Goal: Task Accomplishment & Management: Complete application form

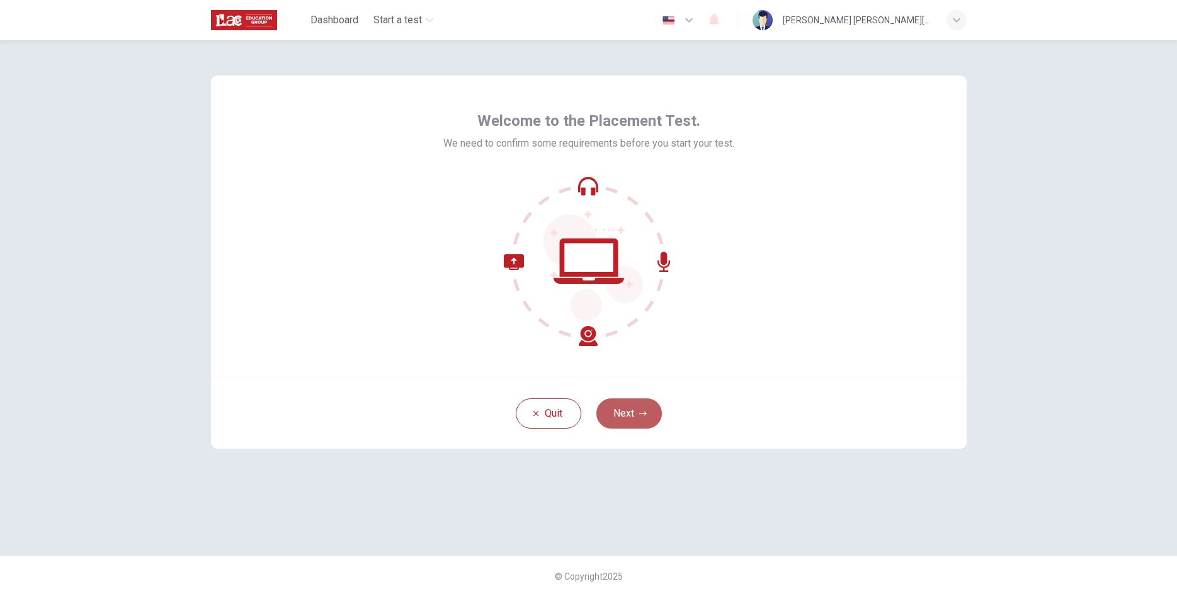
click at [632, 411] on button "Next" at bounding box center [629, 414] width 66 height 30
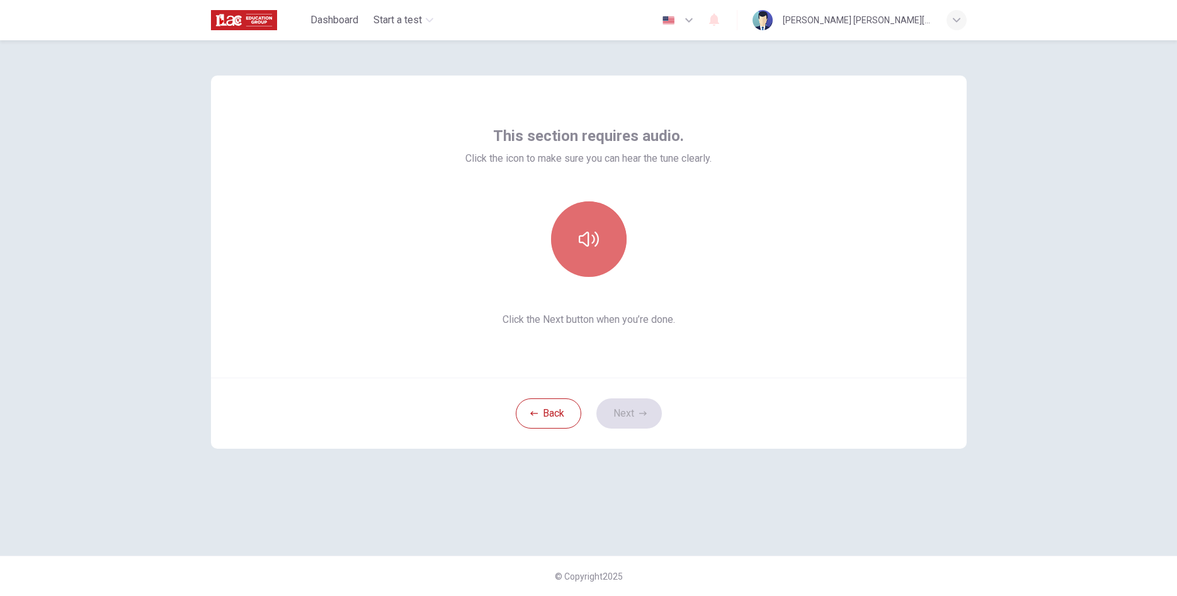
click at [602, 239] on button "button" at bounding box center [589, 240] width 76 height 76
click at [551, 202] on button "button" at bounding box center [589, 240] width 76 height 76
click at [567, 237] on button "button" at bounding box center [589, 240] width 76 height 76
click at [637, 425] on button "Next" at bounding box center [629, 414] width 66 height 30
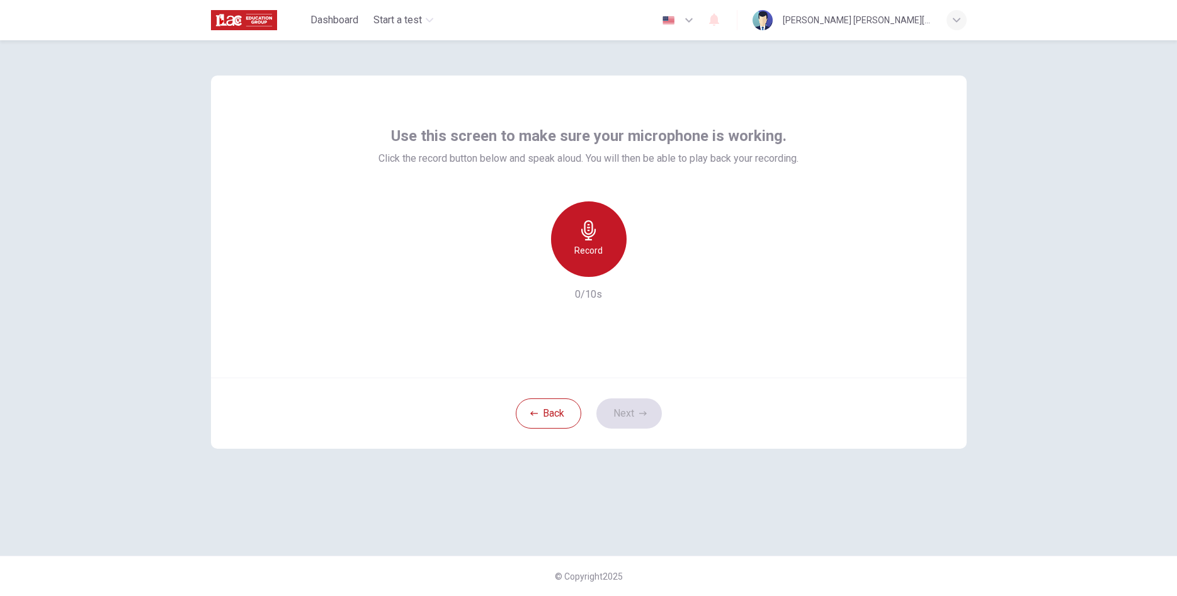
click at [596, 263] on div "Record" at bounding box center [589, 240] width 76 height 76
click at [646, 268] on icon "button" at bounding box center [647, 267] width 6 height 8
click at [630, 416] on button "Next" at bounding box center [629, 414] width 66 height 30
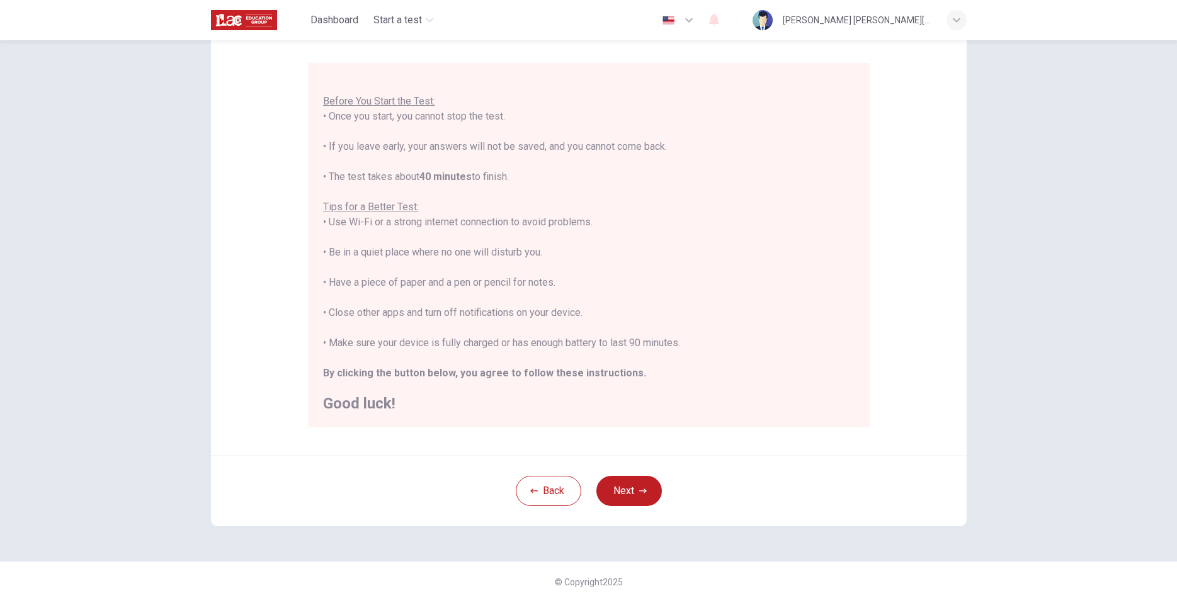
scroll to position [104, 0]
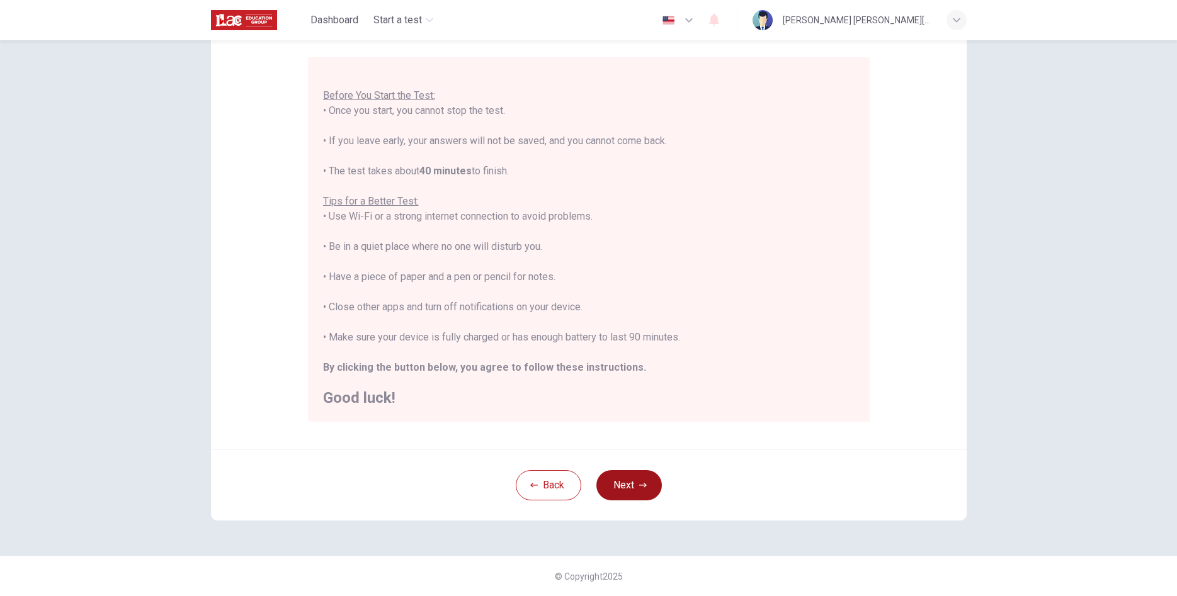
click at [618, 479] on button "Next" at bounding box center [629, 485] width 66 height 30
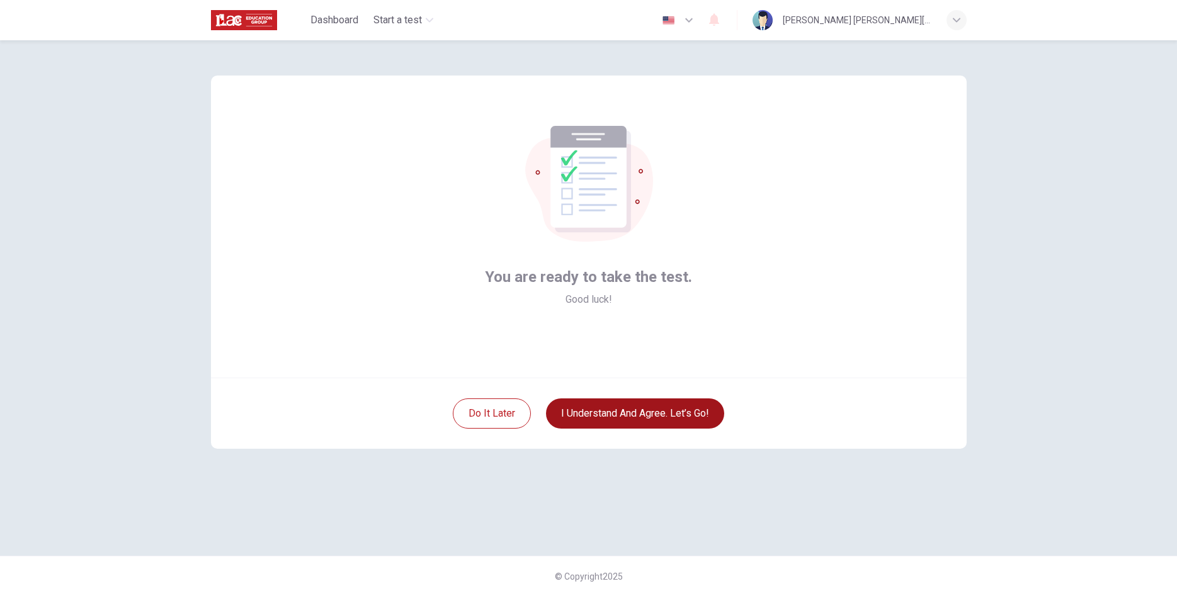
scroll to position [0, 0]
click at [592, 415] on button "I understand and agree. Let’s go!" at bounding box center [635, 414] width 178 height 30
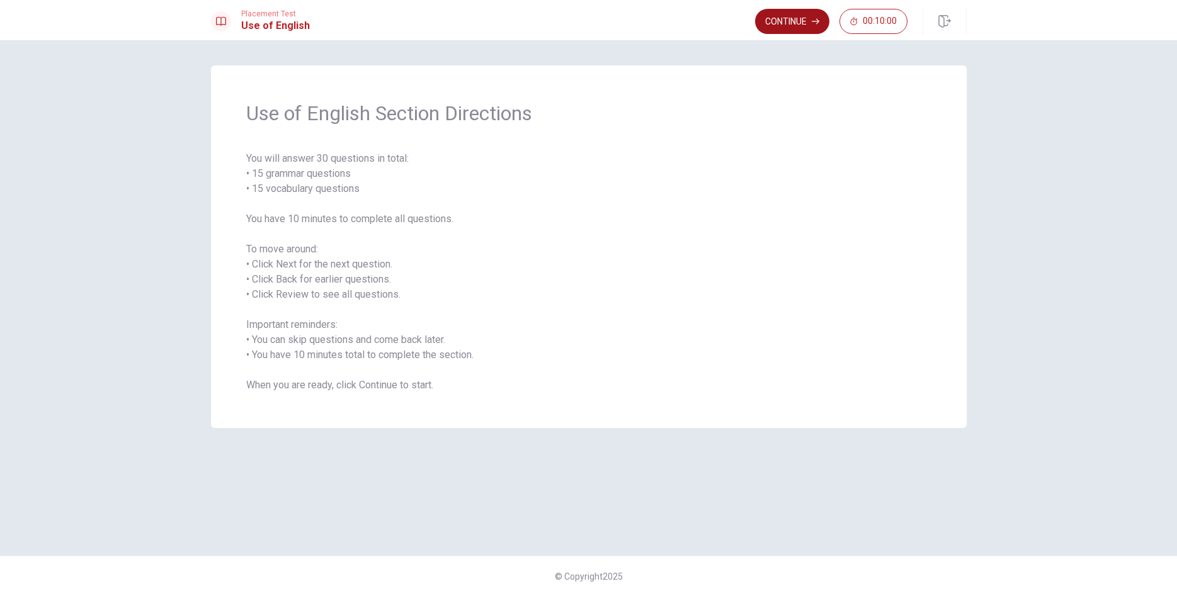
click at [763, 24] on button "Continue" at bounding box center [792, 21] width 74 height 25
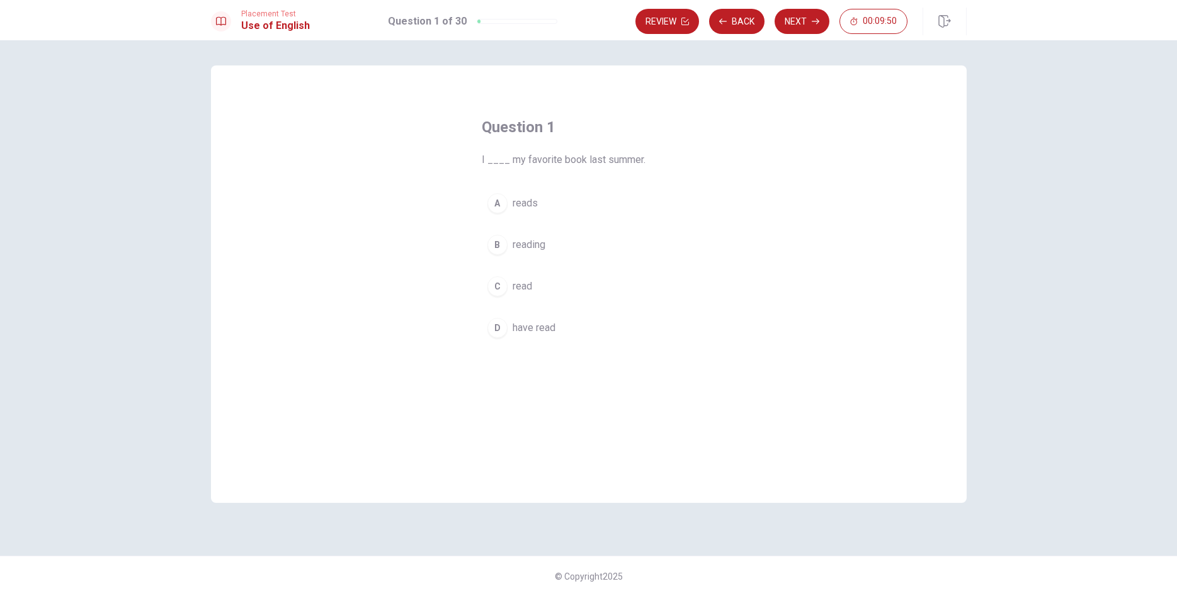
click at [505, 287] on div "C" at bounding box center [498, 287] width 20 height 20
click at [790, 21] on button "Next" at bounding box center [802, 21] width 55 height 25
click at [501, 288] on div "C" at bounding box center [498, 287] width 20 height 20
click at [785, 16] on button "Next" at bounding box center [802, 21] width 55 height 25
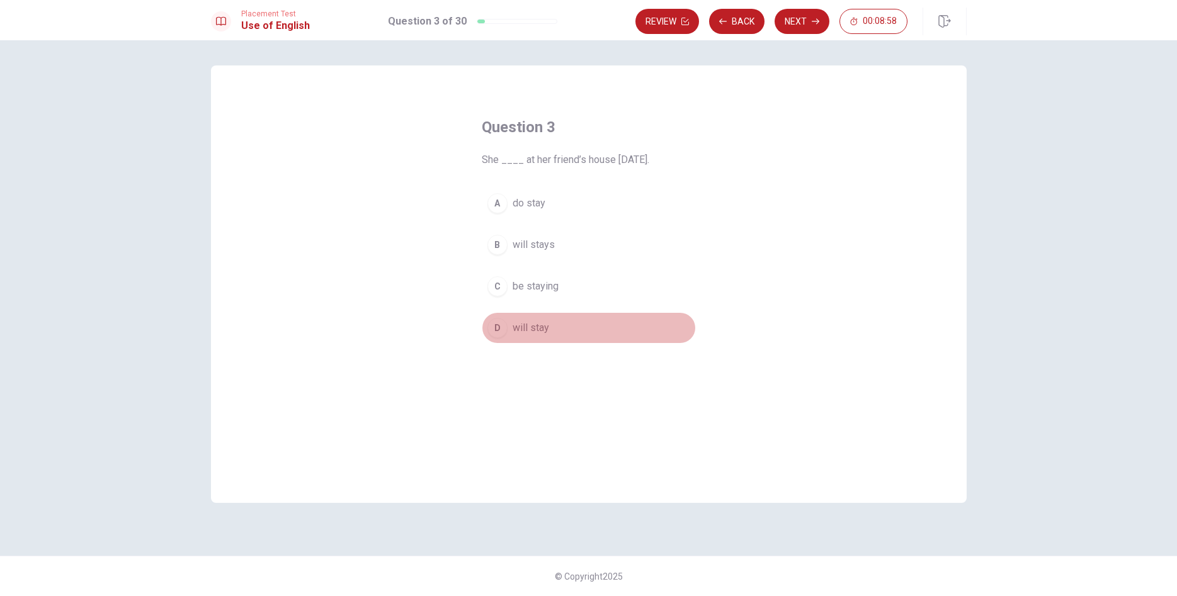
click at [497, 334] on div "D" at bounding box center [498, 328] width 20 height 20
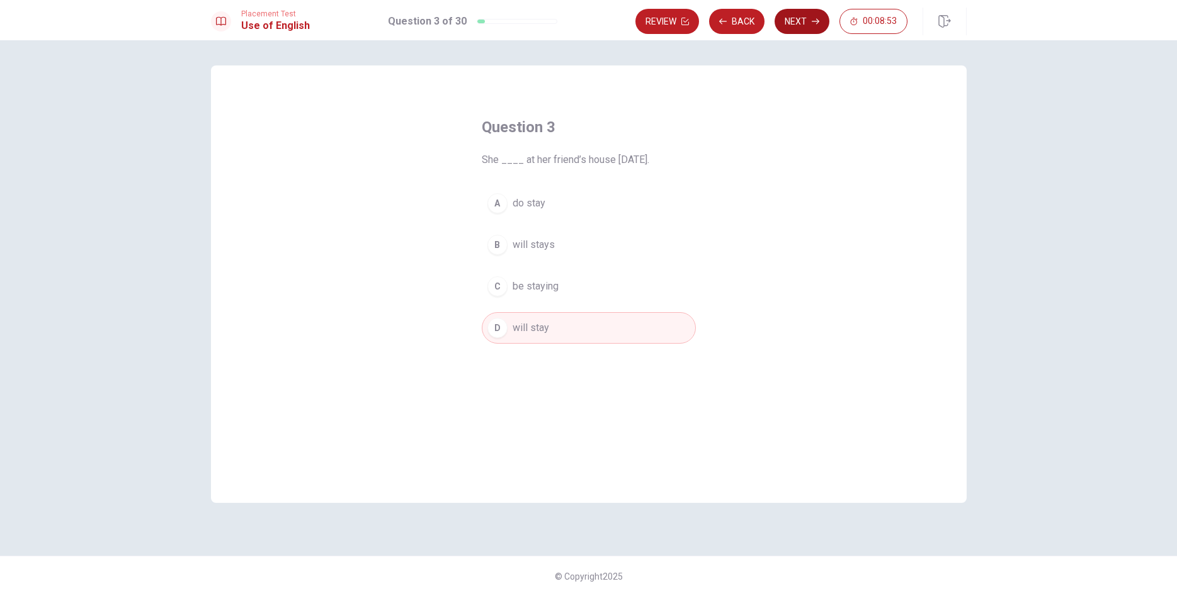
click at [783, 25] on button "Next" at bounding box center [802, 21] width 55 height 25
click at [494, 332] on div "D" at bounding box center [498, 328] width 20 height 20
click at [776, 29] on button "Next" at bounding box center [802, 21] width 55 height 25
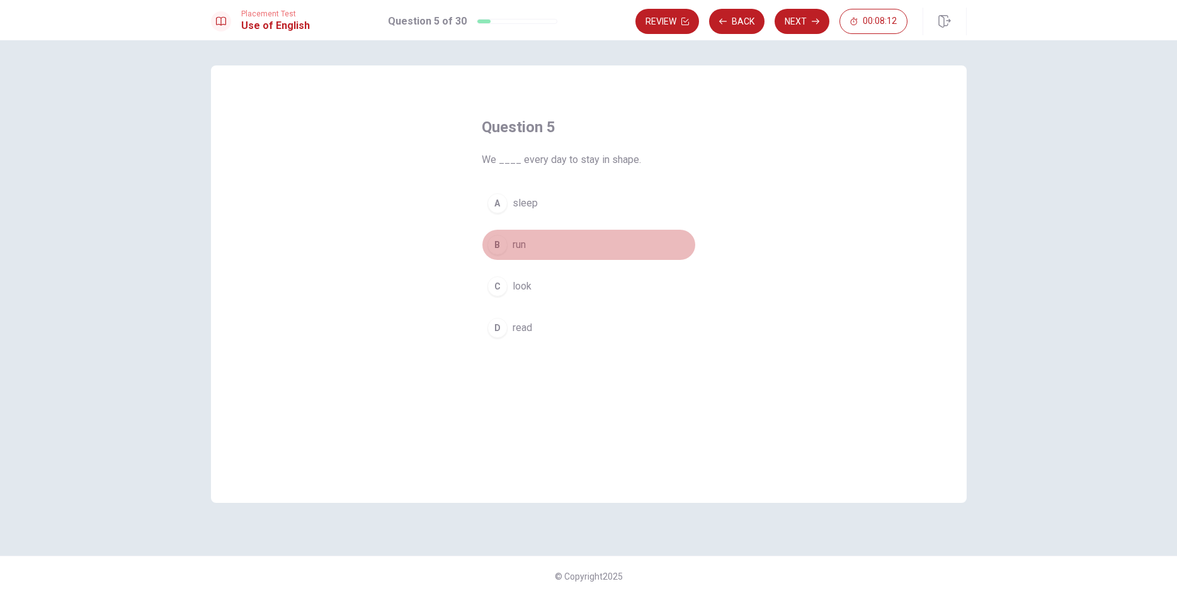
click at [506, 248] on div "B" at bounding box center [498, 245] width 20 height 20
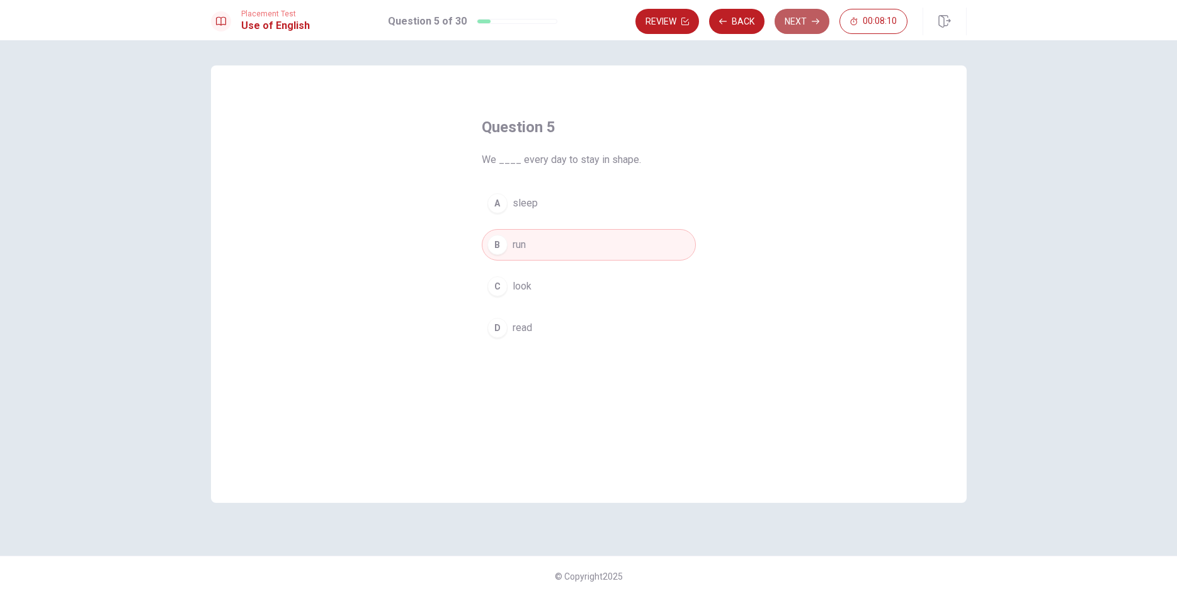
click at [793, 22] on button "Next" at bounding box center [802, 21] width 55 height 25
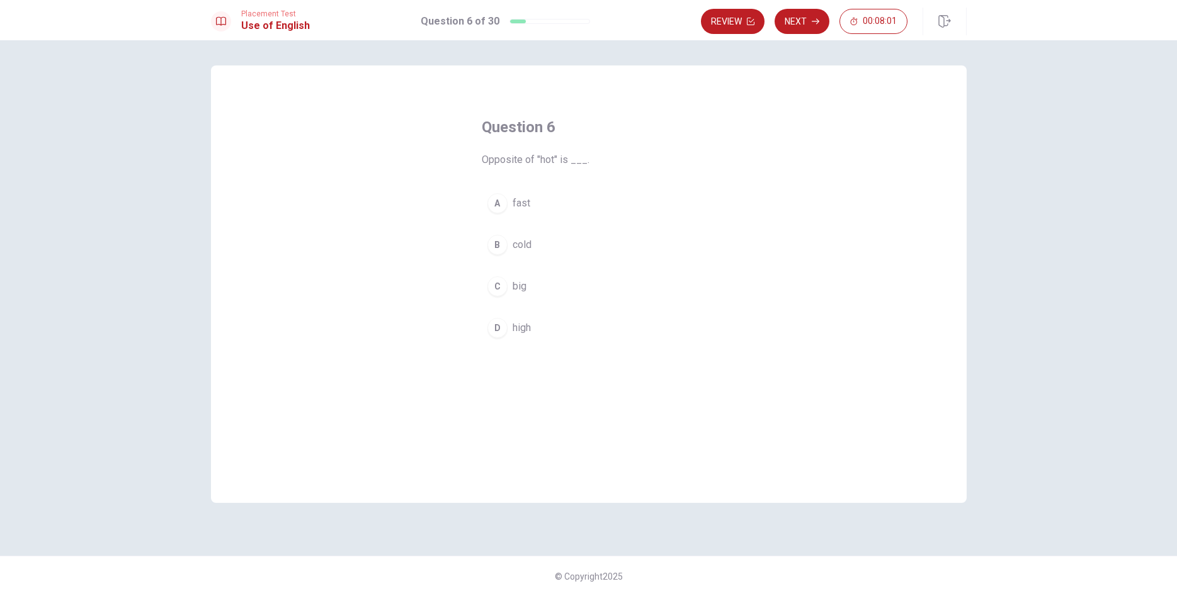
click at [497, 249] on div "B" at bounding box center [498, 245] width 20 height 20
click at [782, 31] on button "Next" at bounding box center [802, 21] width 55 height 25
click at [495, 207] on div "A" at bounding box center [498, 203] width 20 height 20
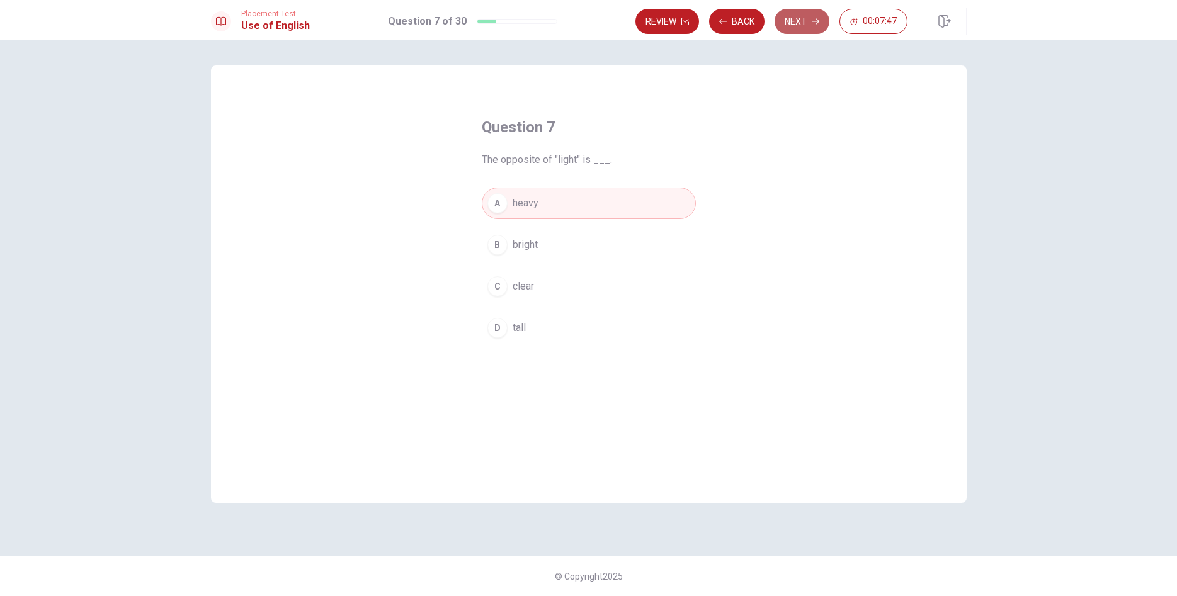
click at [775, 27] on button "Next" at bounding box center [802, 21] width 55 height 25
click at [496, 292] on div "C" at bounding box center [498, 287] width 20 height 20
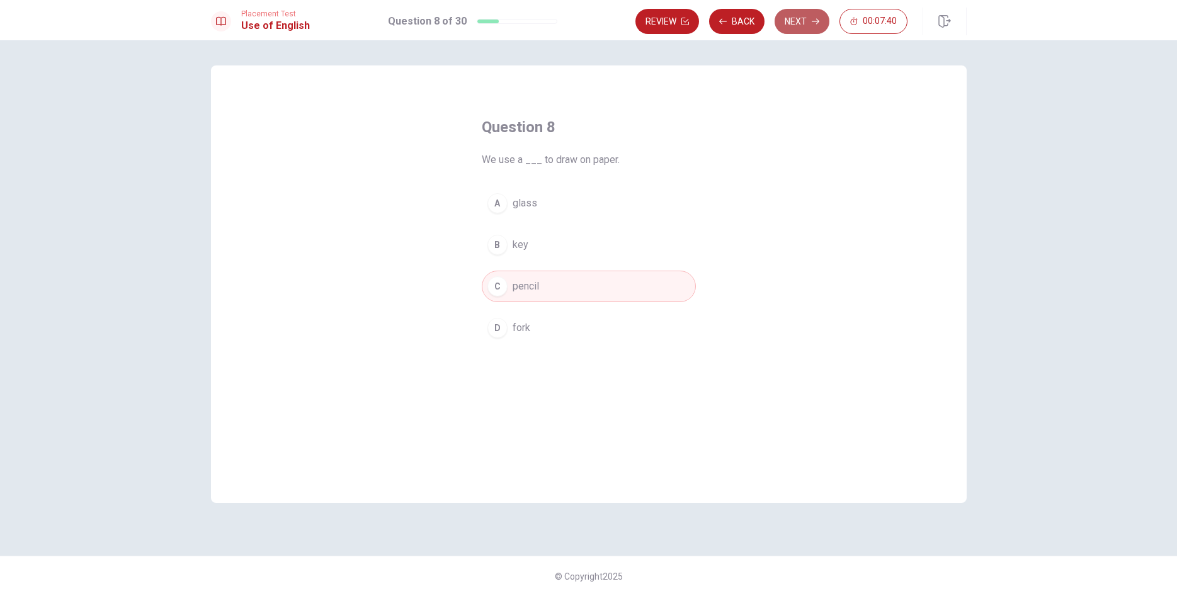
click at [778, 26] on button "Next" at bounding box center [802, 21] width 55 height 25
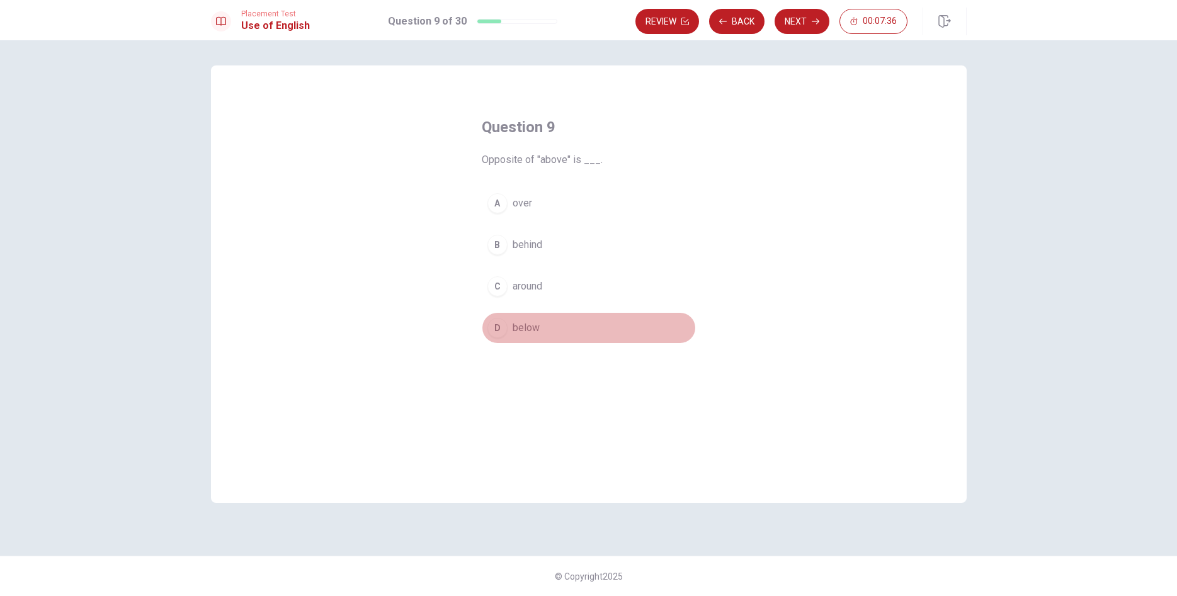
click at [501, 330] on div "D" at bounding box center [498, 328] width 20 height 20
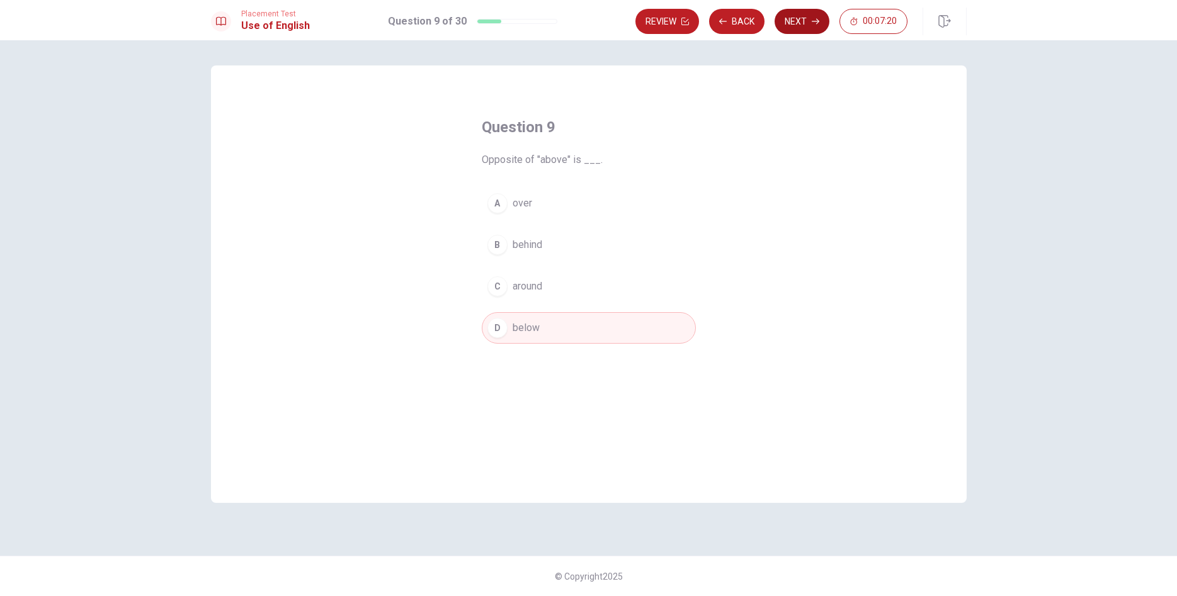
click at [785, 25] on button "Next" at bounding box center [802, 21] width 55 height 25
click at [496, 246] on div "B" at bounding box center [498, 245] width 20 height 20
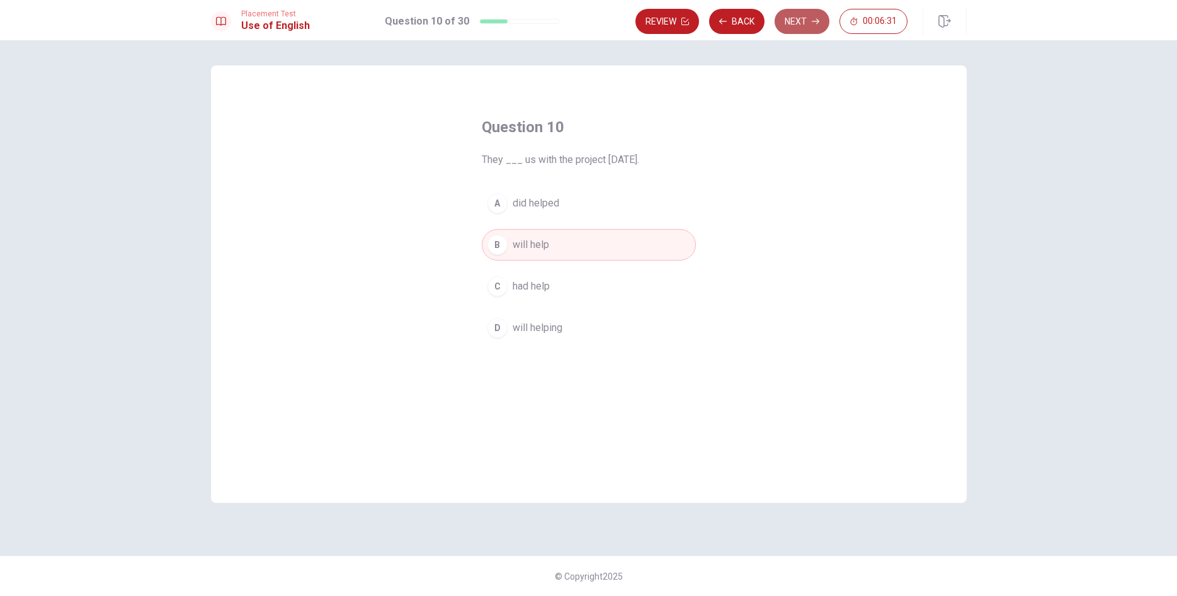
click at [787, 18] on button "Next" at bounding box center [802, 21] width 55 height 25
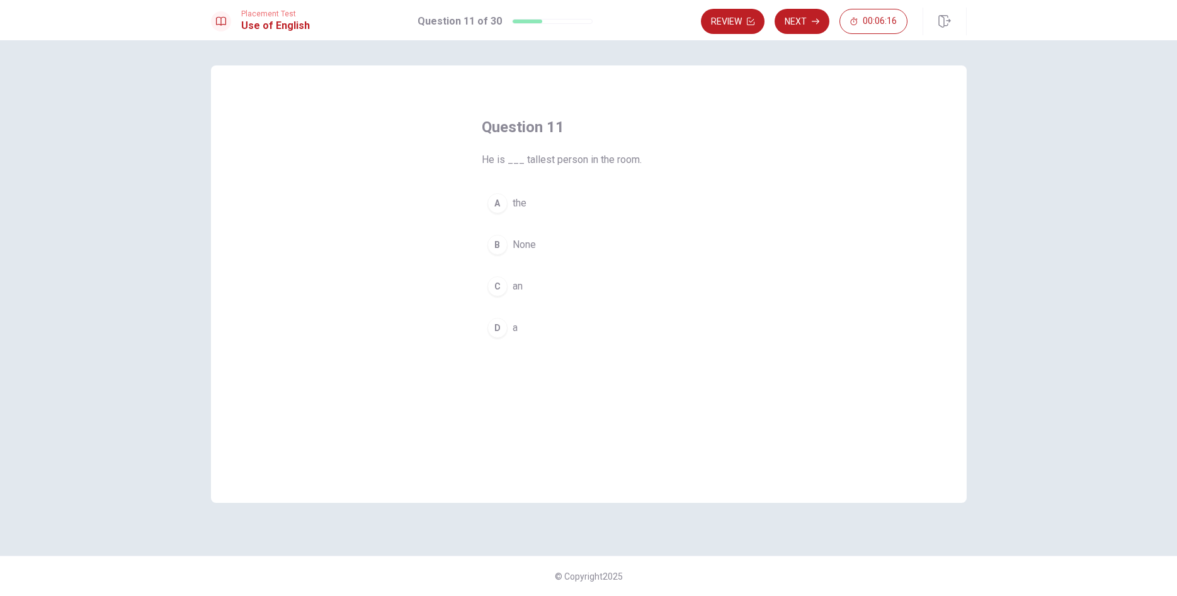
click at [502, 202] on div "A" at bounding box center [498, 203] width 20 height 20
click at [804, 26] on button "Next" at bounding box center [802, 21] width 55 height 25
click at [499, 290] on div "C" at bounding box center [498, 287] width 20 height 20
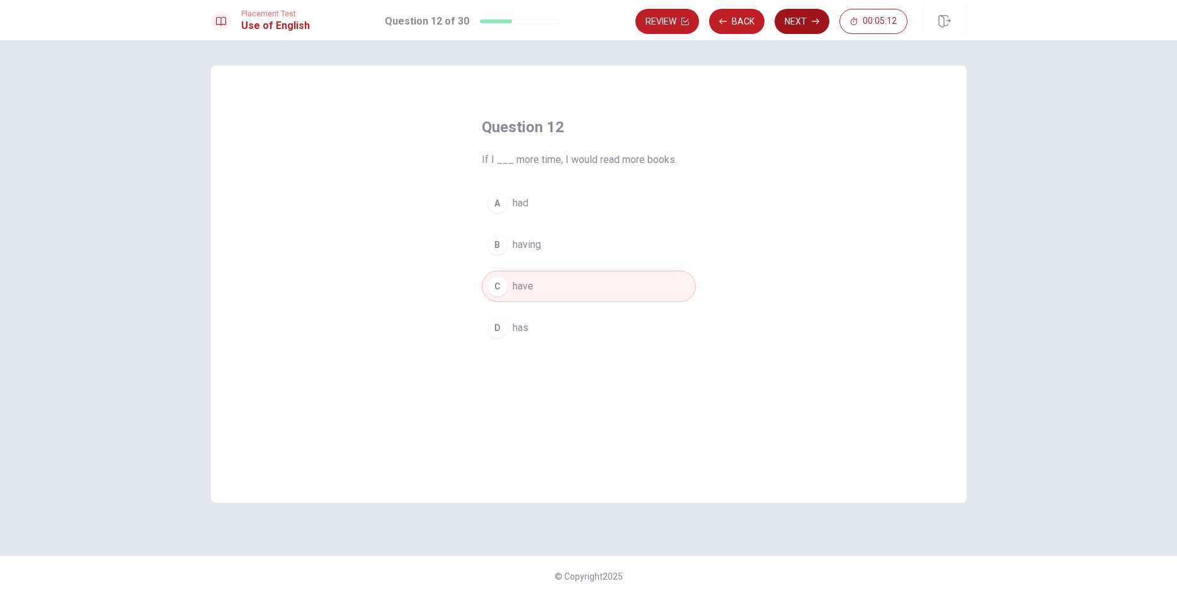
click at [787, 15] on button "Next" at bounding box center [802, 21] width 55 height 25
click at [505, 328] on div "D" at bounding box center [498, 328] width 20 height 20
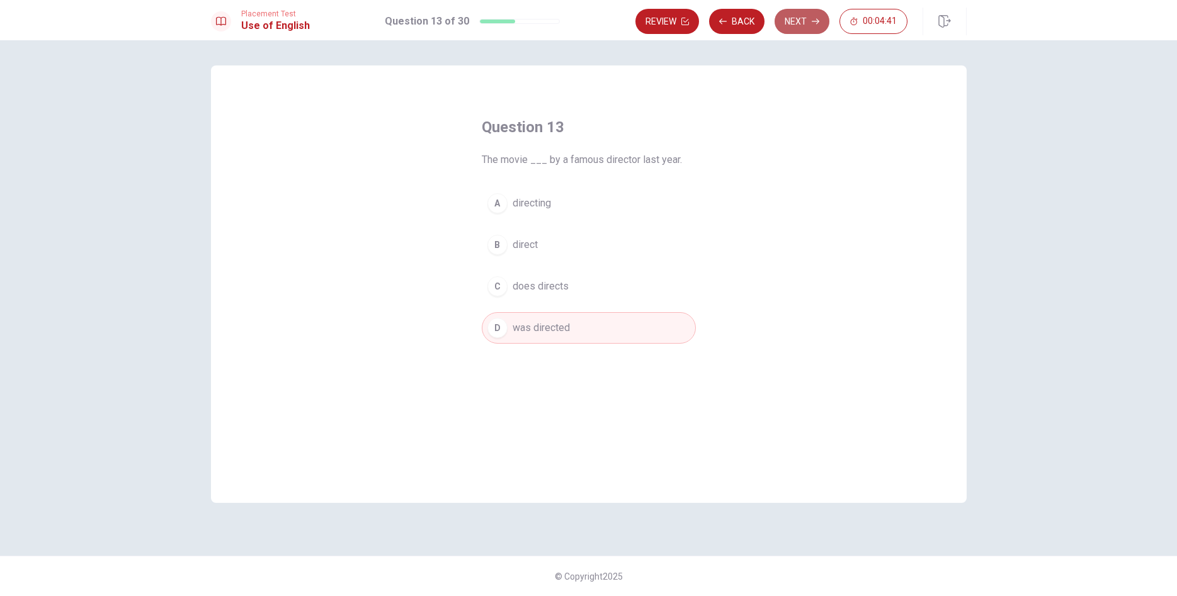
click at [780, 30] on button "Next" at bounding box center [802, 21] width 55 height 25
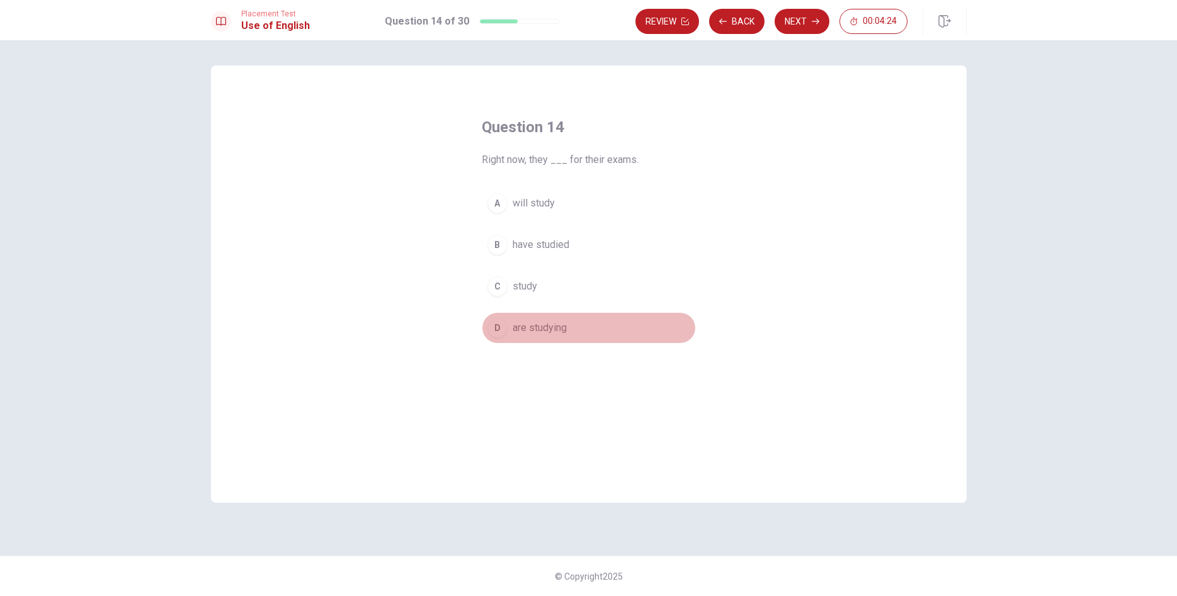
click at [505, 329] on div "D" at bounding box center [498, 328] width 20 height 20
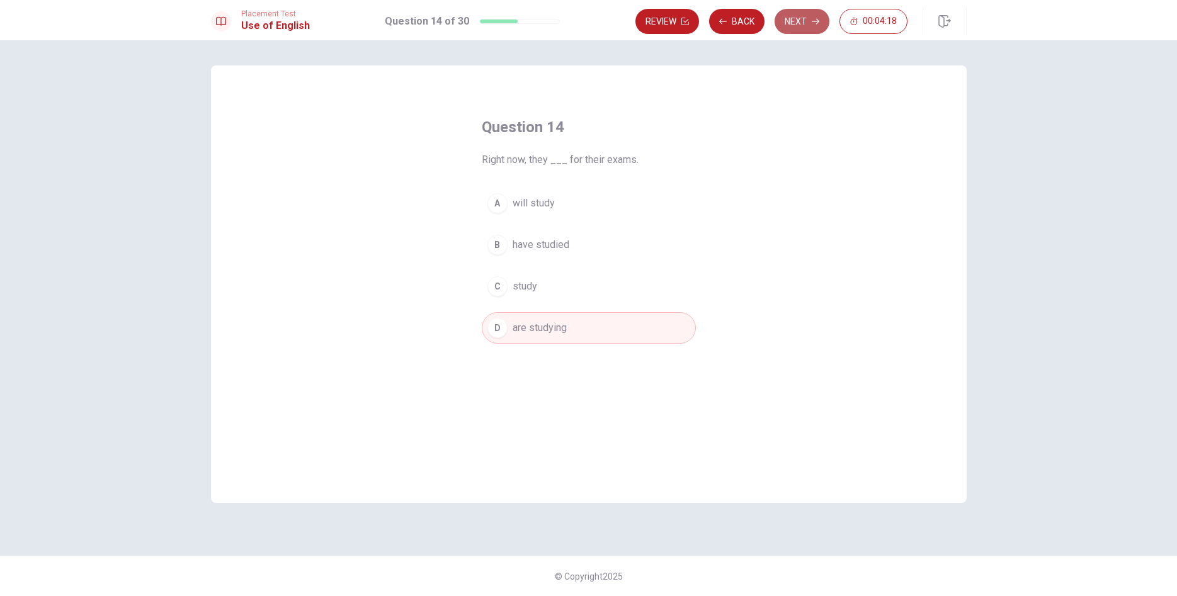
click at [800, 26] on button "Next" at bounding box center [802, 21] width 55 height 25
click at [498, 336] on div "D" at bounding box center [498, 328] width 20 height 20
click at [788, 28] on button "Next" at bounding box center [802, 21] width 55 height 25
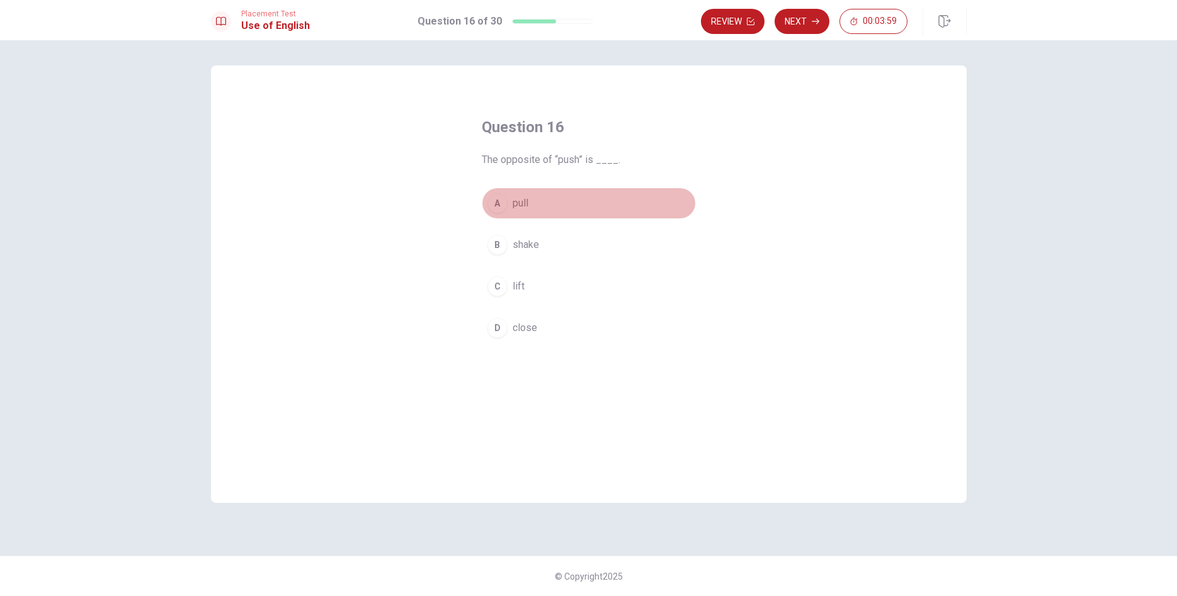
click at [486, 203] on button "A pull" at bounding box center [589, 203] width 214 height 31
click at [799, 21] on button "Next" at bounding box center [802, 21] width 55 height 25
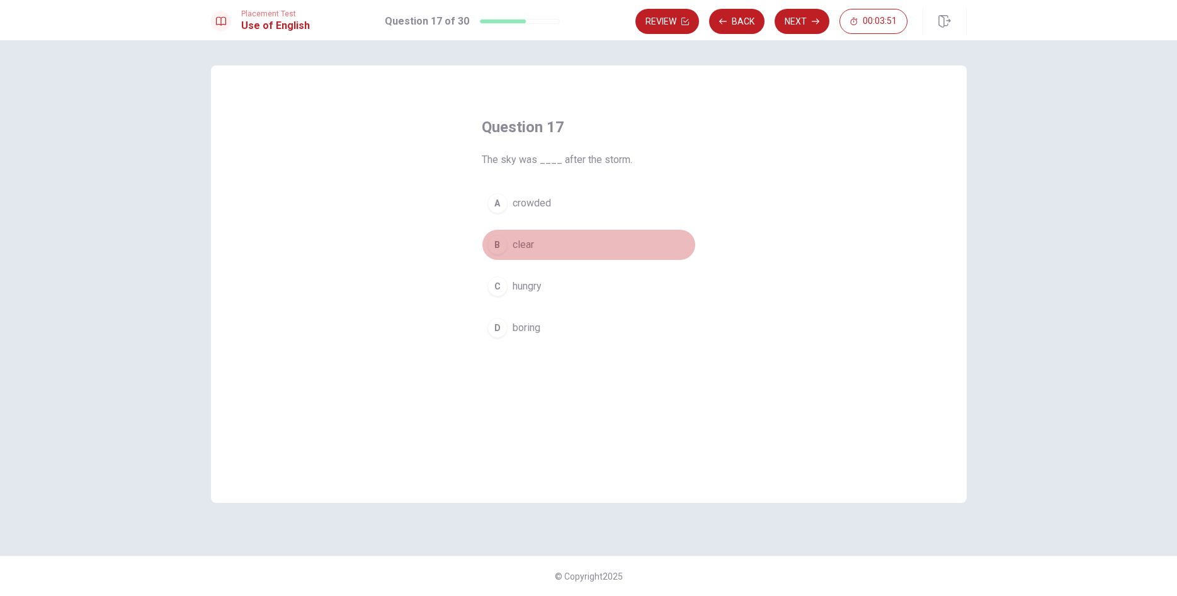
click at [508, 247] on button "B clear" at bounding box center [589, 244] width 214 height 31
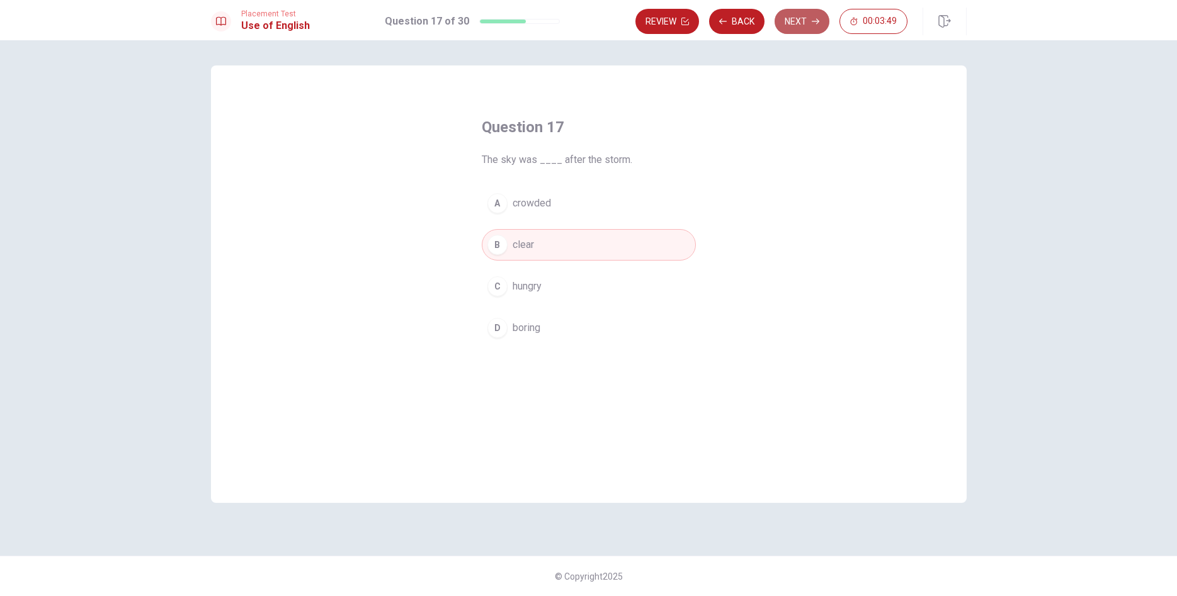
click at [800, 23] on button "Next" at bounding box center [802, 21] width 55 height 25
click at [507, 244] on div "B" at bounding box center [498, 245] width 20 height 20
click at [776, 26] on button "Next" at bounding box center [802, 21] width 55 height 25
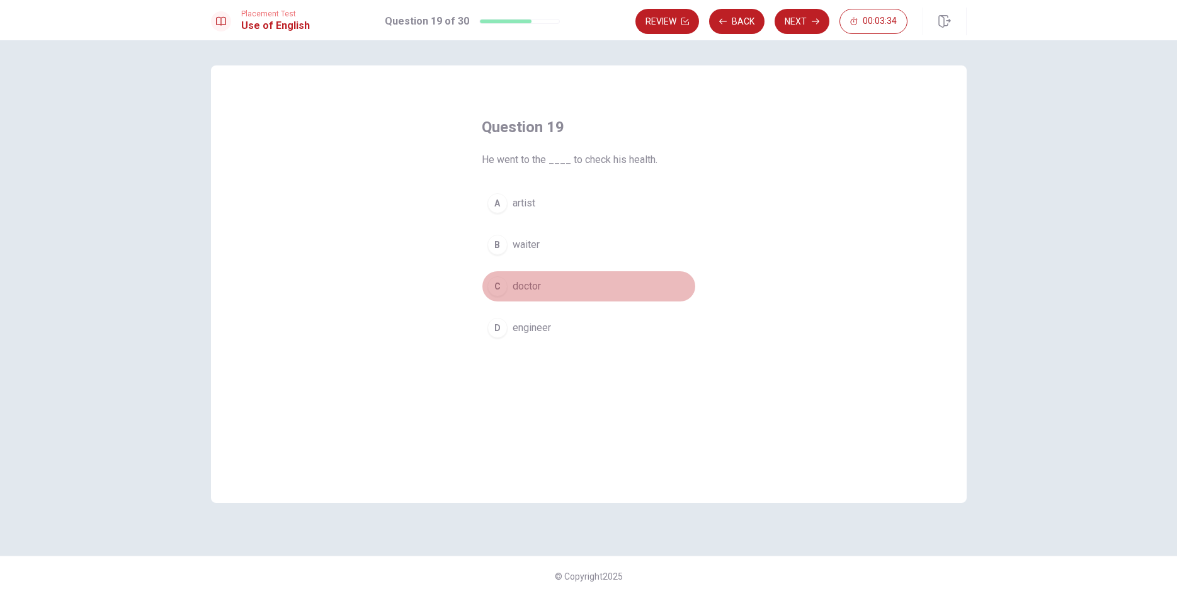
click at [496, 288] on div "C" at bounding box center [498, 287] width 20 height 20
click at [784, 28] on button "Next" at bounding box center [802, 21] width 55 height 25
click at [498, 288] on div "C" at bounding box center [498, 287] width 20 height 20
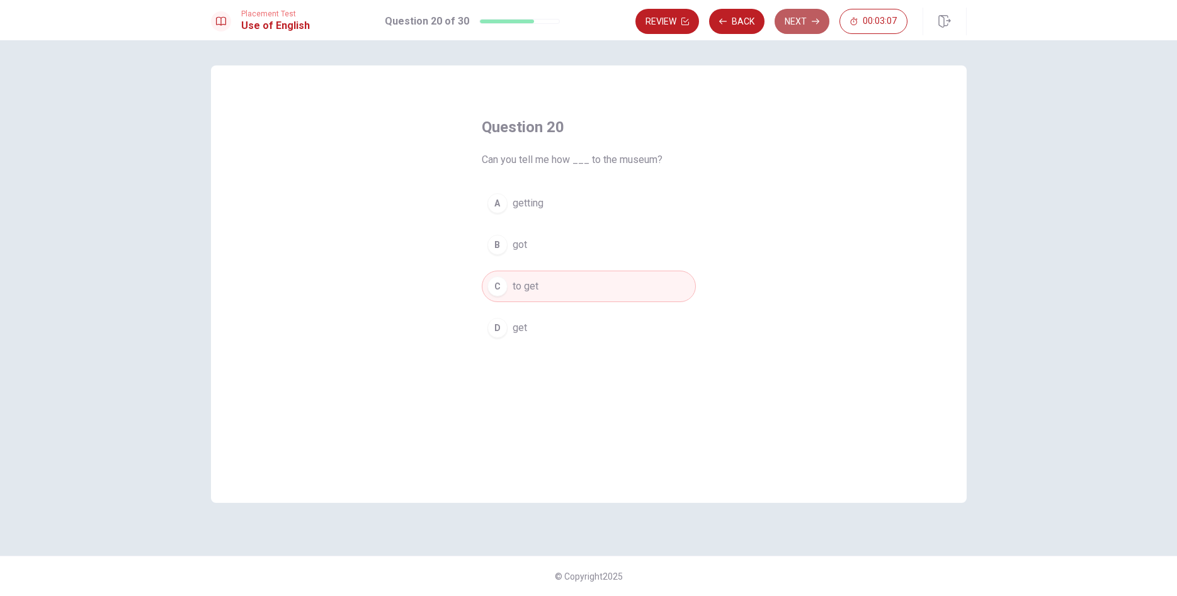
click at [799, 23] on button "Next" at bounding box center [802, 21] width 55 height 25
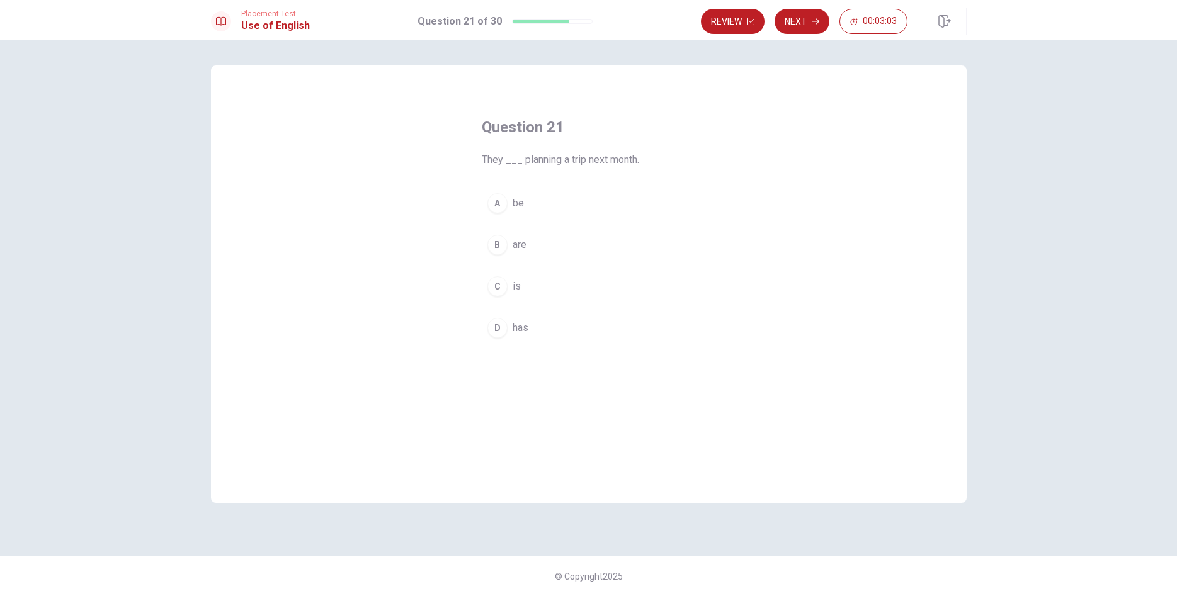
click at [500, 243] on div "B" at bounding box center [498, 245] width 20 height 20
click at [806, 23] on button "Next" at bounding box center [802, 21] width 55 height 25
click at [499, 210] on div "A" at bounding box center [498, 203] width 20 height 20
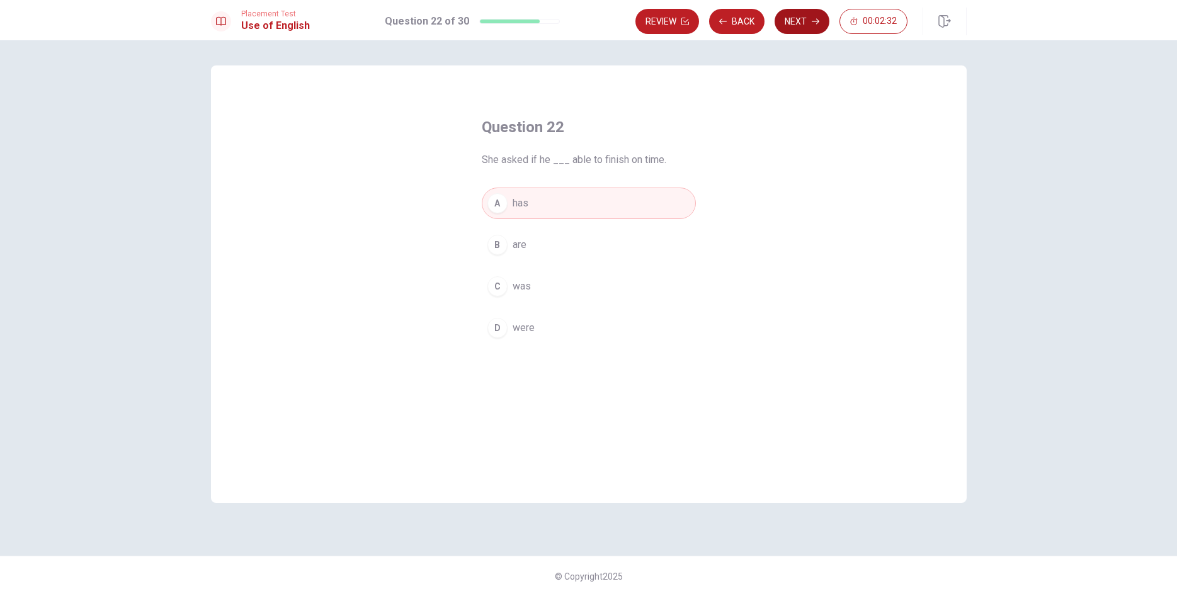
click at [775, 21] on button "Next" at bounding box center [802, 21] width 55 height 25
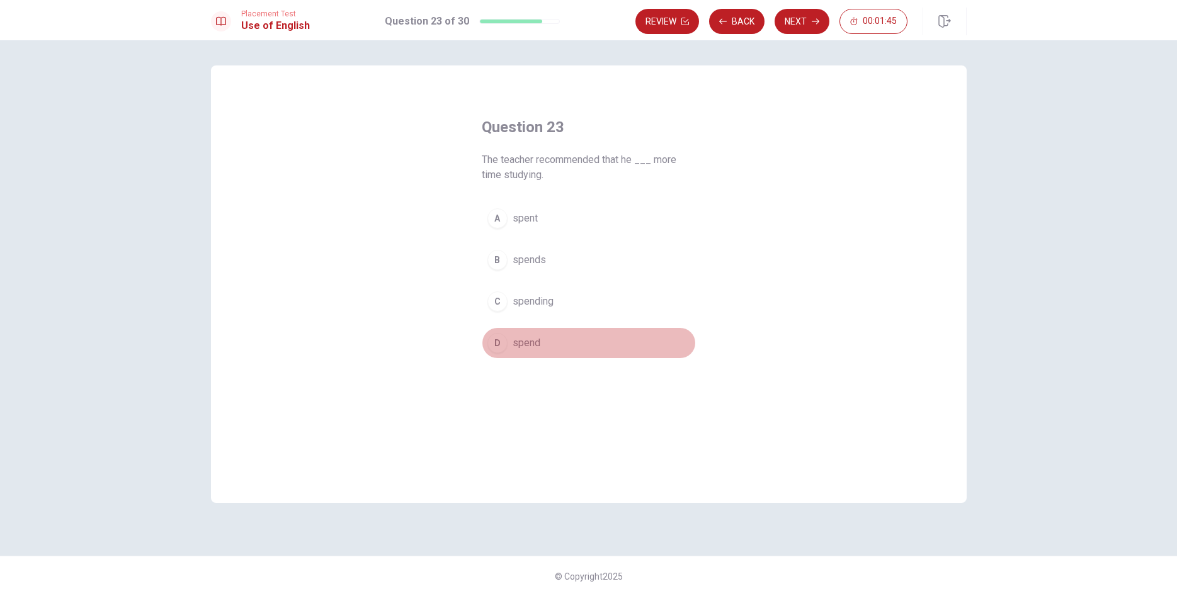
click at [493, 341] on div "D" at bounding box center [498, 343] width 20 height 20
click at [784, 16] on button "Next" at bounding box center [802, 21] width 55 height 25
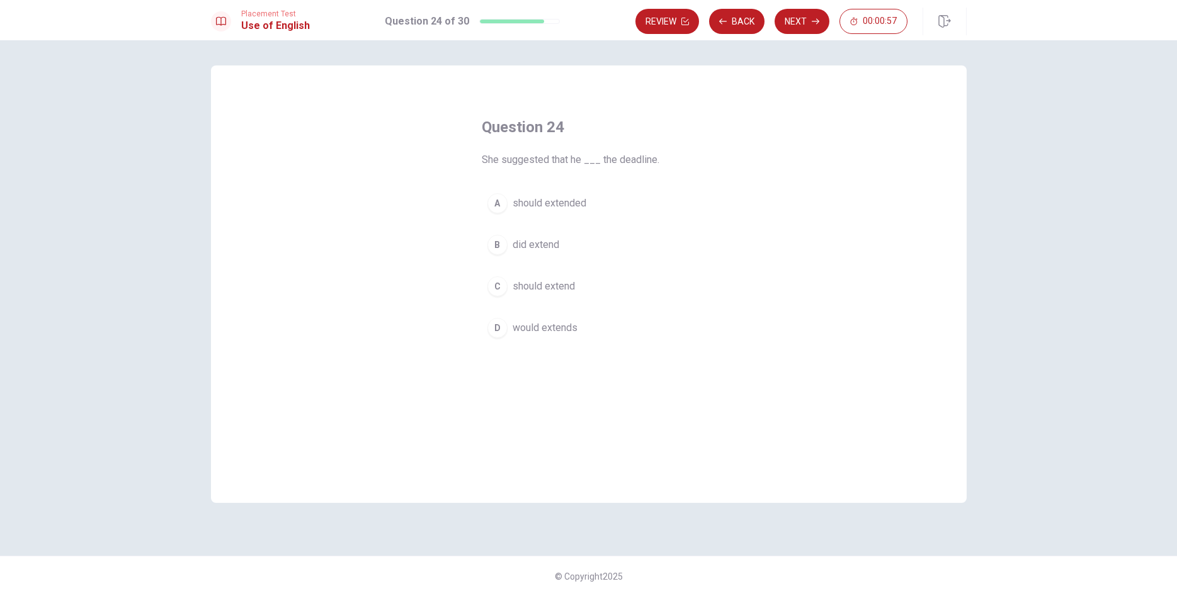
click at [566, 208] on span "should extended" at bounding box center [550, 203] width 74 height 15
click at [801, 27] on button "Next" at bounding box center [802, 21] width 55 height 25
click at [498, 212] on div "A" at bounding box center [498, 203] width 20 height 20
click at [812, 23] on icon "button" at bounding box center [816, 22] width 8 height 8
click at [498, 246] on div "B" at bounding box center [498, 245] width 20 height 20
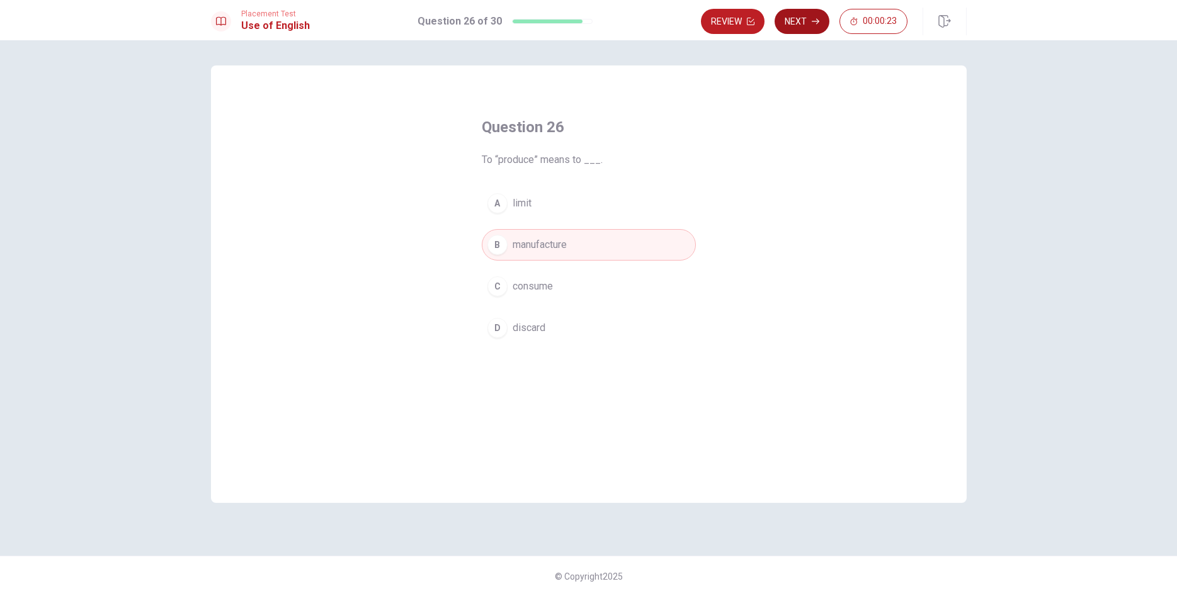
click at [802, 24] on button "Next" at bounding box center [802, 21] width 55 height 25
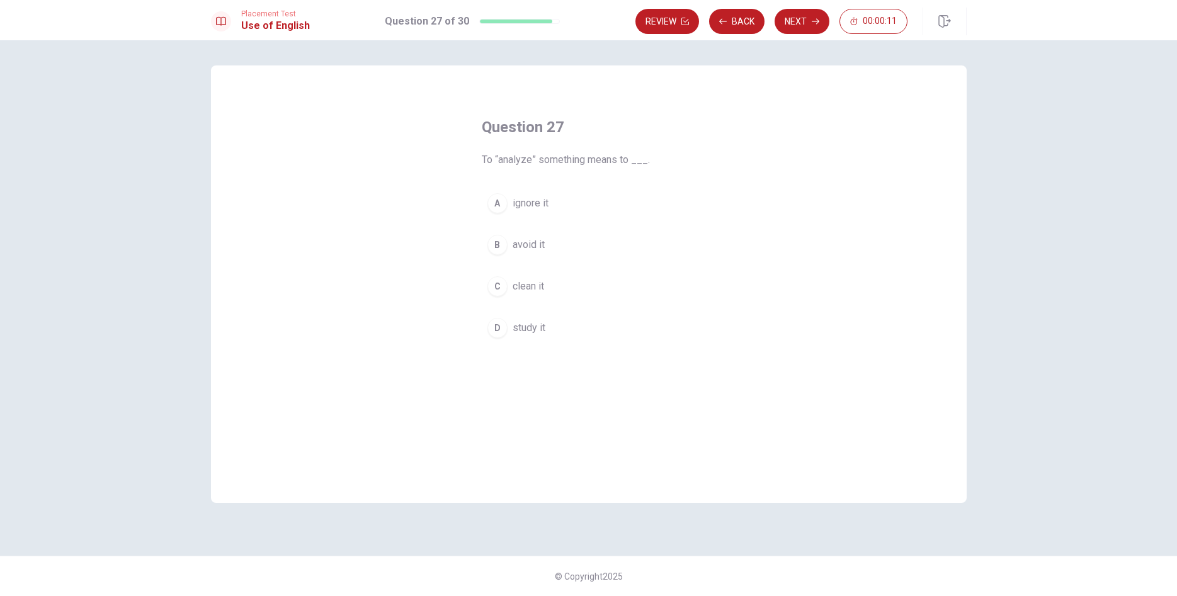
click at [492, 337] on button "D study it" at bounding box center [589, 327] width 214 height 31
click at [794, 25] on button "Next" at bounding box center [802, 21] width 55 height 25
click at [494, 331] on div "D" at bounding box center [498, 328] width 20 height 20
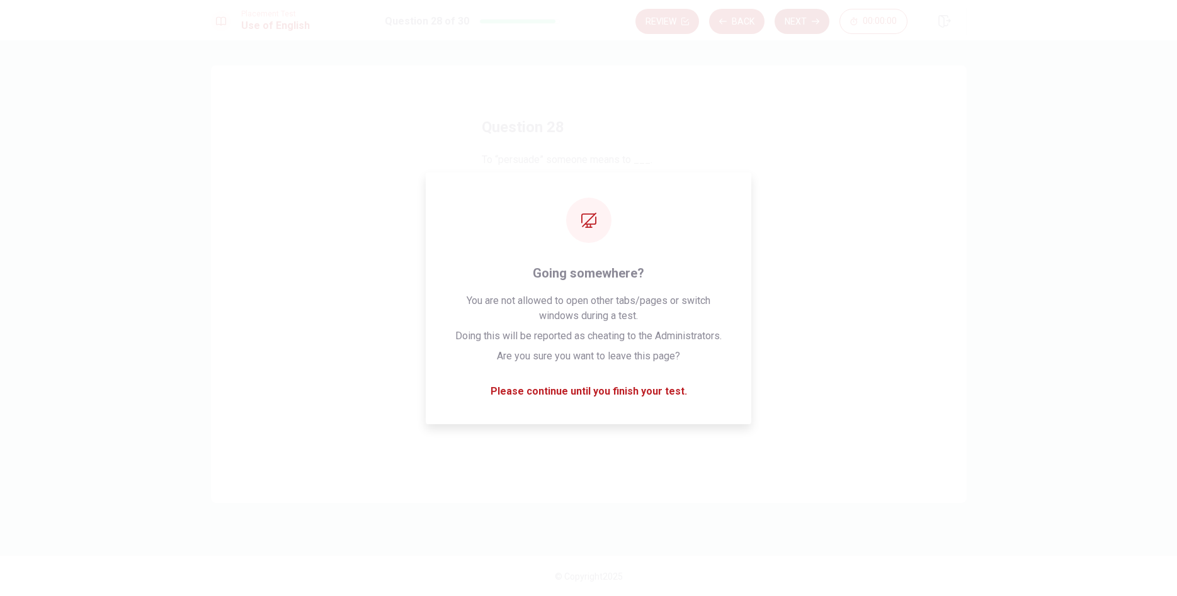
click at [786, 17] on button "Next" at bounding box center [802, 21] width 55 height 25
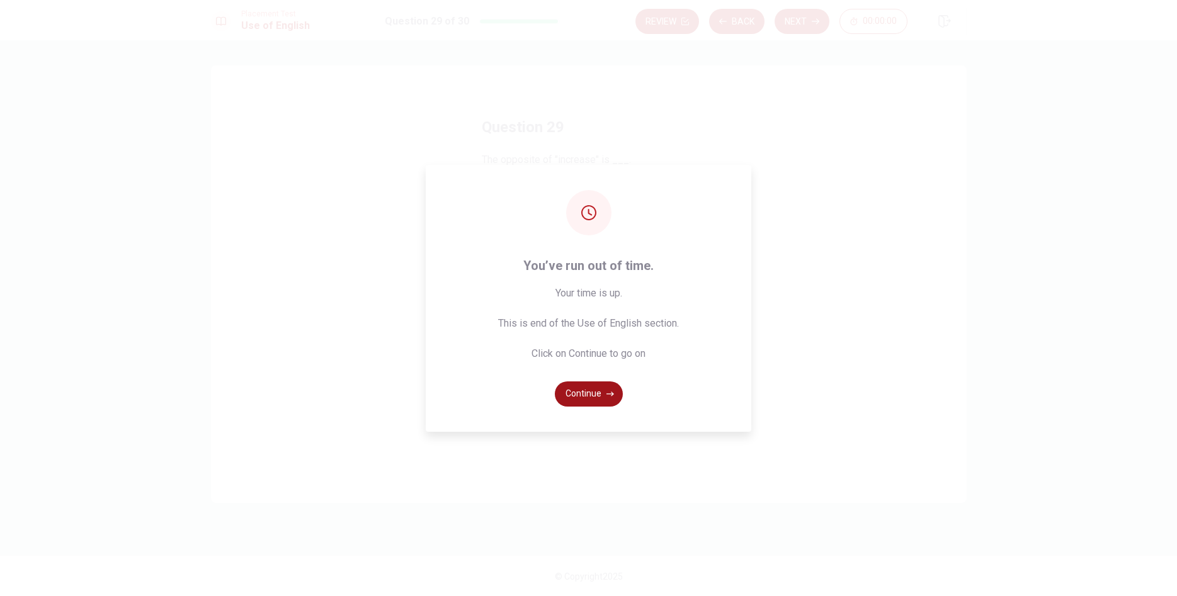
click at [603, 385] on button "Continue" at bounding box center [589, 394] width 68 height 25
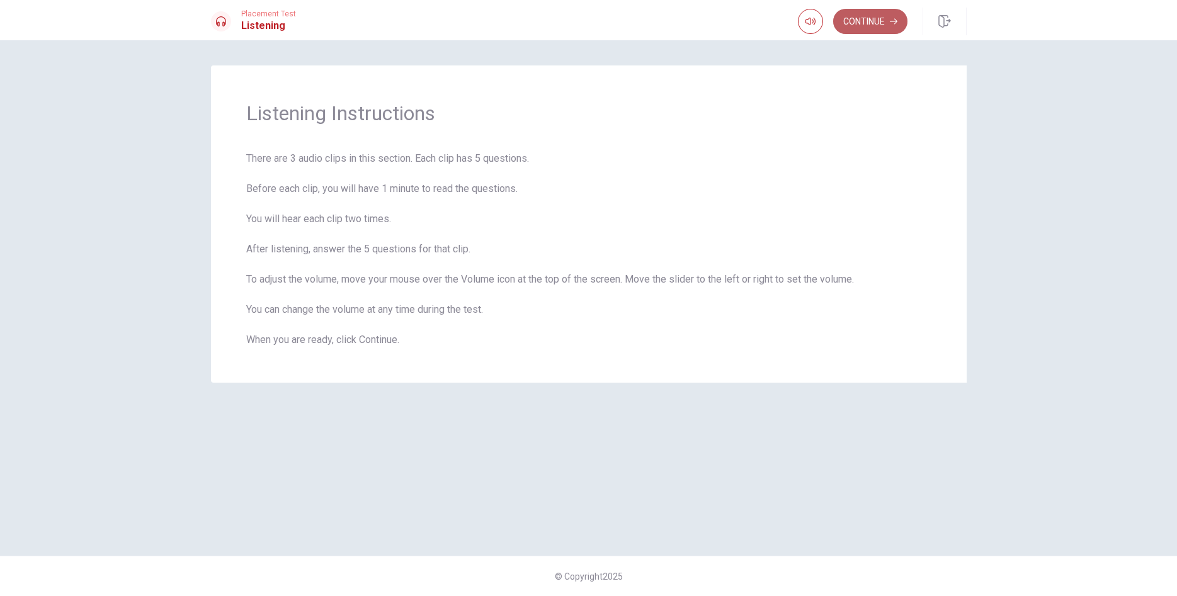
click at [867, 20] on button "Continue" at bounding box center [870, 21] width 74 height 25
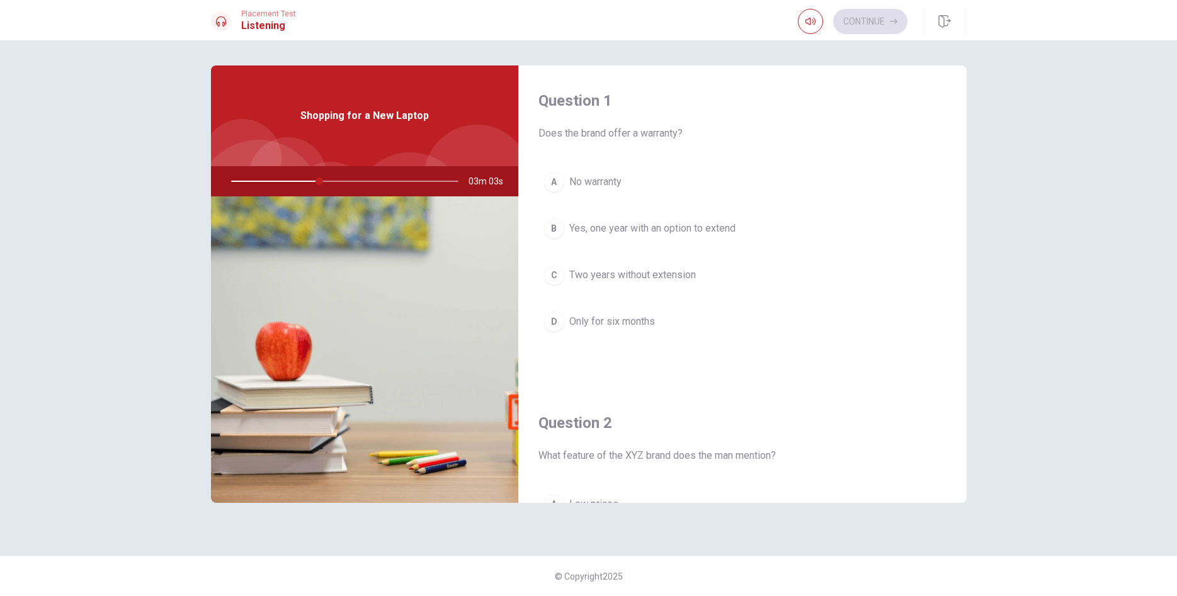
click at [650, 234] on span "Yes, one year with an option to extend" at bounding box center [652, 228] width 166 height 15
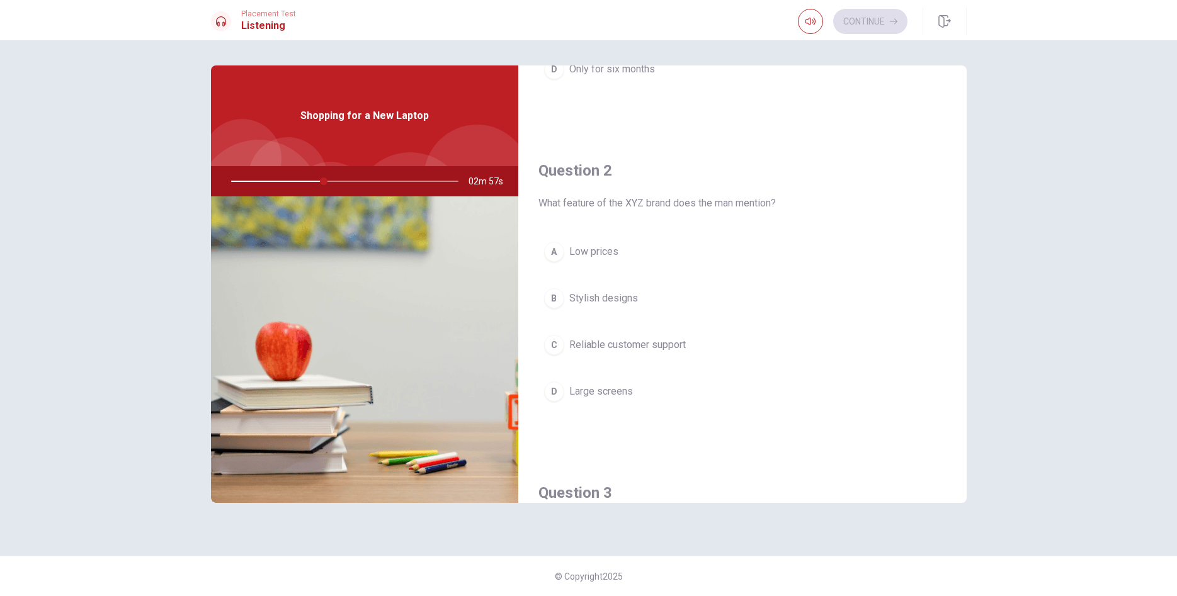
scroll to position [287, 0]
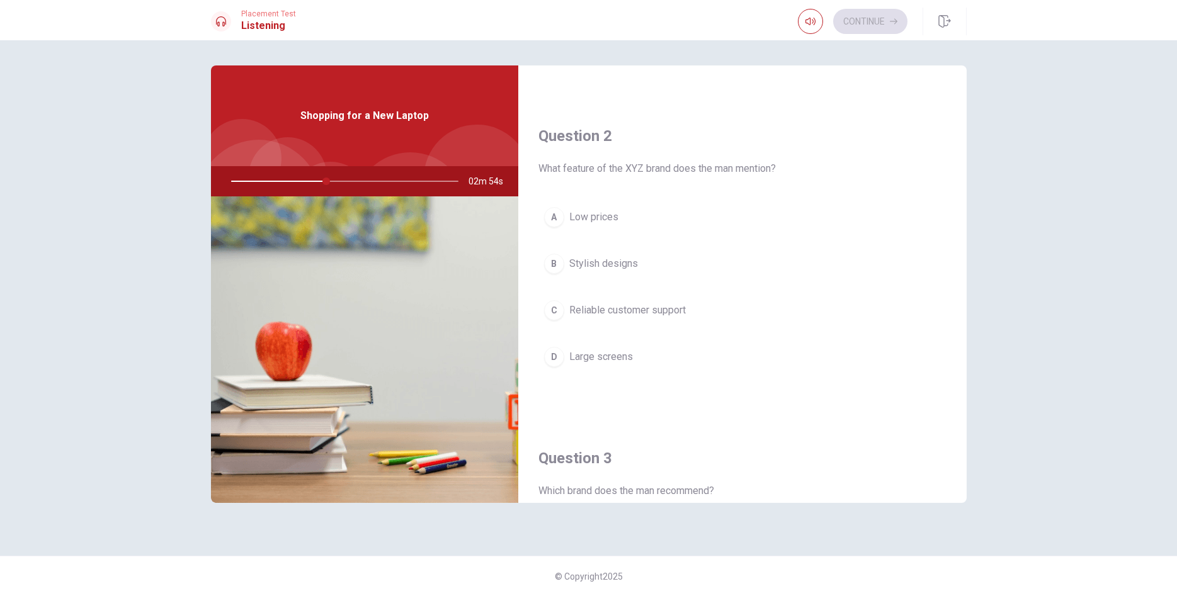
click at [602, 312] on span "Reliable customer support" at bounding box center [627, 310] width 117 height 15
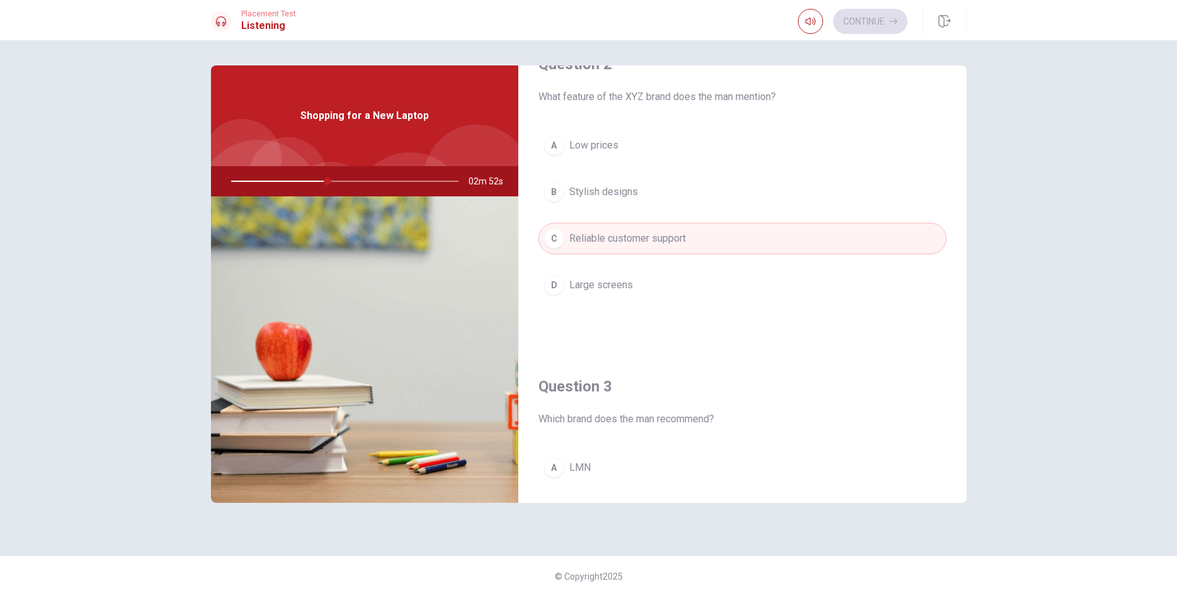
scroll to position [574, 0]
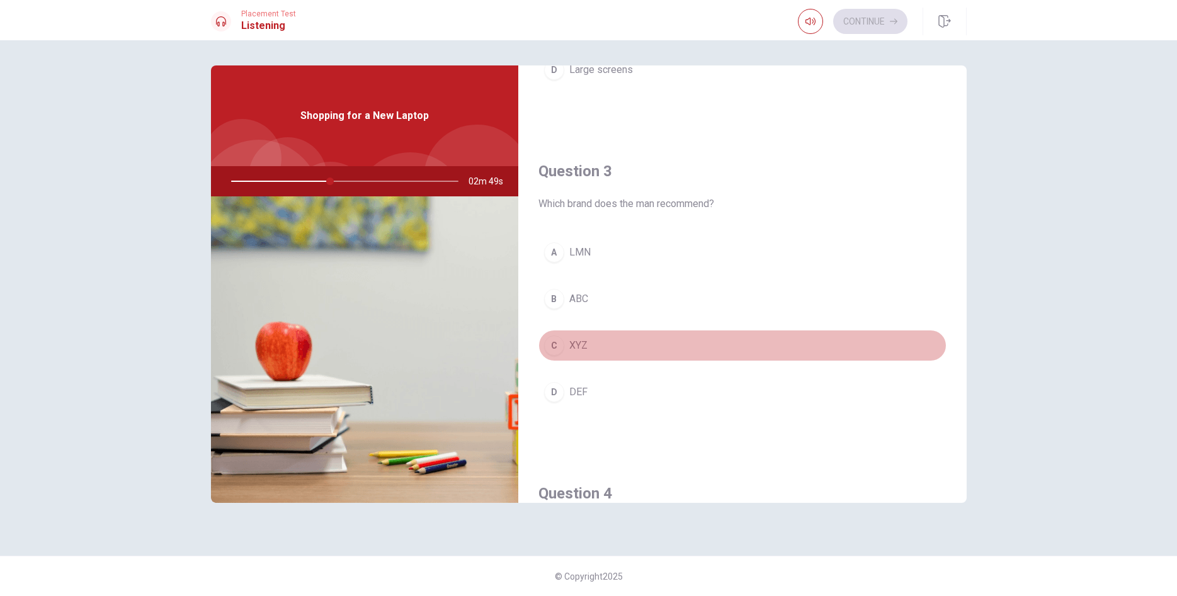
click at [552, 348] on div "C" at bounding box center [554, 346] width 20 height 20
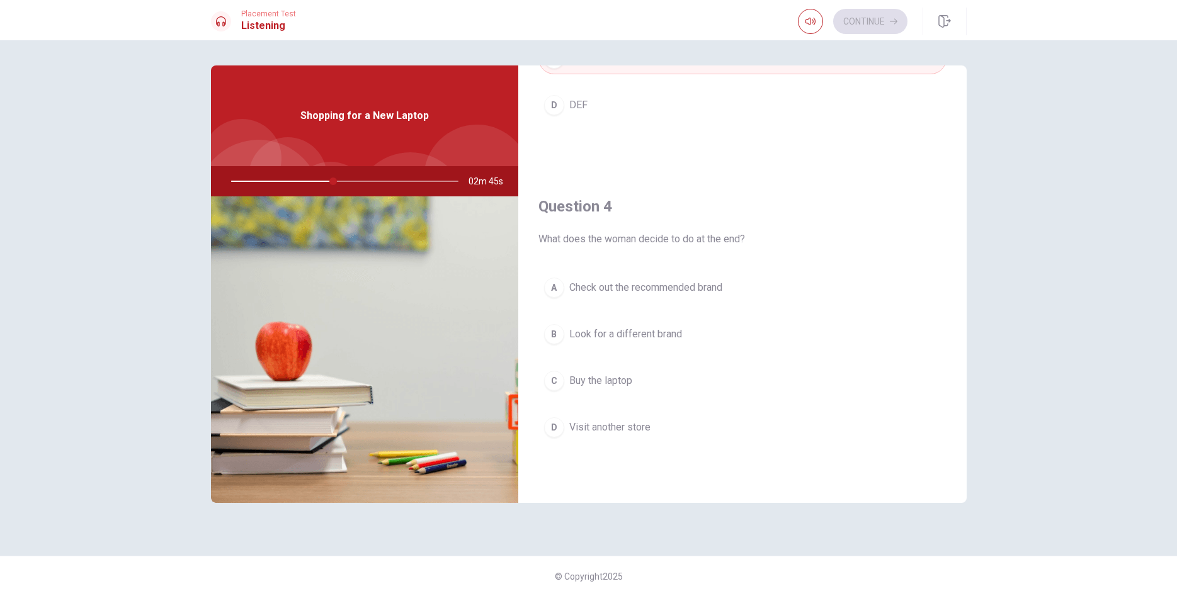
scroll to position [933, 0]
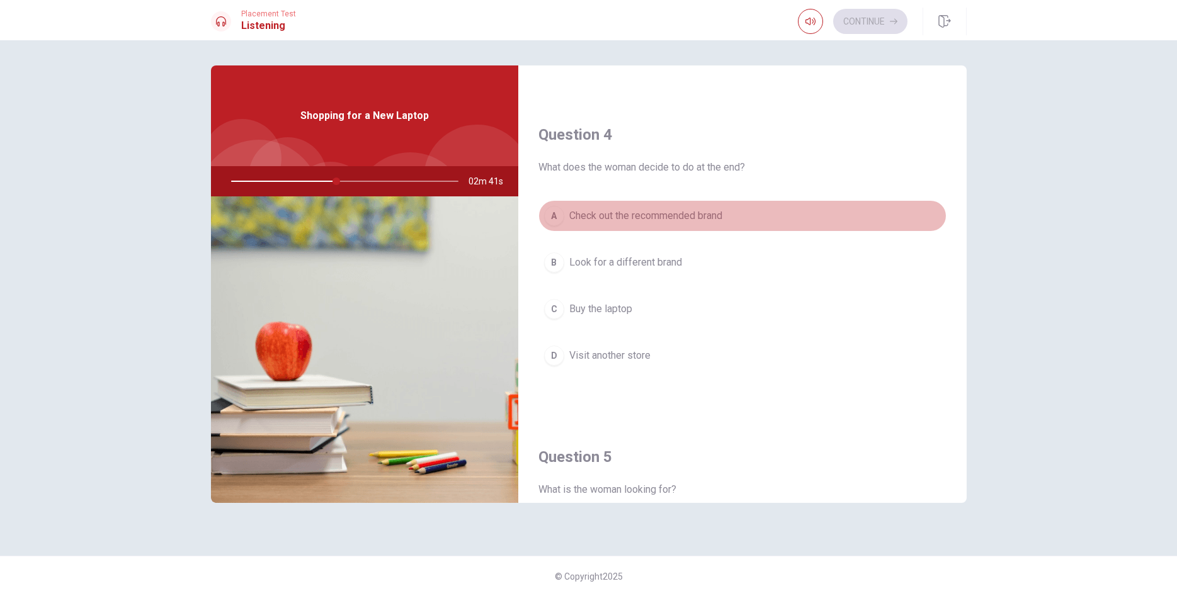
click at [625, 219] on span "Check out the recommended brand" at bounding box center [645, 215] width 153 height 15
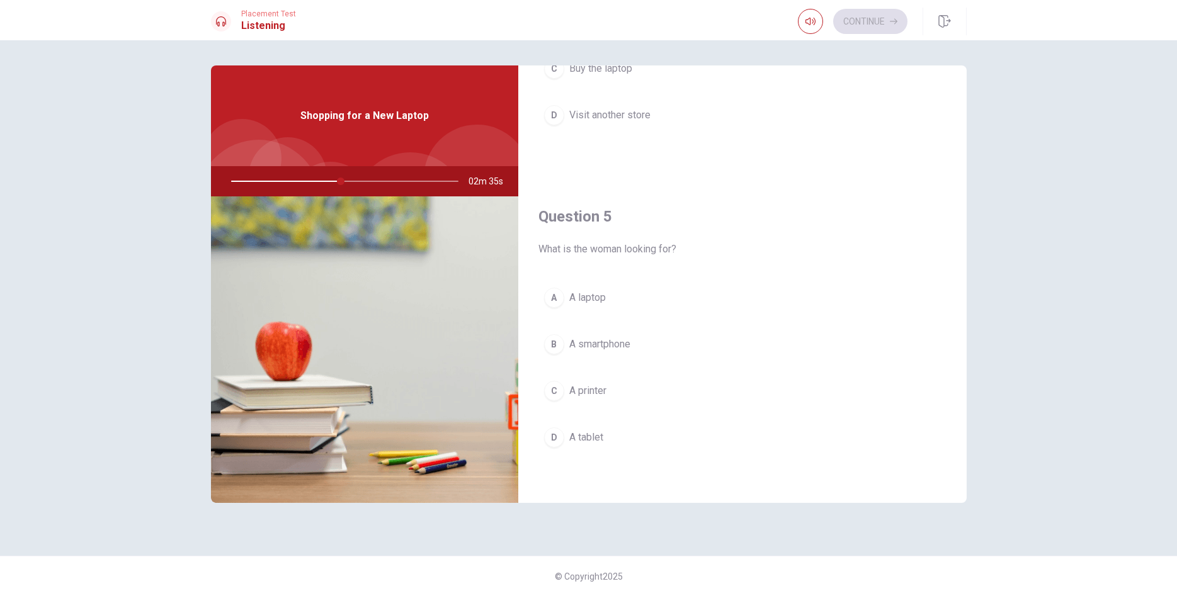
scroll to position [1175, 0]
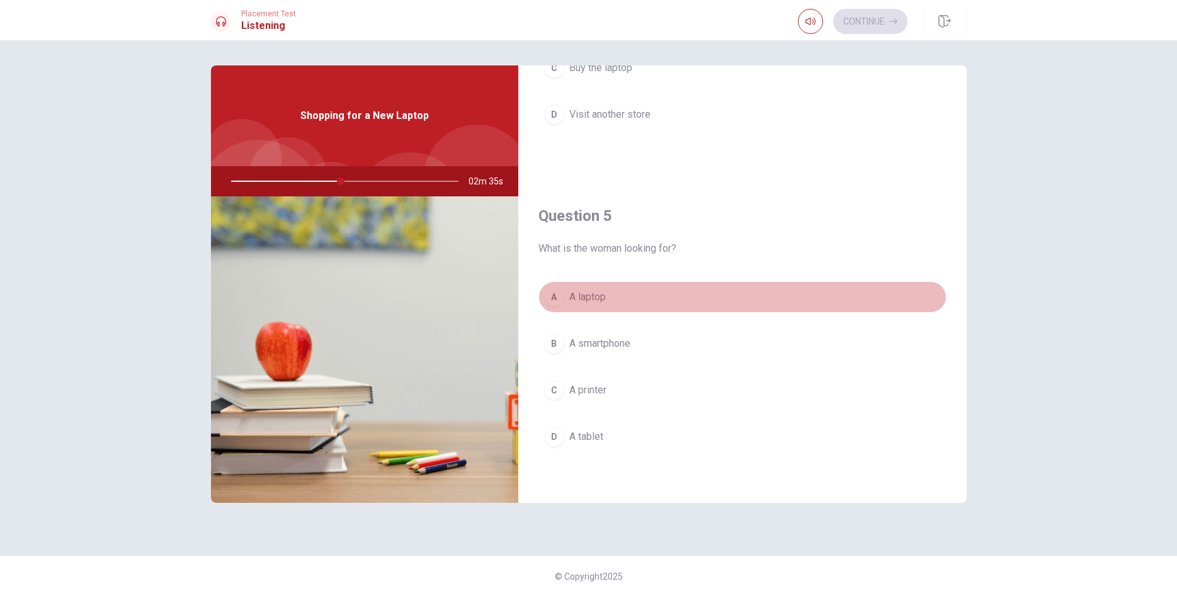
click at [554, 302] on div "A" at bounding box center [554, 297] width 20 height 20
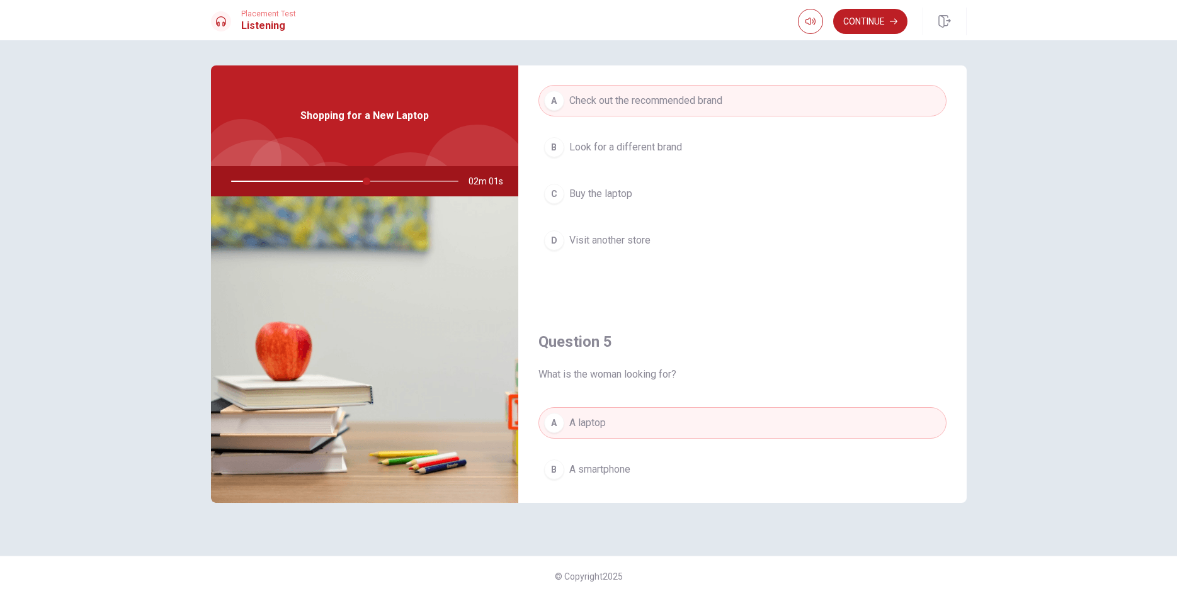
scroll to position [1077, 0]
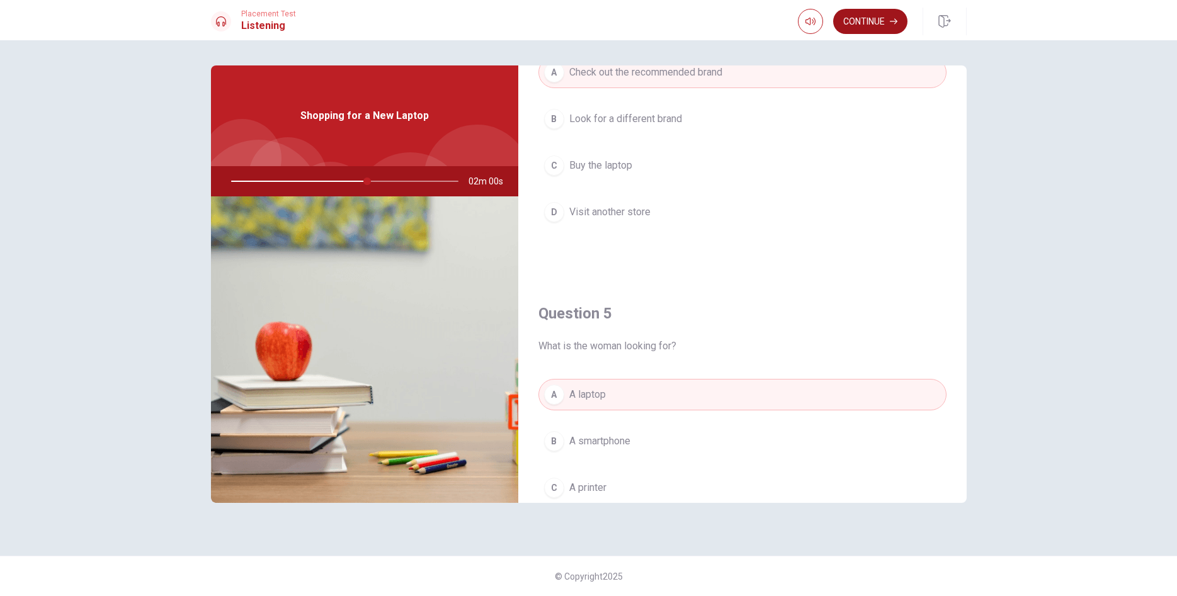
click at [871, 26] on button "Continue" at bounding box center [870, 21] width 74 height 25
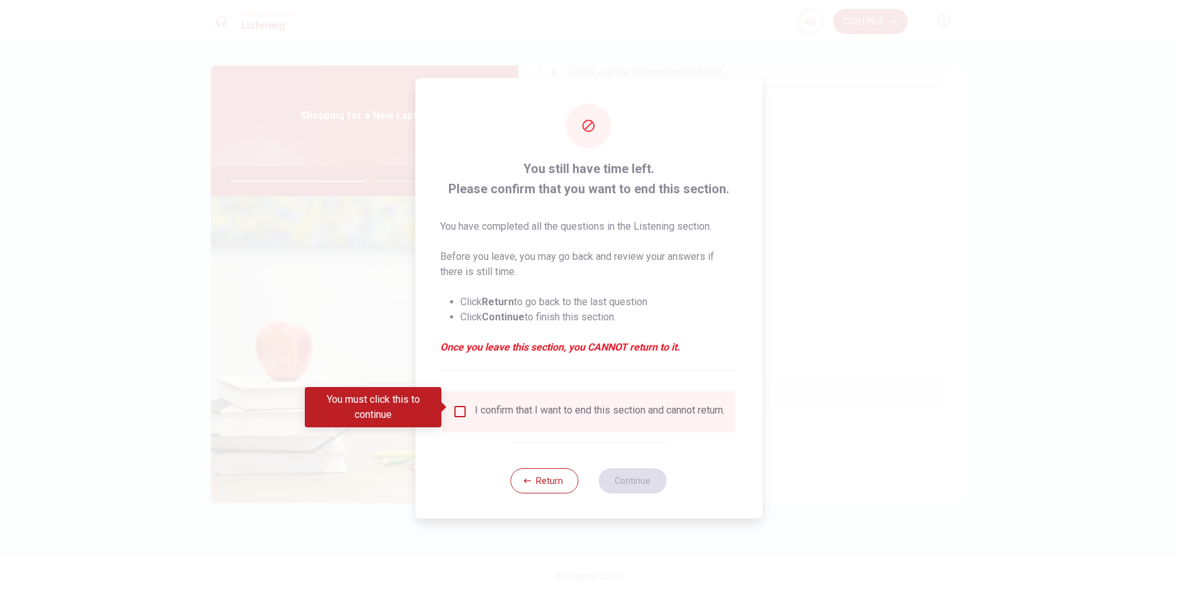
click at [461, 410] on input "You must click this to continue" at bounding box center [459, 411] width 15 height 15
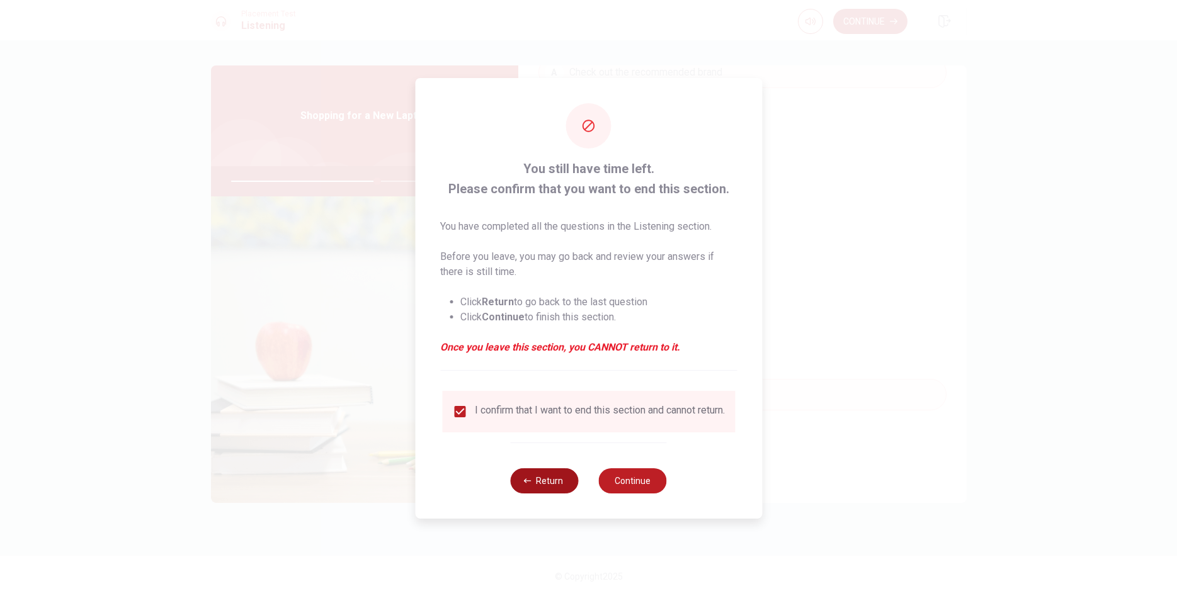
click at [557, 480] on button "Return" at bounding box center [545, 481] width 68 height 25
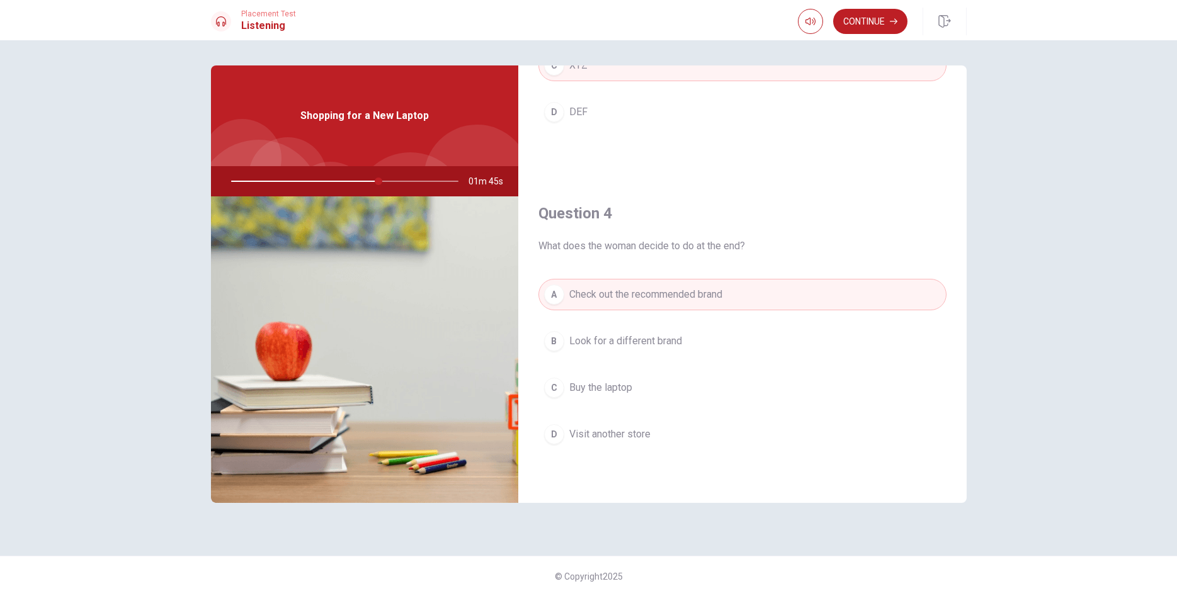
scroll to position [862, 0]
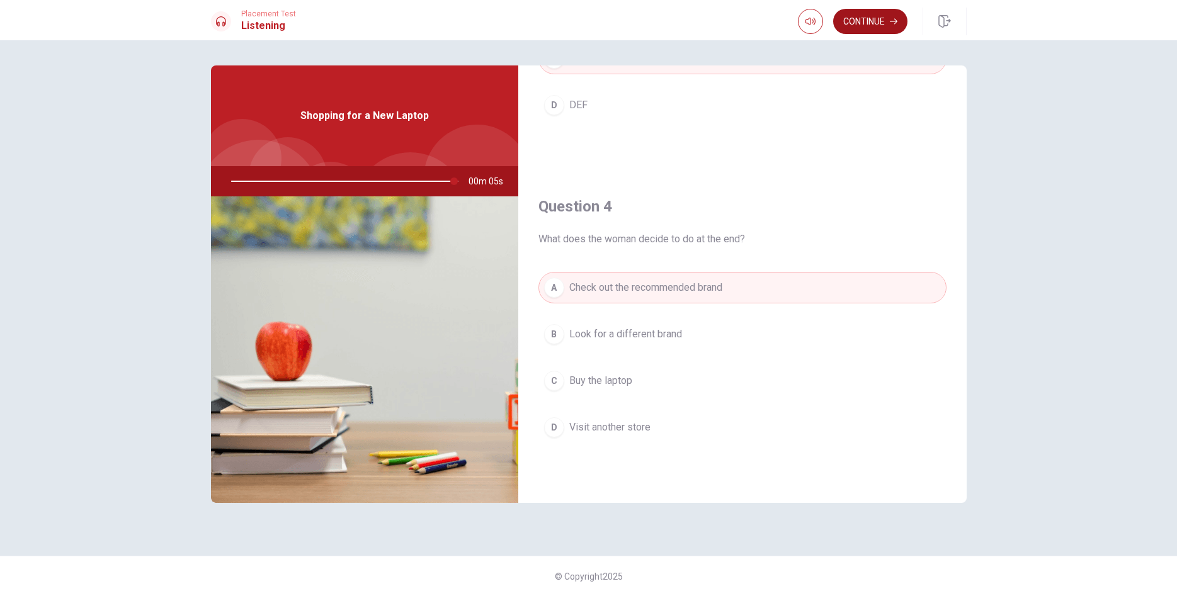
click at [865, 27] on button "Continue" at bounding box center [870, 21] width 74 height 25
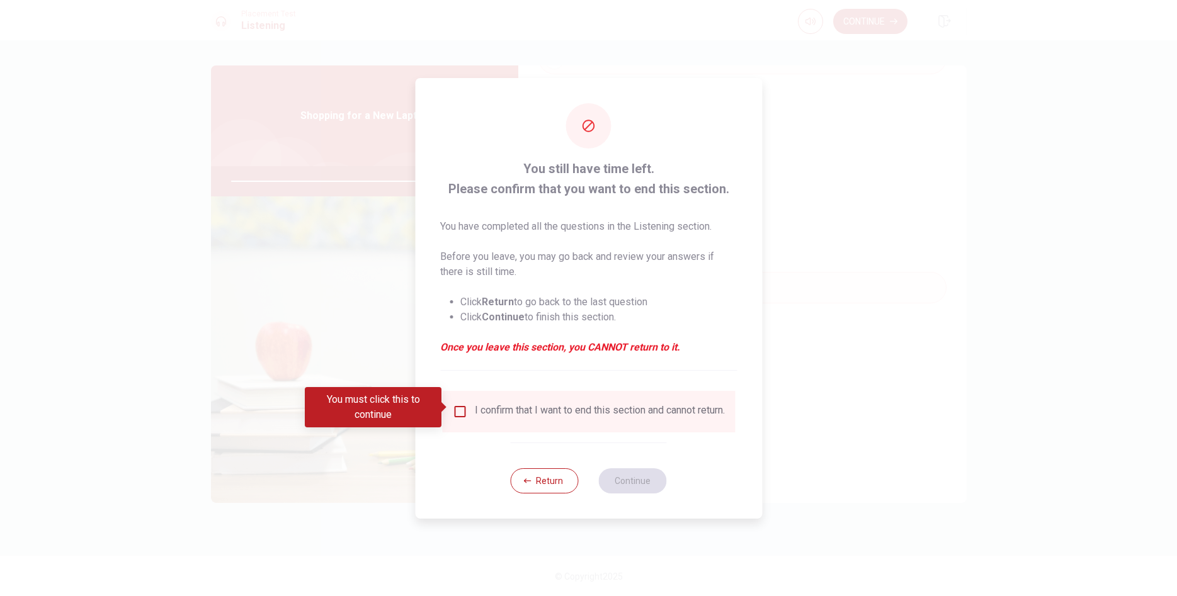
click at [464, 409] on input "You must click this to continue" at bounding box center [459, 411] width 15 height 15
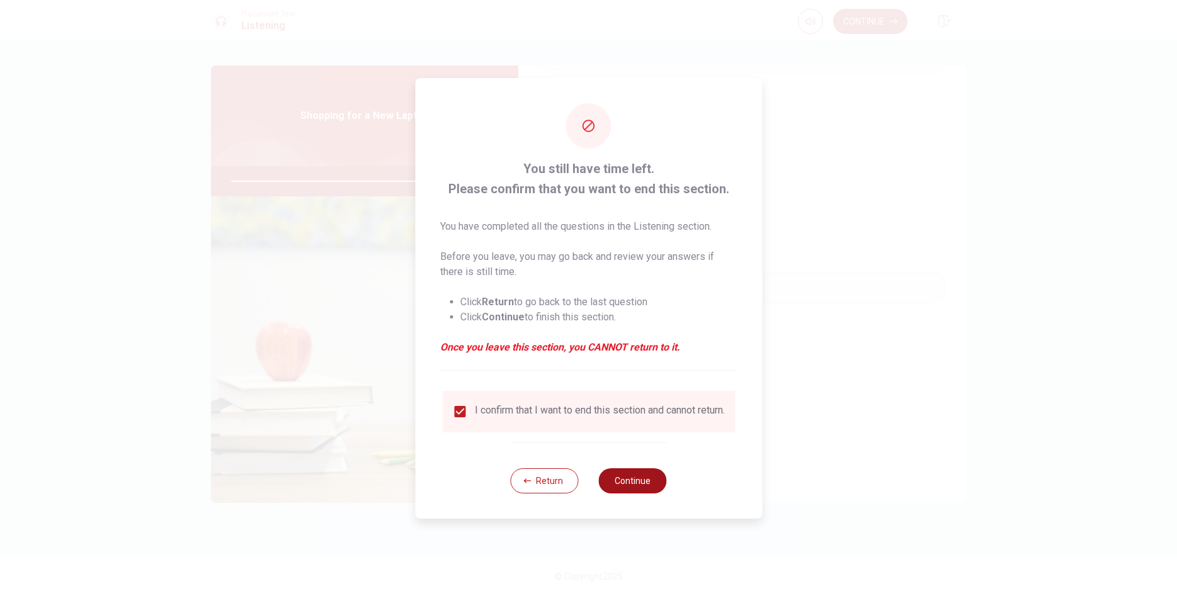
click at [632, 482] on button "Continue" at bounding box center [633, 481] width 68 height 25
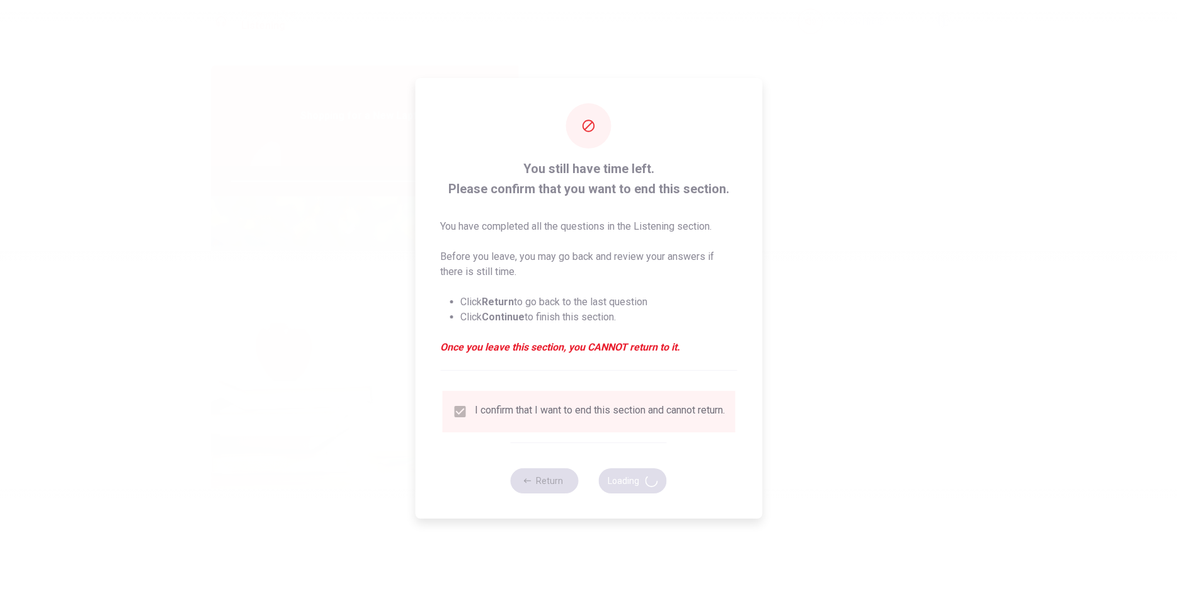
type input "100"
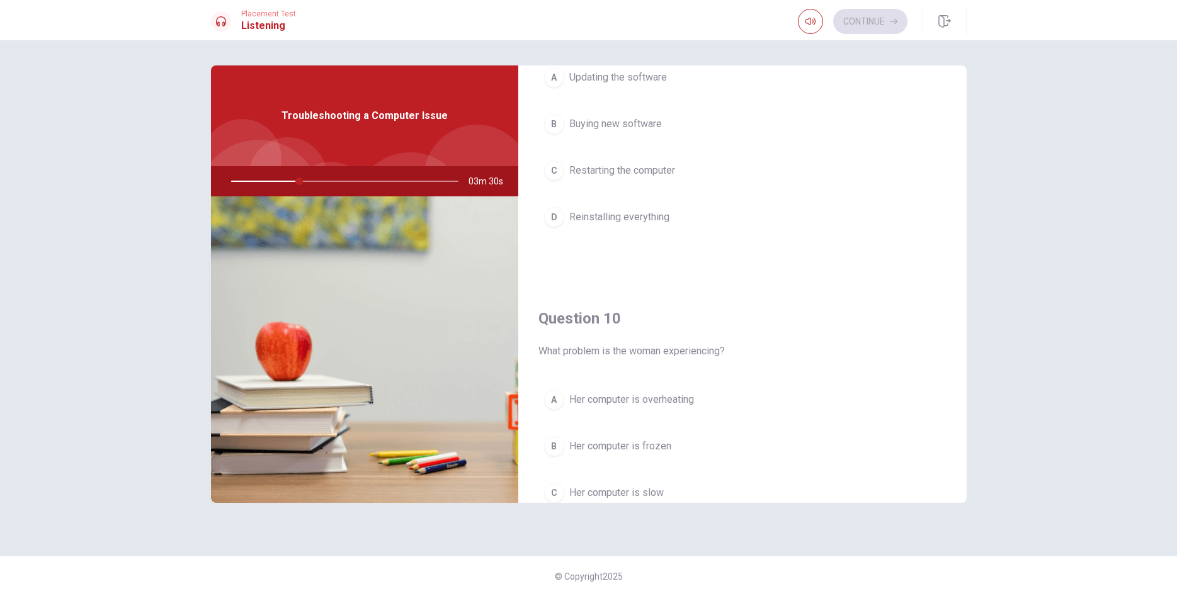
scroll to position [1149, 0]
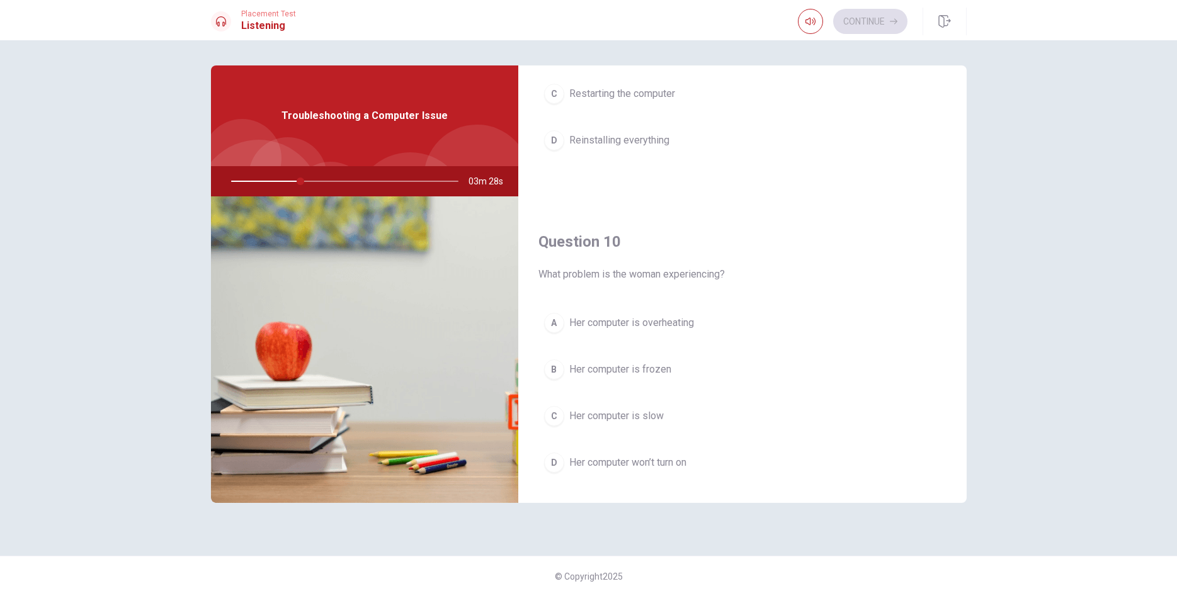
click at [556, 417] on div "C" at bounding box center [554, 416] width 20 height 20
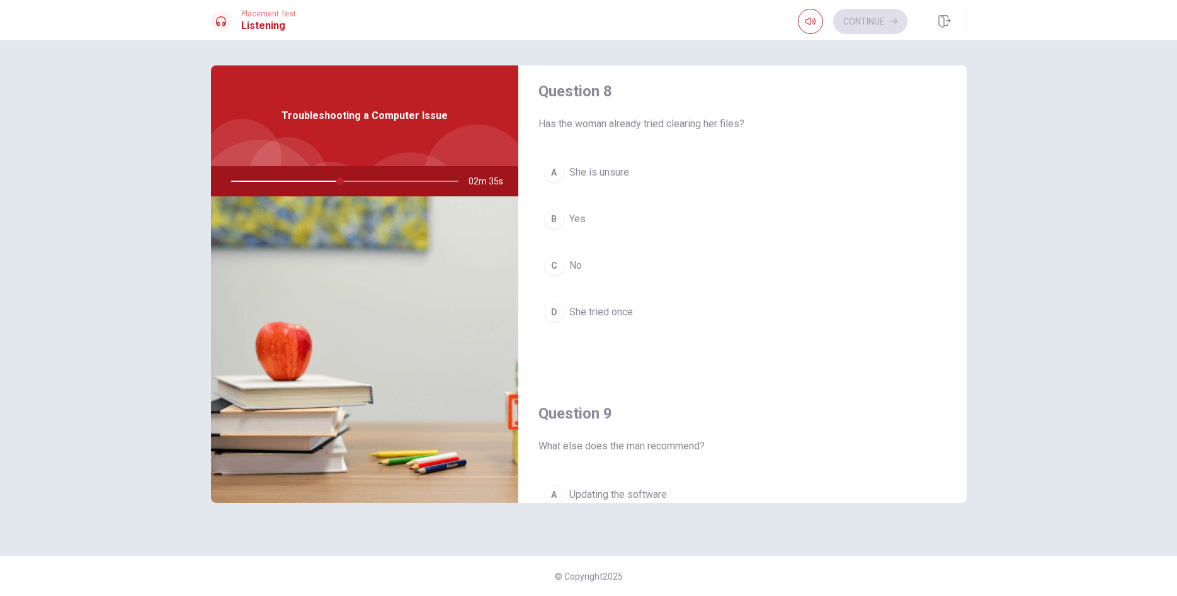
scroll to position [646, 0]
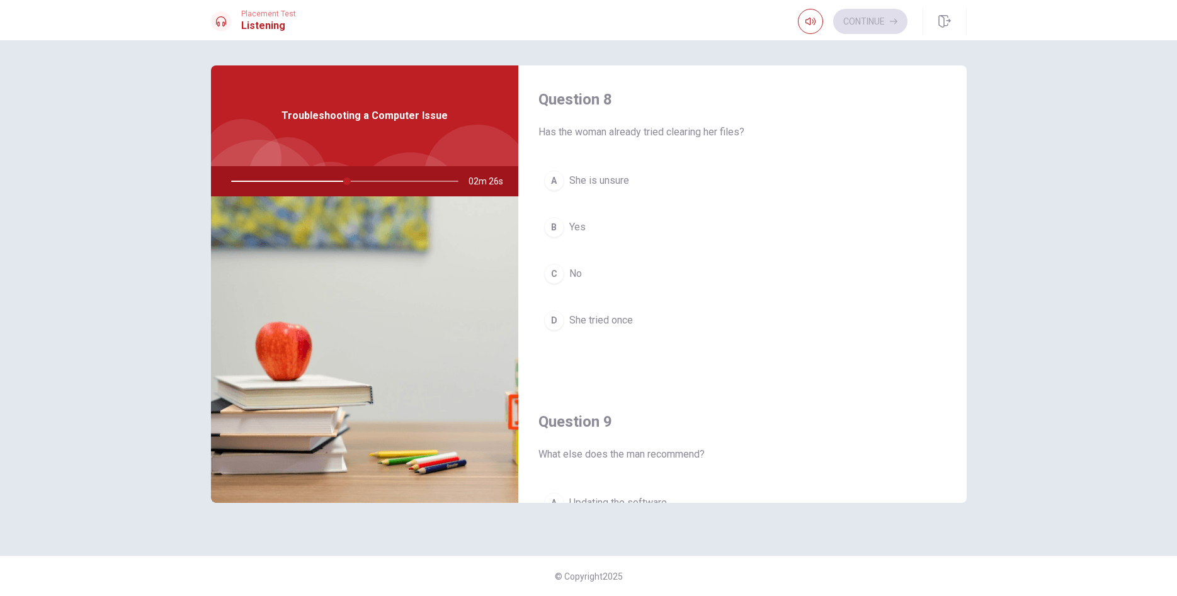
click at [595, 183] on span "She is unsure" at bounding box center [599, 180] width 60 height 15
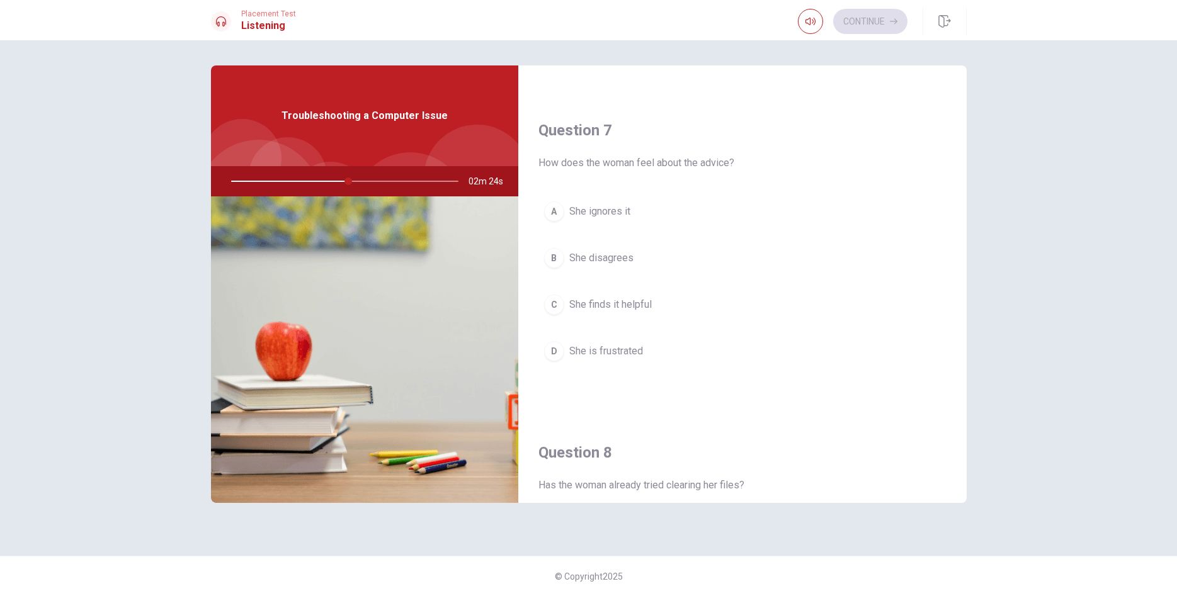
scroll to position [287, 0]
click at [560, 315] on div "C" at bounding box center [554, 310] width 20 height 20
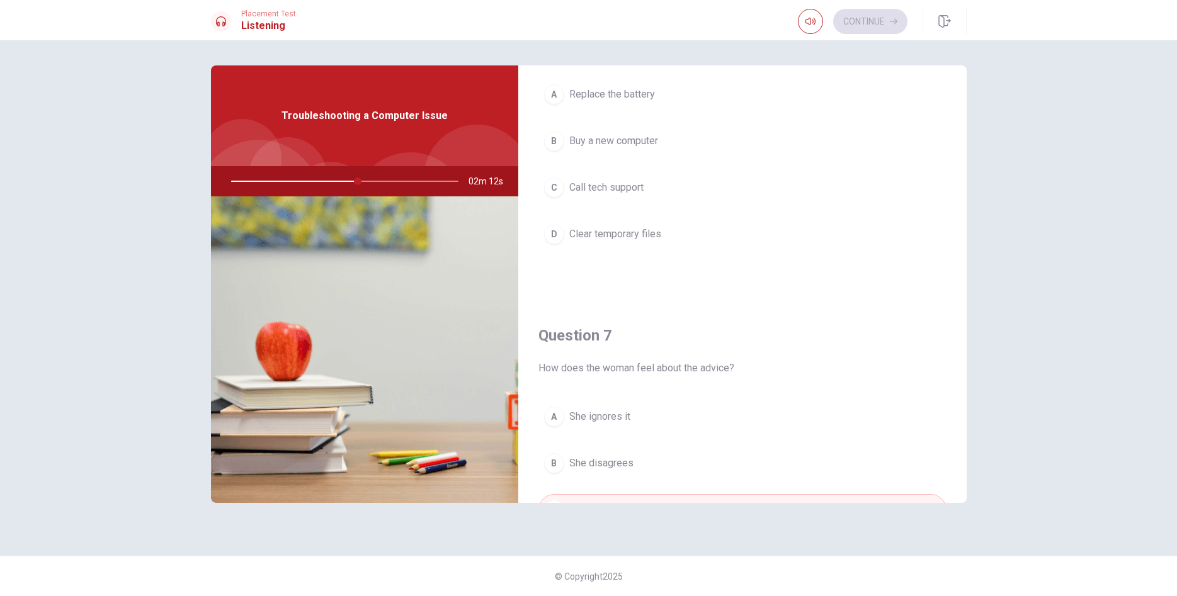
scroll to position [0, 0]
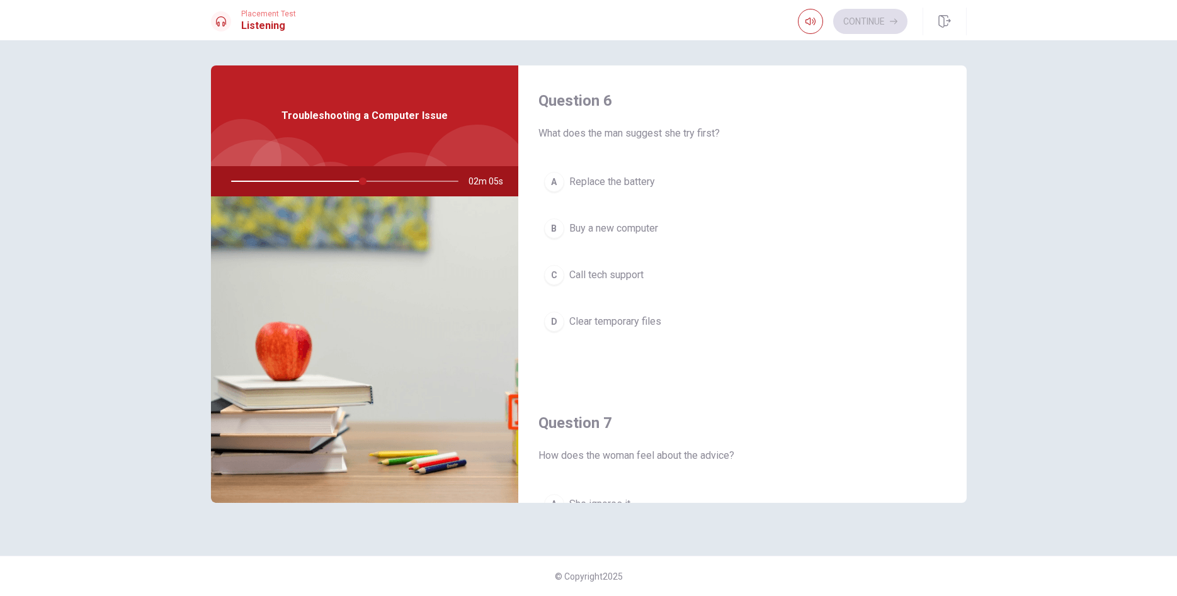
click at [581, 319] on span "Clear temporary files" at bounding box center [615, 321] width 92 height 15
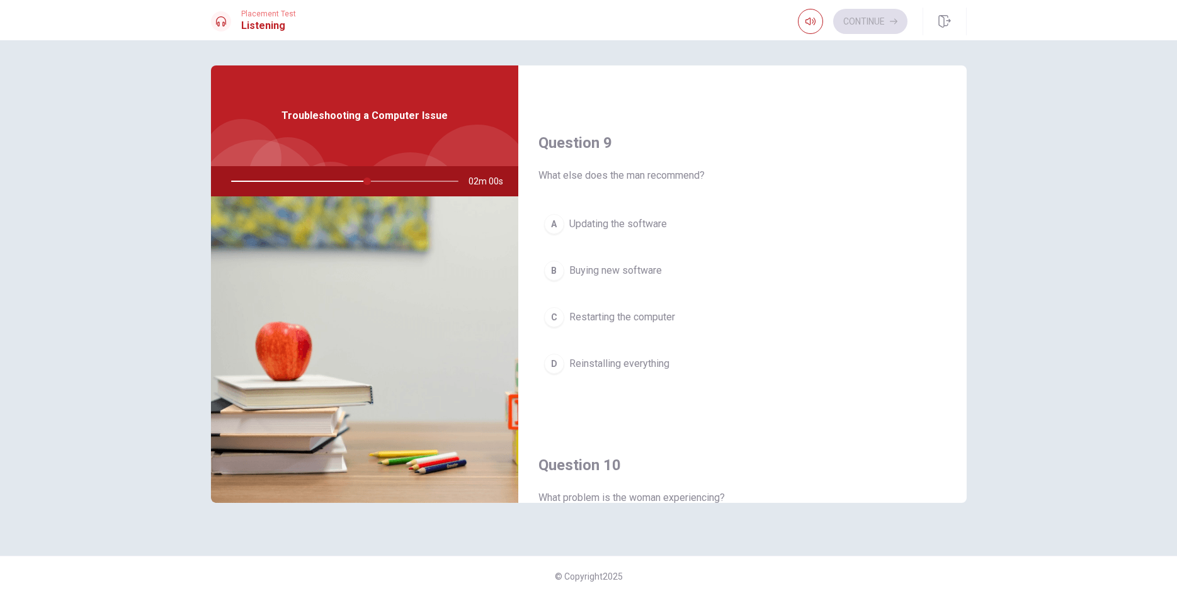
scroll to position [933, 0]
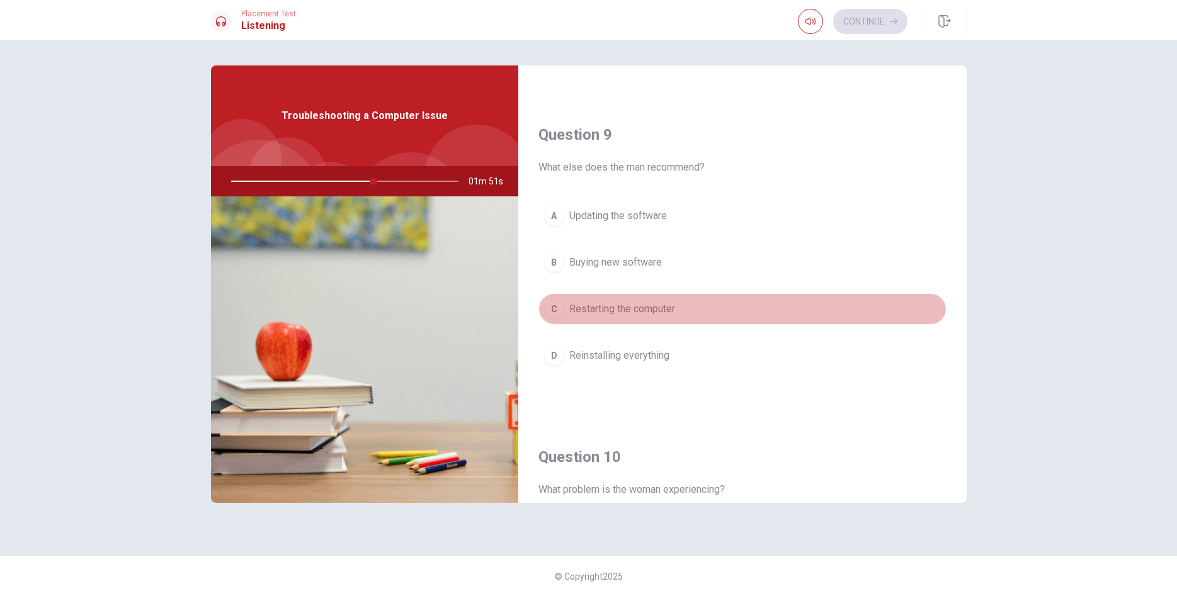
click at [592, 304] on span "Restarting the computer" at bounding box center [622, 309] width 106 height 15
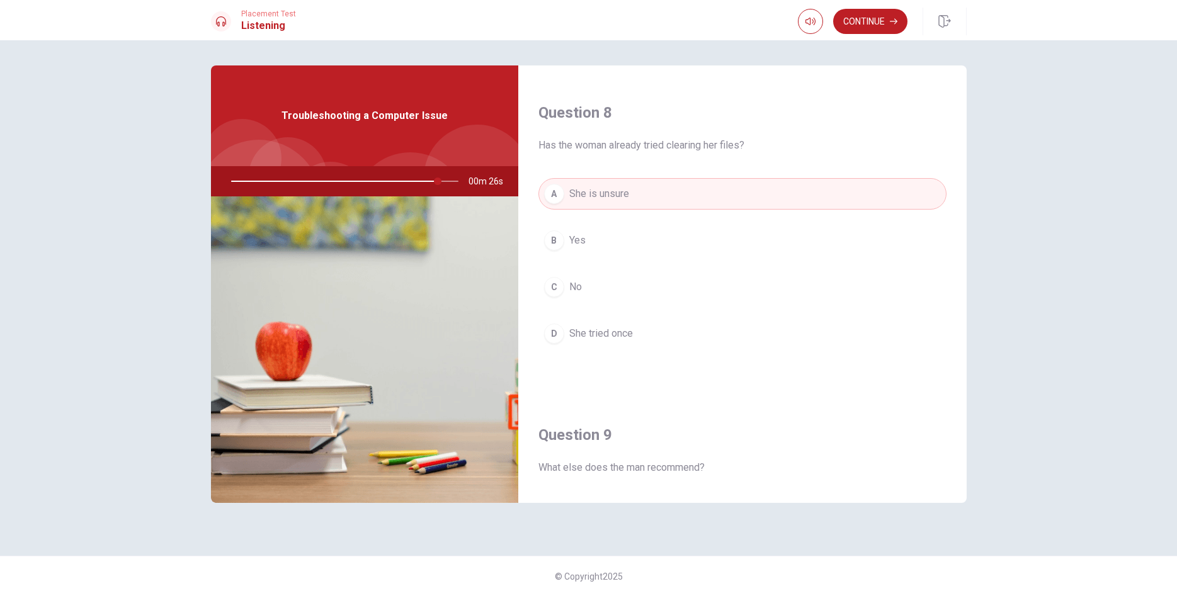
scroll to position [646, 0]
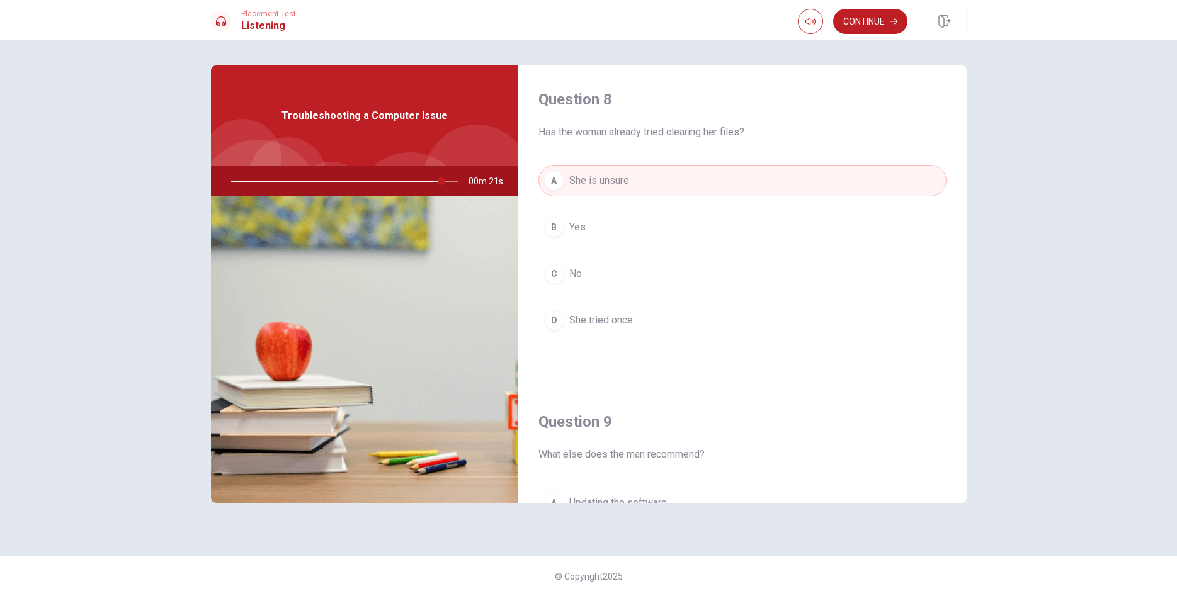
click at [559, 282] on div "C" at bounding box center [554, 274] width 20 height 20
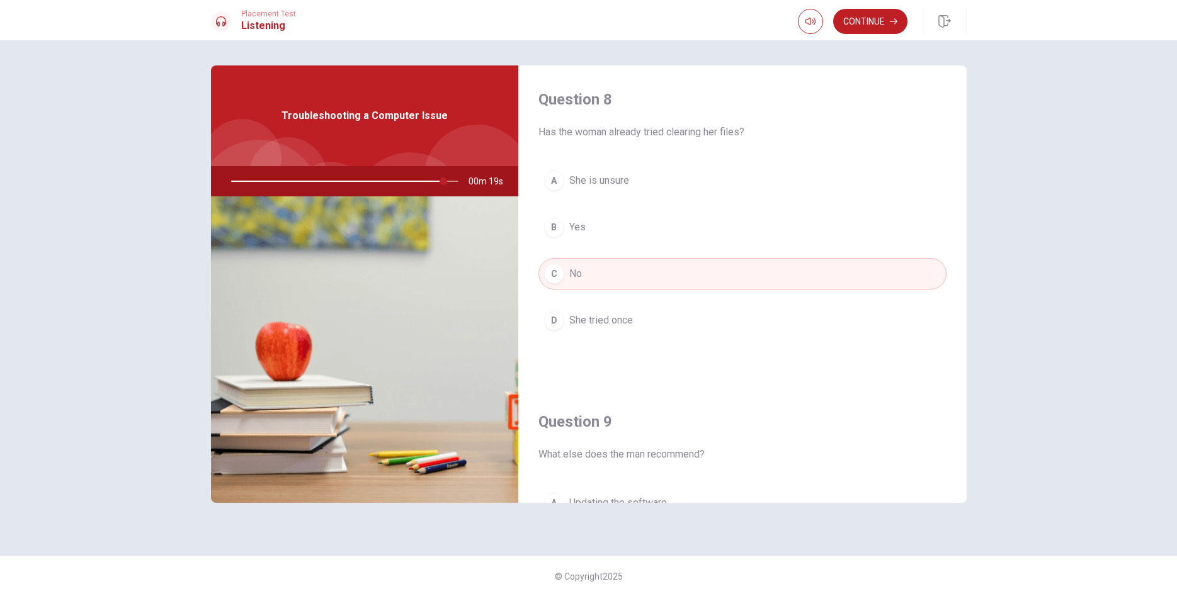
click at [557, 183] on div "A" at bounding box center [554, 181] width 20 height 20
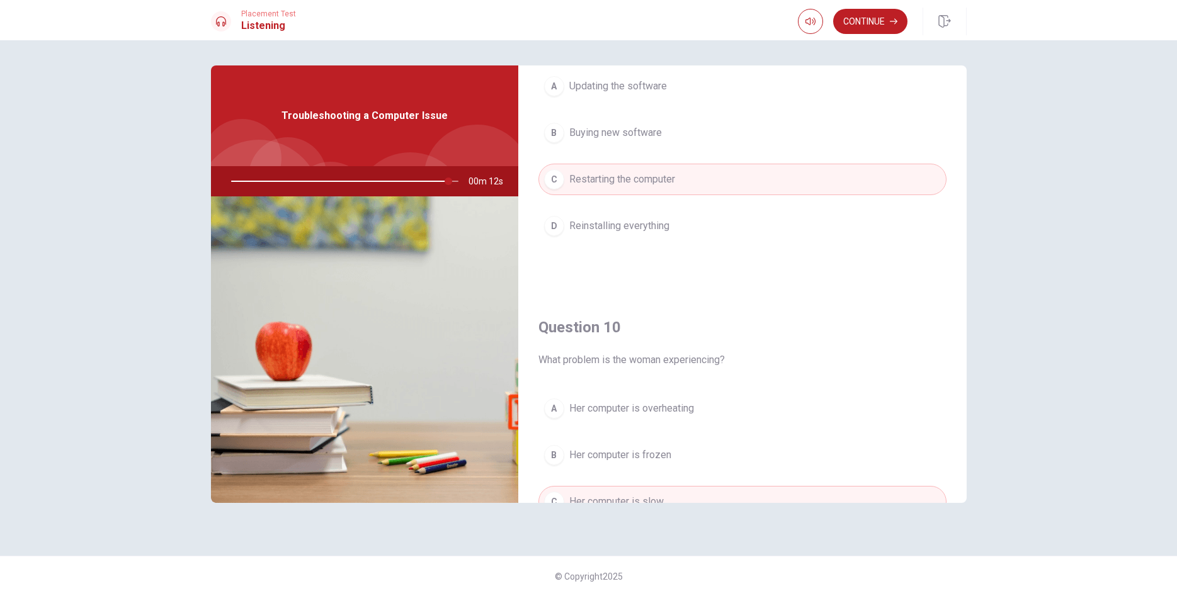
scroll to position [1175, 0]
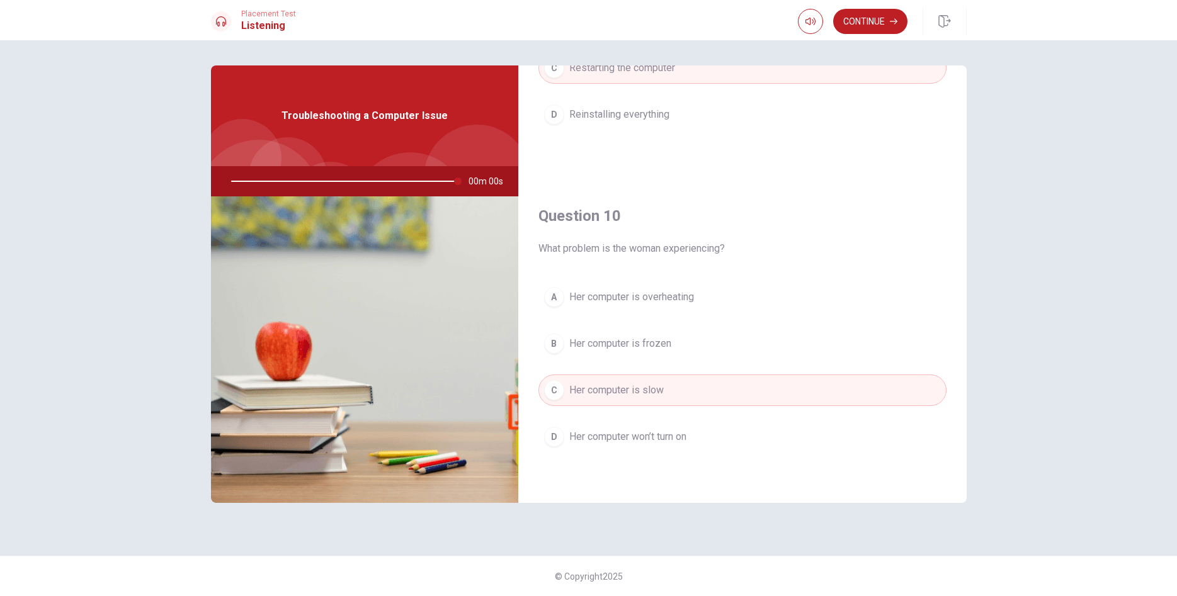
type input "0"
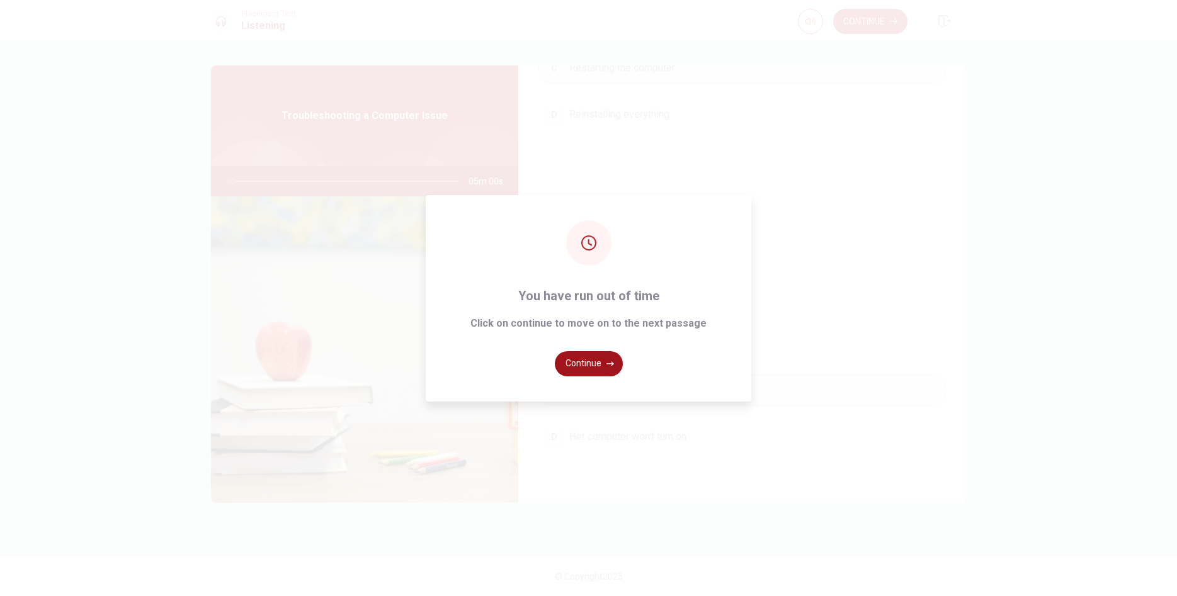
click at [569, 355] on button "Continue" at bounding box center [589, 363] width 68 height 25
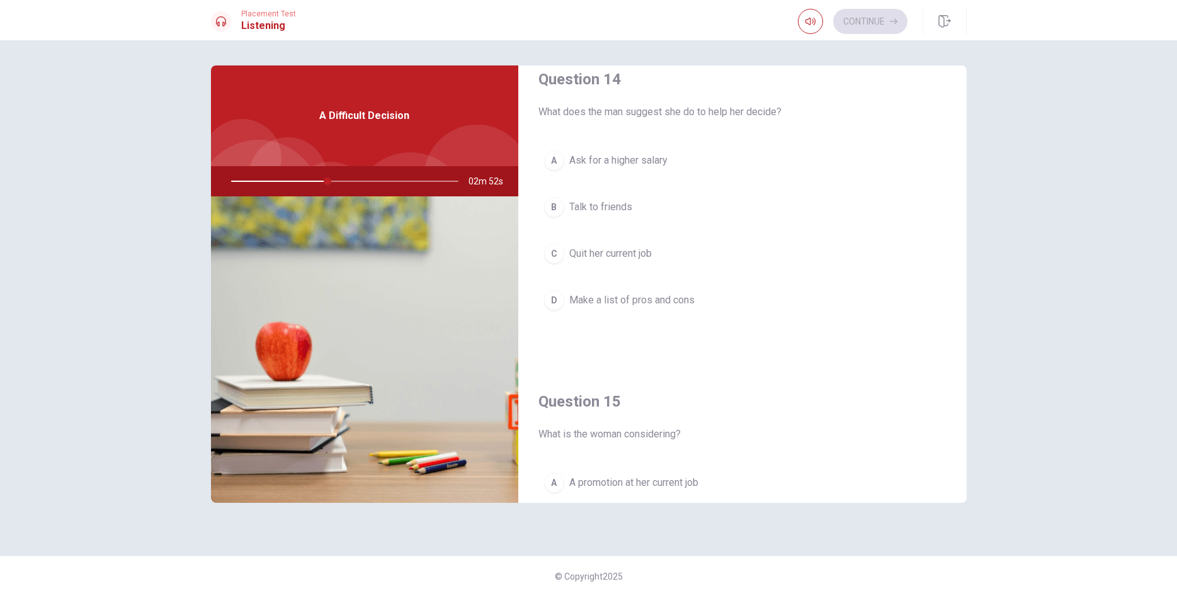
scroll to position [1031, 0]
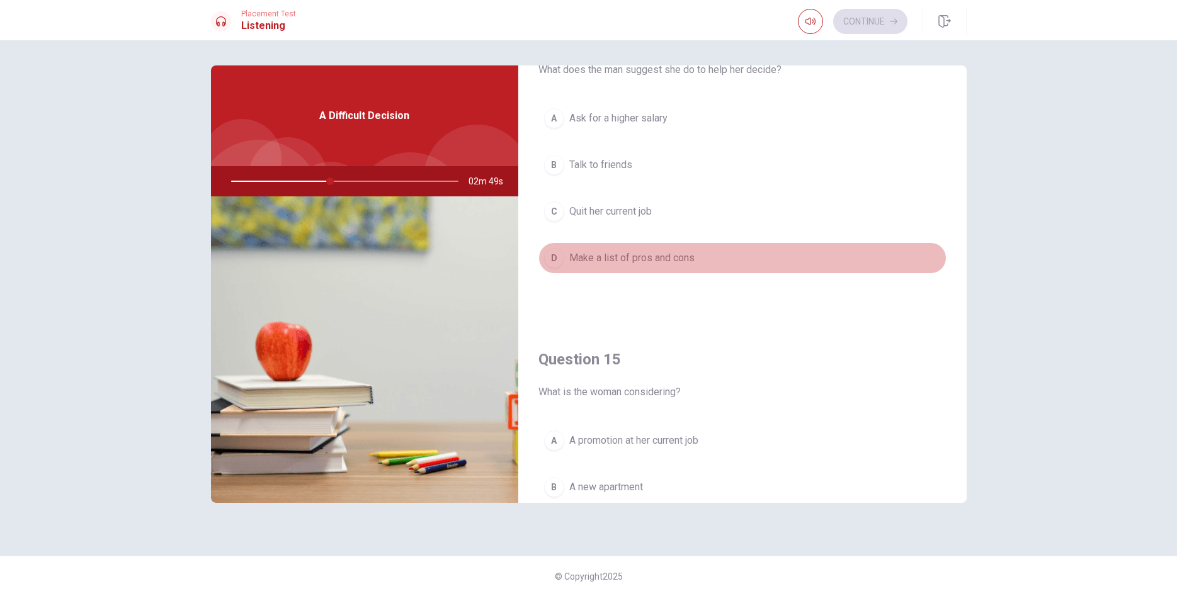
drag, startPoint x: 572, startPoint y: 257, endPoint x: 574, endPoint y: 268, distance: 11.5
click at [573, 266] on button "D Make a list of pros and cons" at bounding box center [743, 257] width 408 height 31
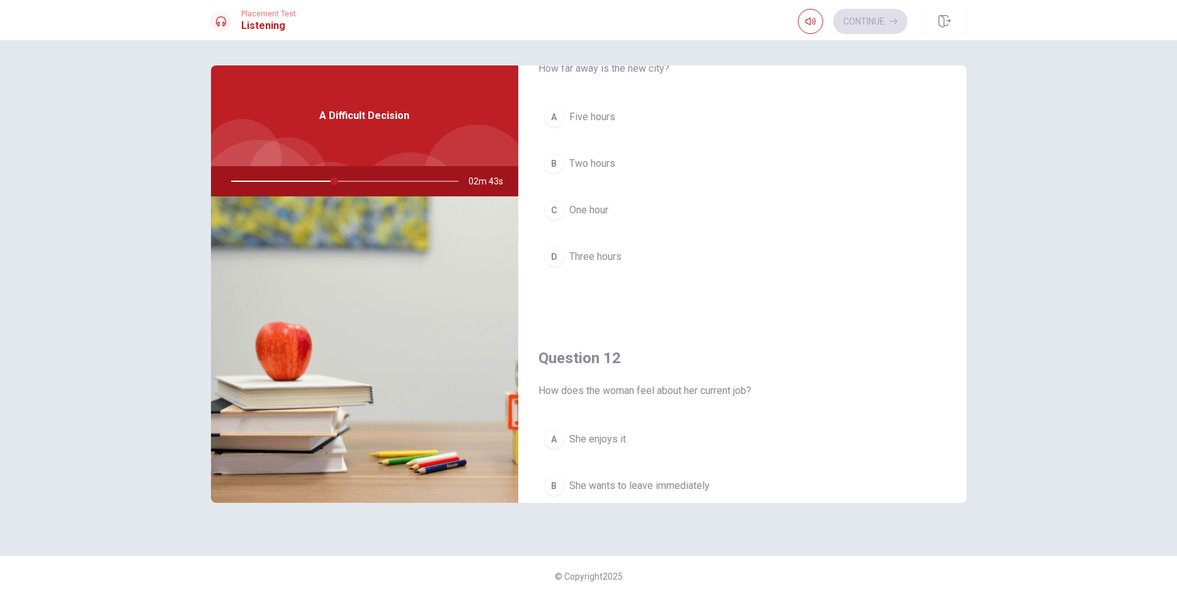
scroll to position [0, 0]
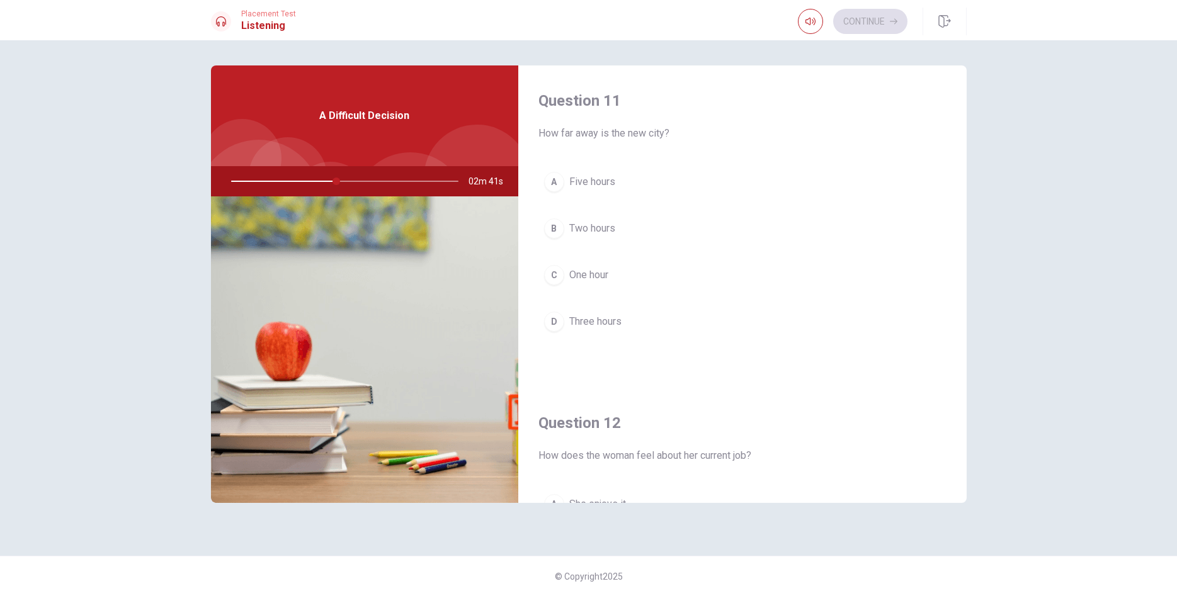
click at [556, 322] on div "D" at bounding box center [554, 322] width 20 height 20
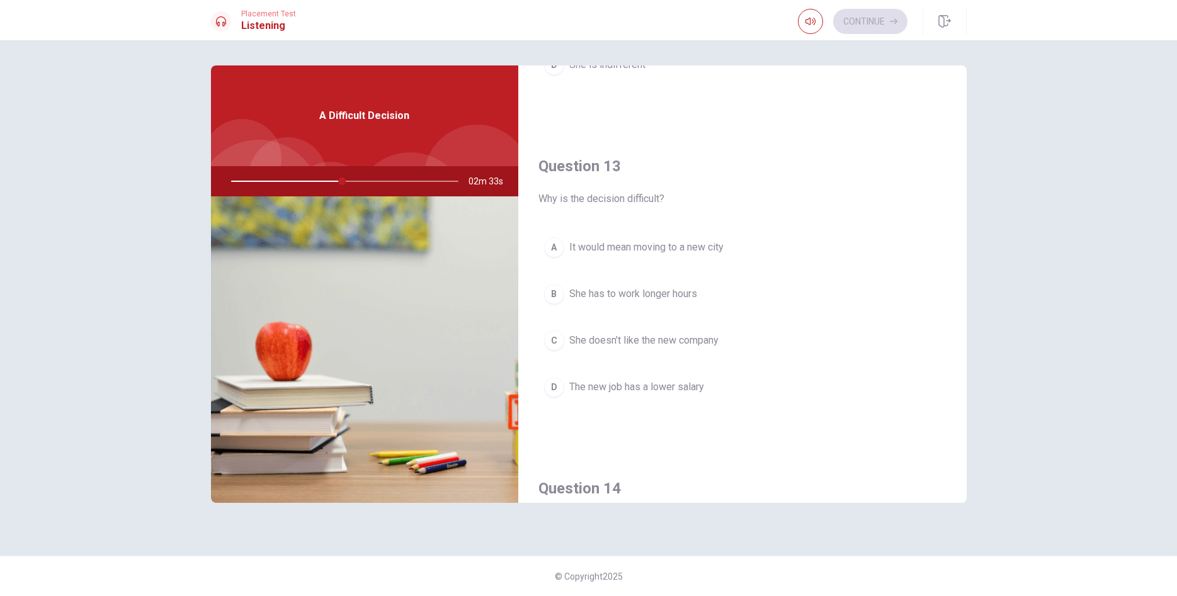
scroll to position [646, 0]
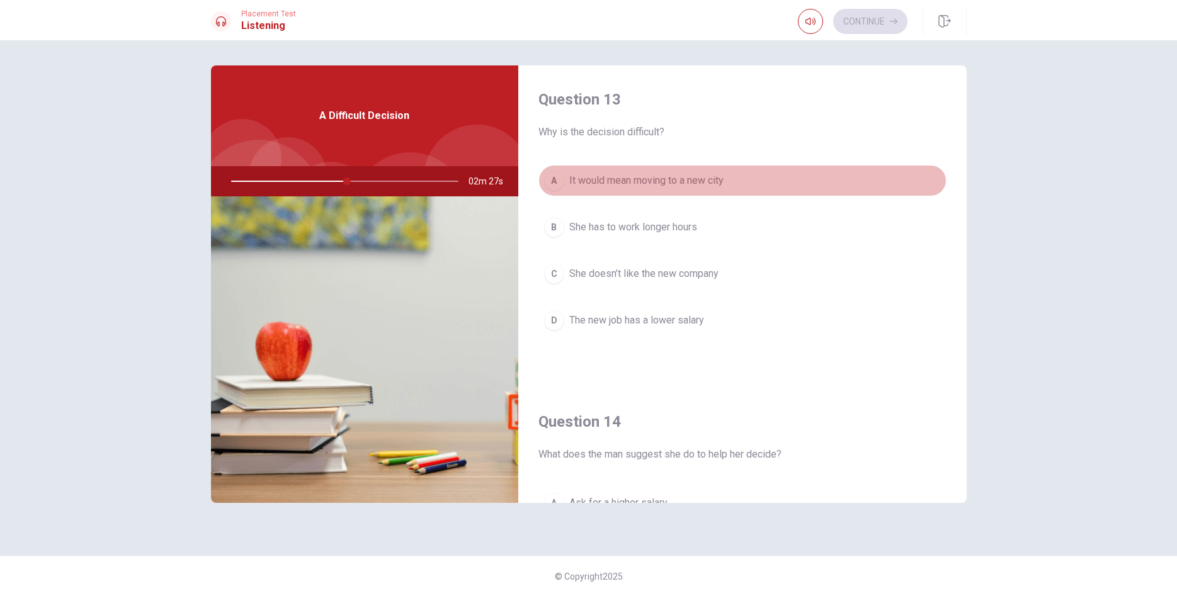
click at [636, 186] on span "It would mean moving to a new city" at bounding box center [646, 180] width 154 height 15
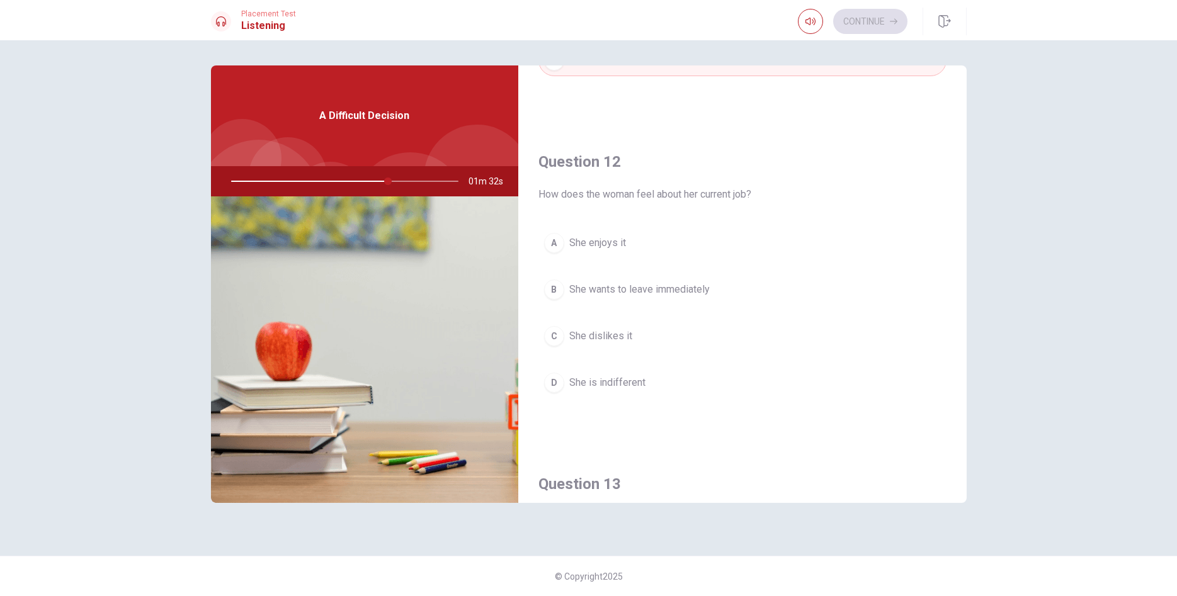
scroll to position [287, 0]
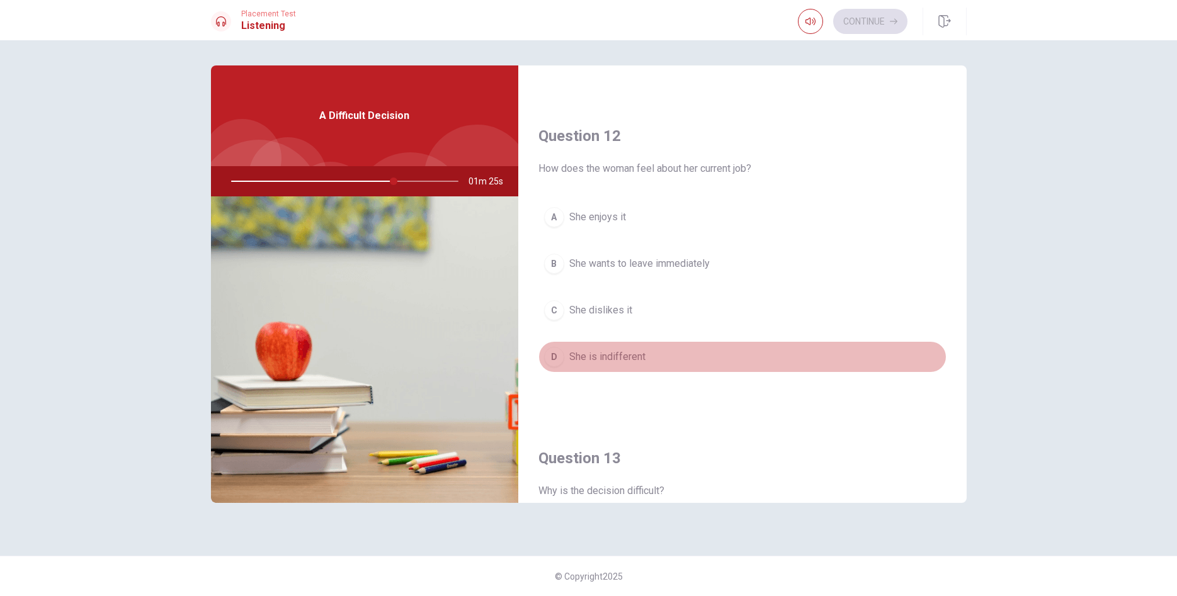
click at [597, 356] on span "She is indifferent" at bounding box center [607, 357] width 76 height 15
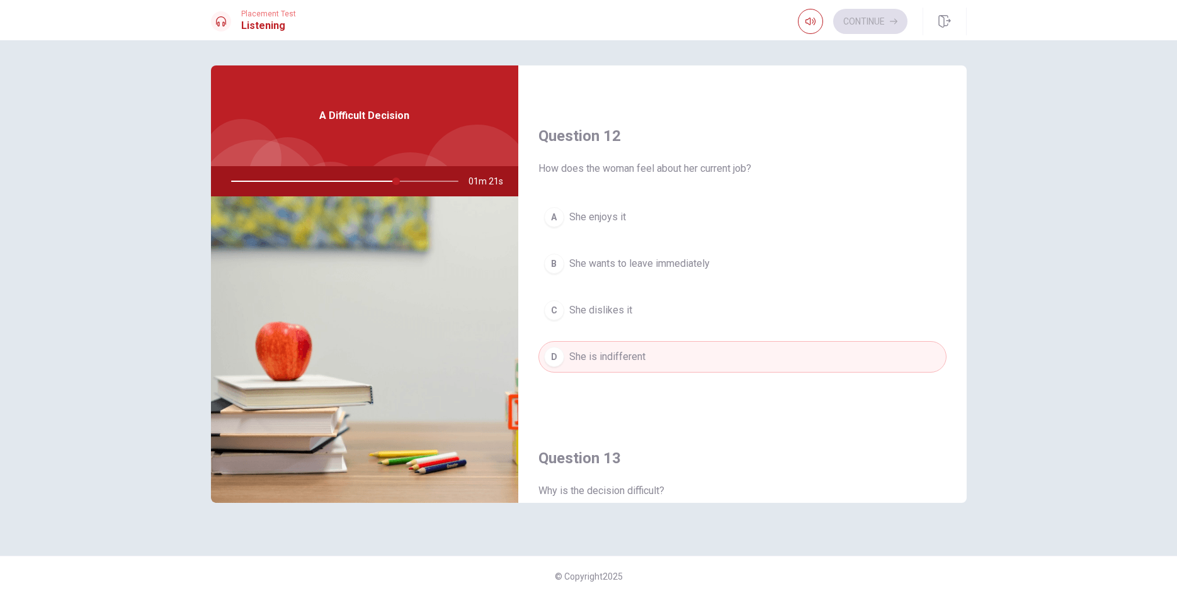
drag, startPoint x: 560, startPoint y: 312, endPoint x: 559, endPoint y: 322, distance: 10.1
click at [560, 321] on button "C She dislikes it" at bounding box center [743, 310] width 408 height 31
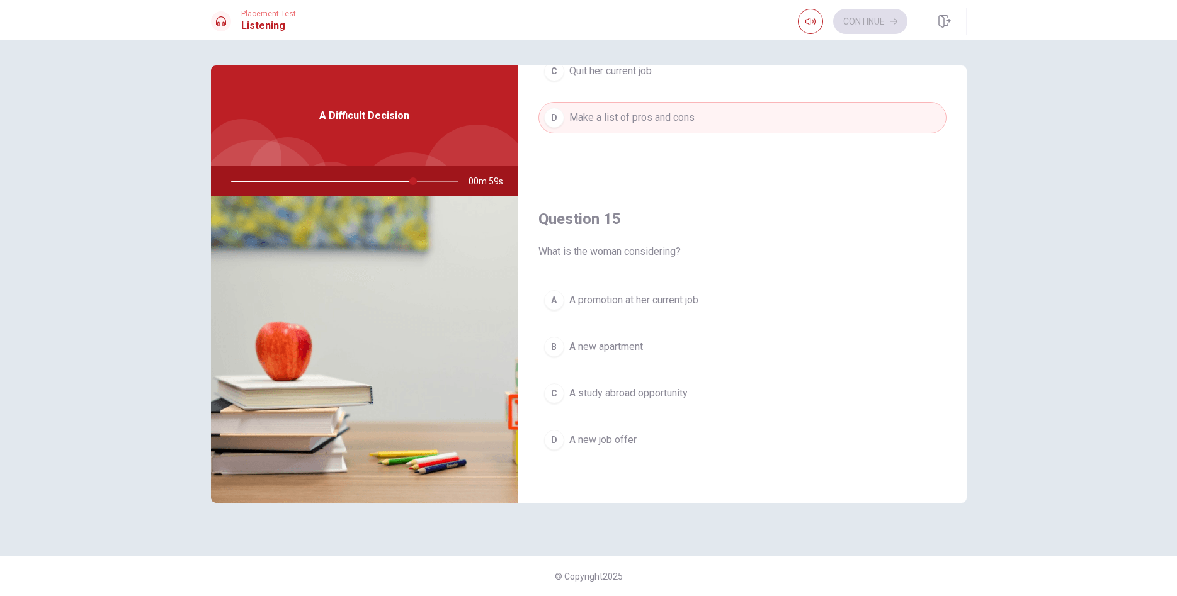
scroll to position [1175, 0]
click at [550, 434] on div "D" at bounding box center [554, 437] width 20 height 20
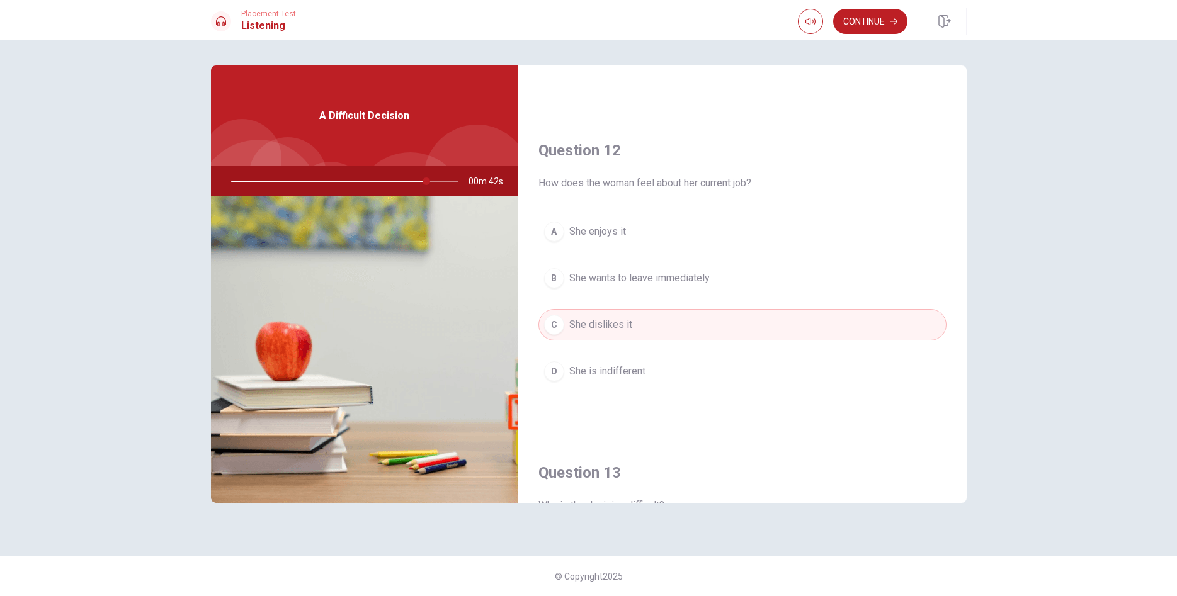
scroll to position [287, 0]
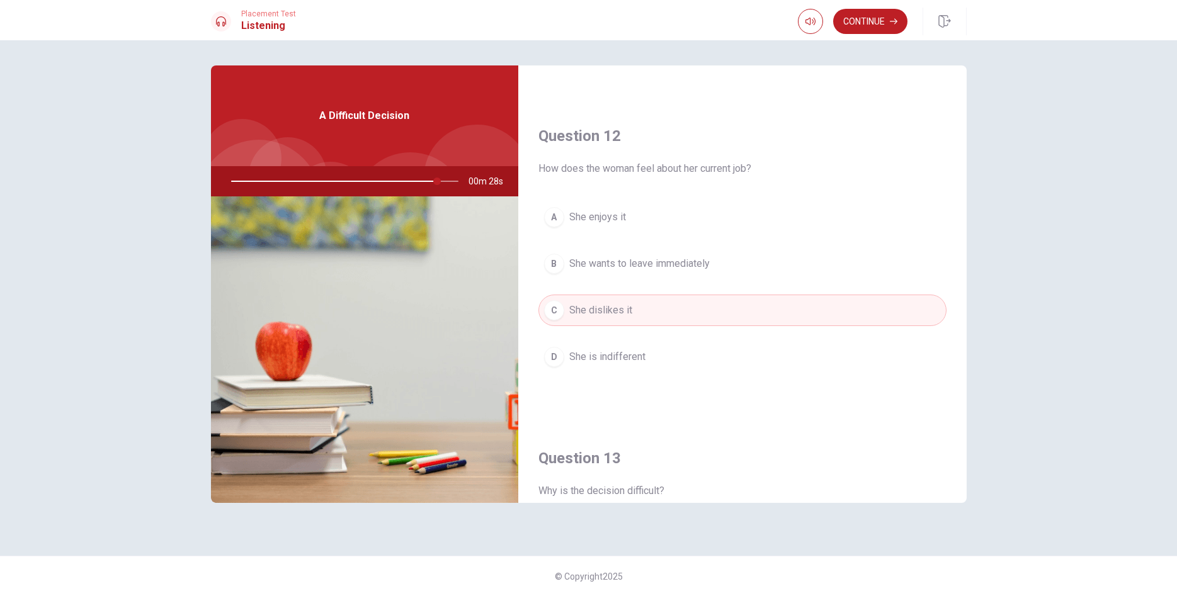
click at [595, 356] on span "She is indifferent" at bounding box center [607, 357] width 76 height 15
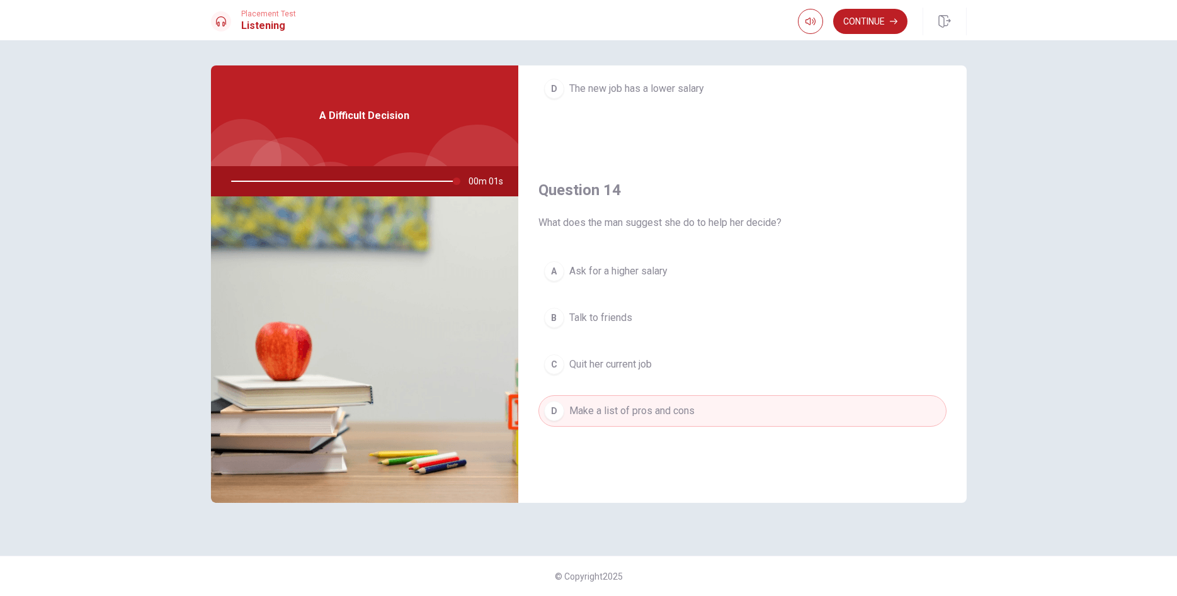
scroll to position [933, 0]
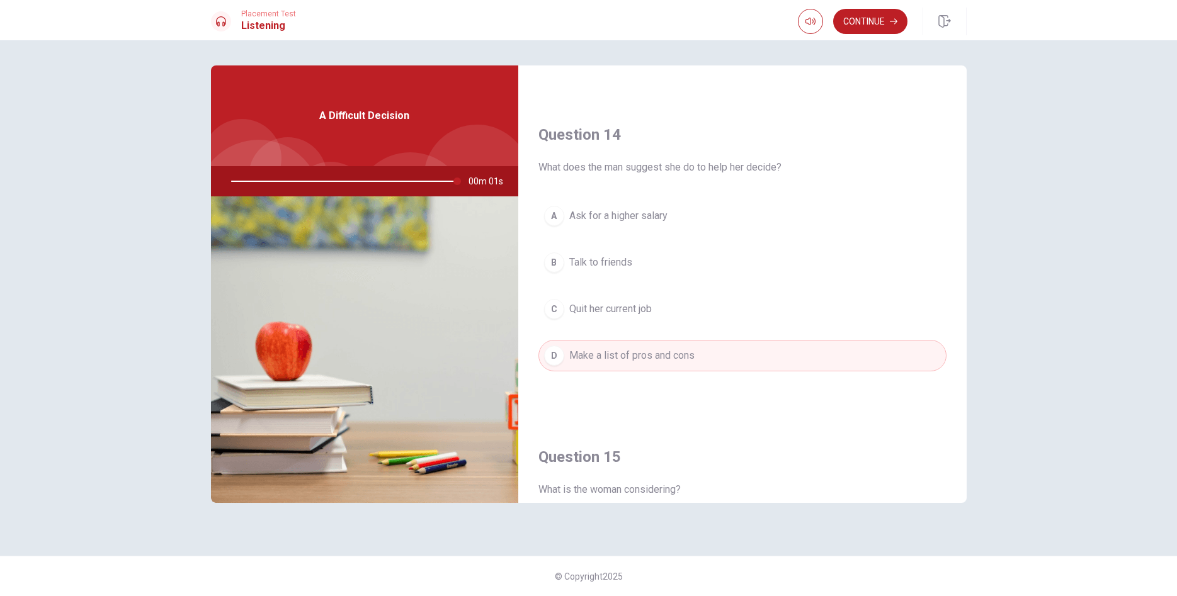
type input "0"
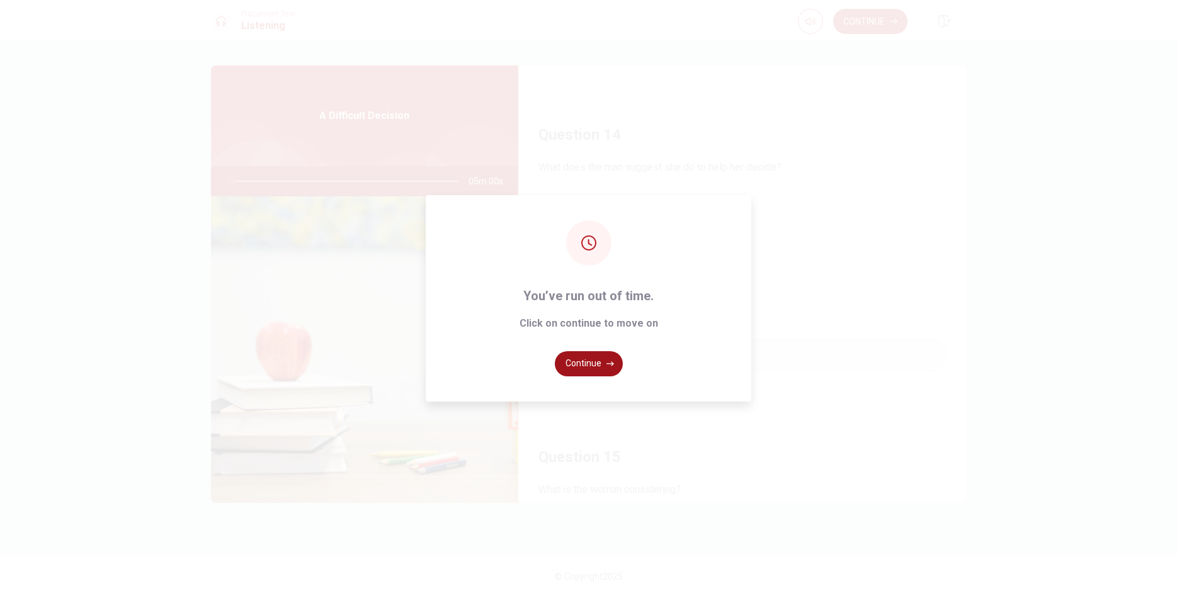
click at [585, 368] on button "Continue" at bounding box center [589, 363] width 68 height 25
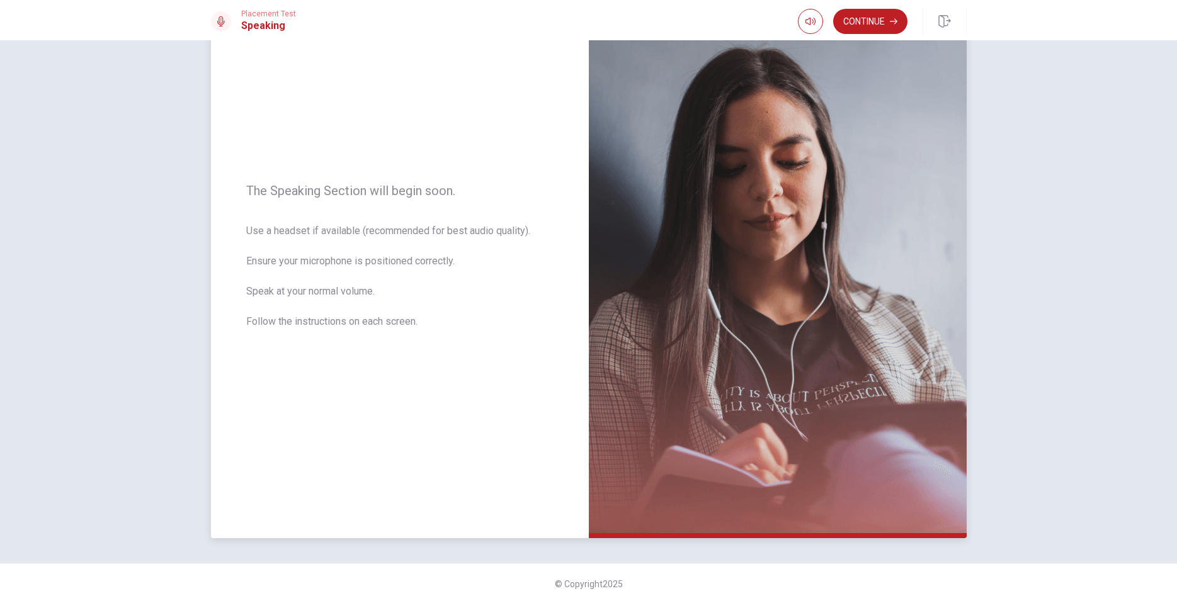
scroll to position [84, 0]
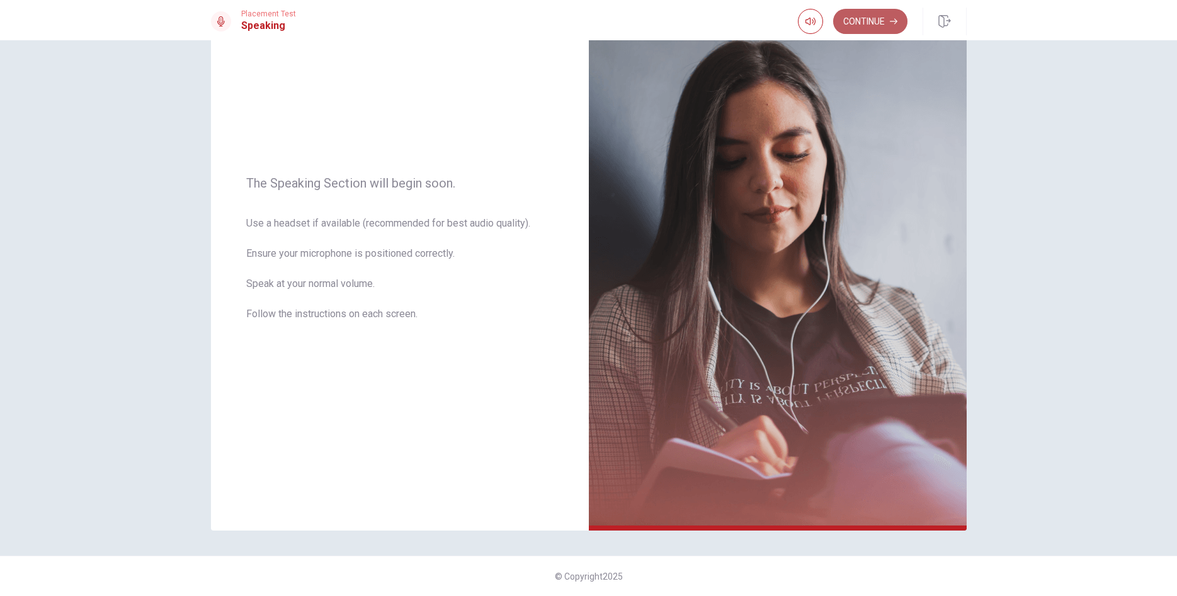
click at [857, 21] on button "Continue" at bounding box center [870, 21] width 74 height 25
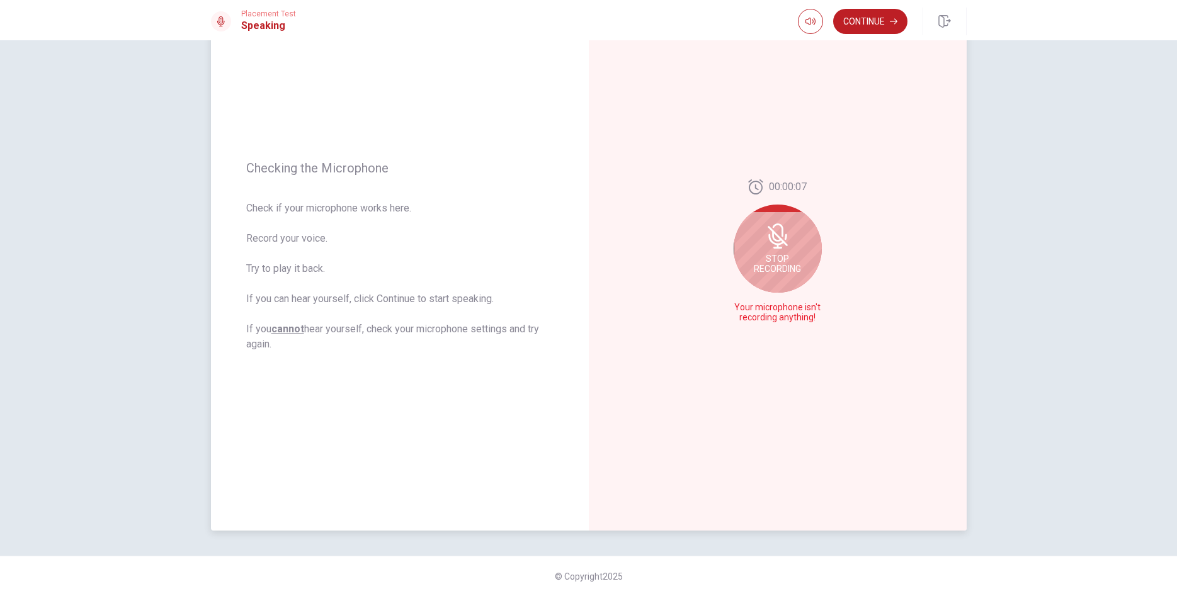
click at [814, 233] on div "Stop Recording" at bounding box center [778, 249] width 88 height 88
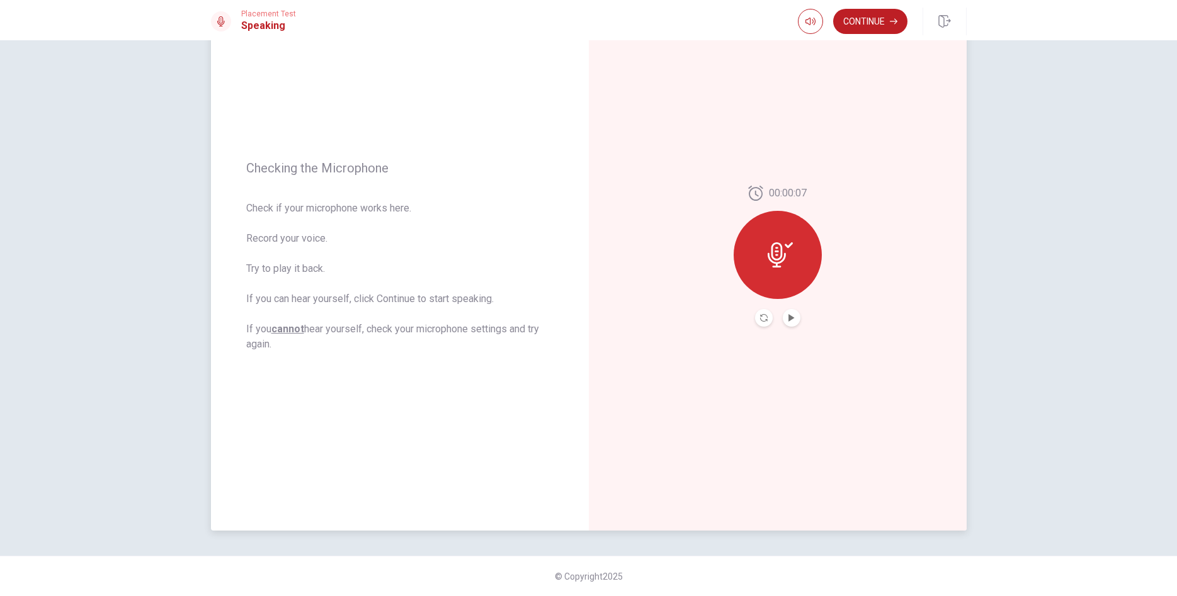
click at [794, 249] on div at bounding box center [778, 255] width 88 height 88
click at [799, 226] on div at bounding box center [778, 255] width 88 height 88
click at [758, 322] on button "Record Again" at bounding box center [764, 318] width 18 height 18
click at [762, 272] on span "Stop Recording" at bounding box center [777, 279] width 47 height 20
click at [794, 312] on button "Play Audio" at bounding box center [792, 318] width 18 height 18
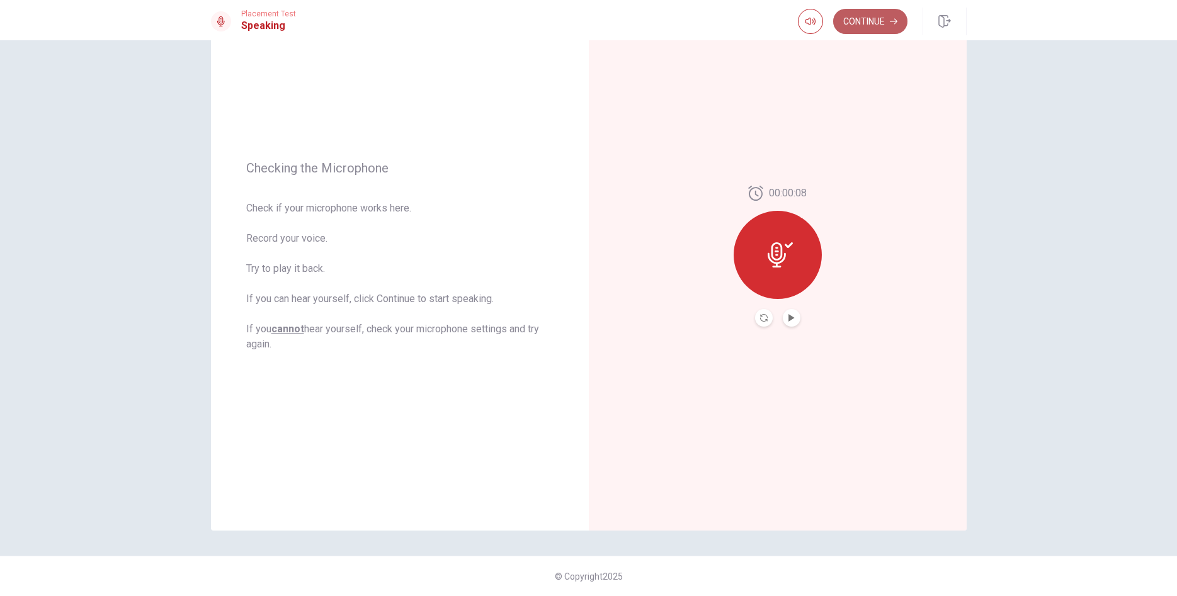
click at [867, 18] on button "Continue" at bounding box center [870, 21] width 74 height 25
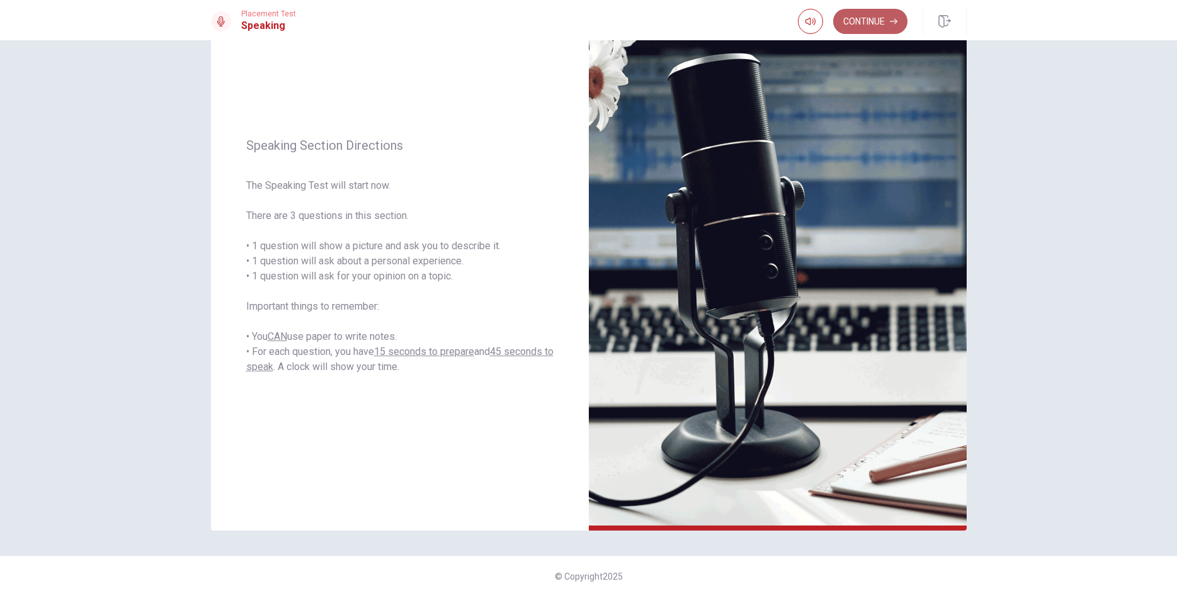
click at [881, 17] on button "Continue" at bounding box center [870, 21] width 74 height 25
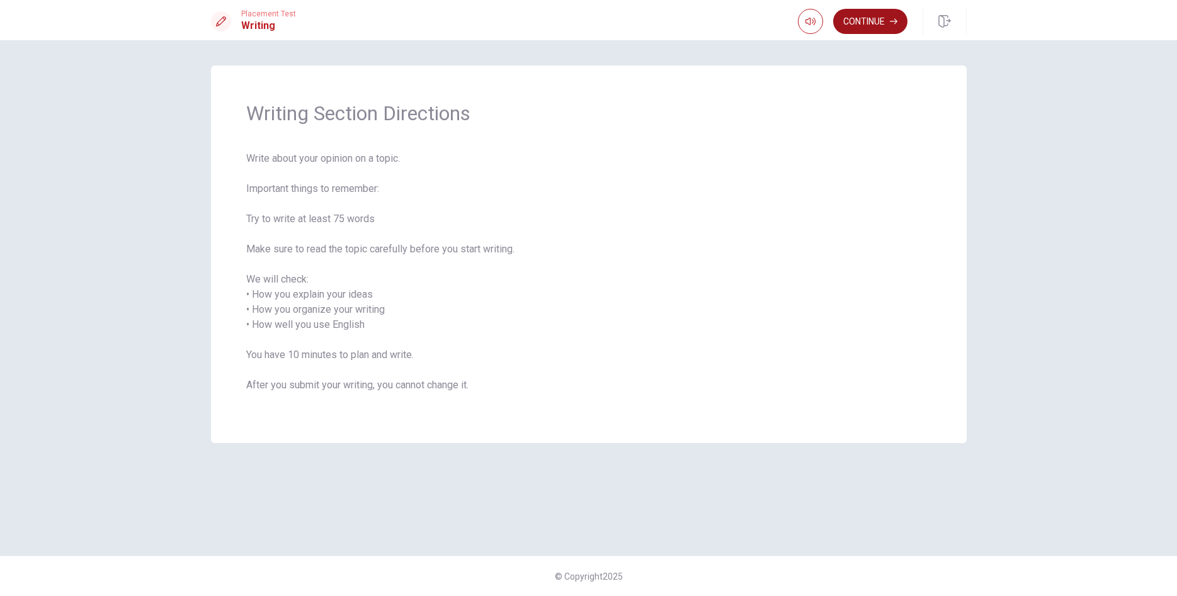
click at [879, 20] on button "Continue" at bounding box center [870, 21] width 74 height 25
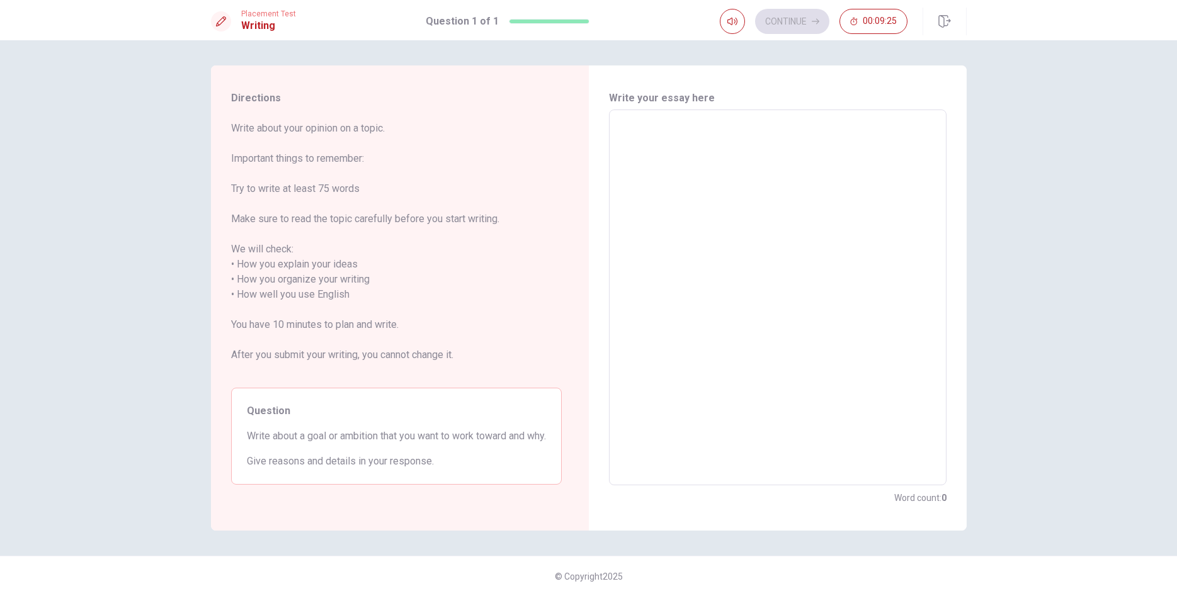
drag, startPoint x: 705, startPoint y: 158, endPoint x: 674, endPoint y: 179, distance: 37.7
click at [694, 167] on textarea at bounding box center [778, 297] width 320 height 355
type textarea "H"
type textarea "x"
type textarea "Hi"
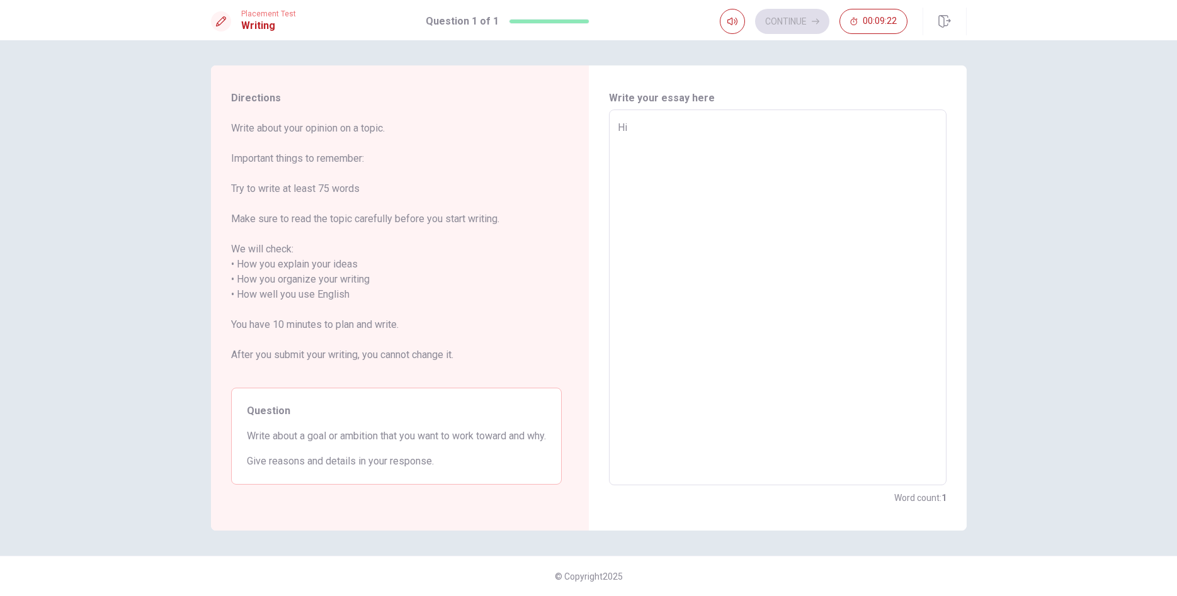
type textarea "x"
type textarea "Hi"
type textarea "x"
type textarea "Hi"
type textarea "x"
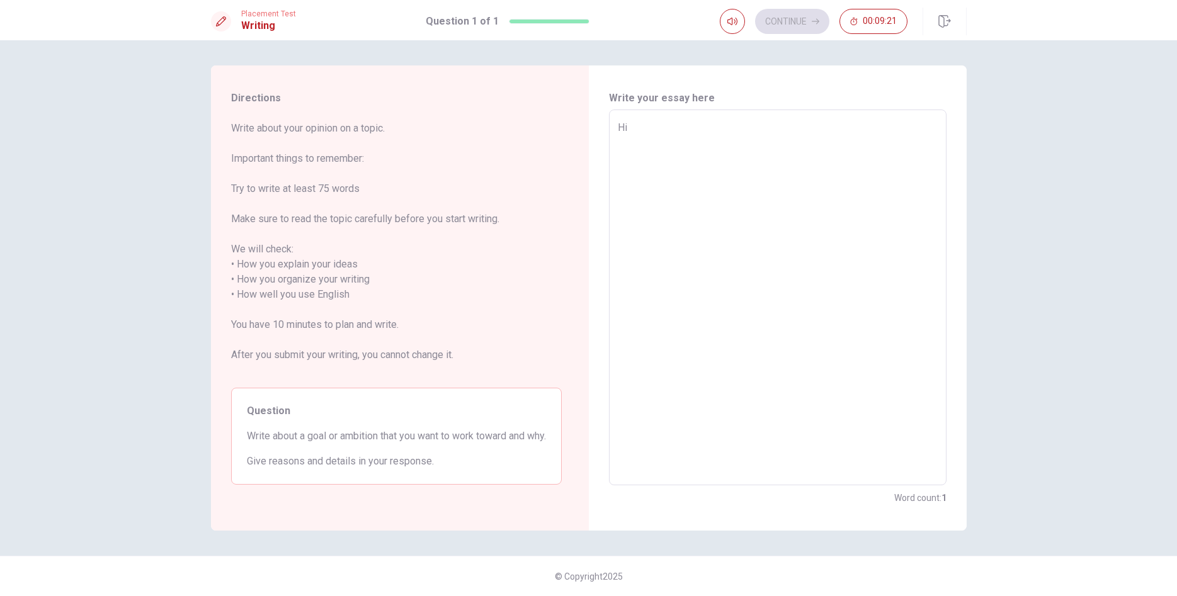
type textarea "H"
type textarea "x"
type textarea "He"
type textarea "x"
type textarea "Hel"
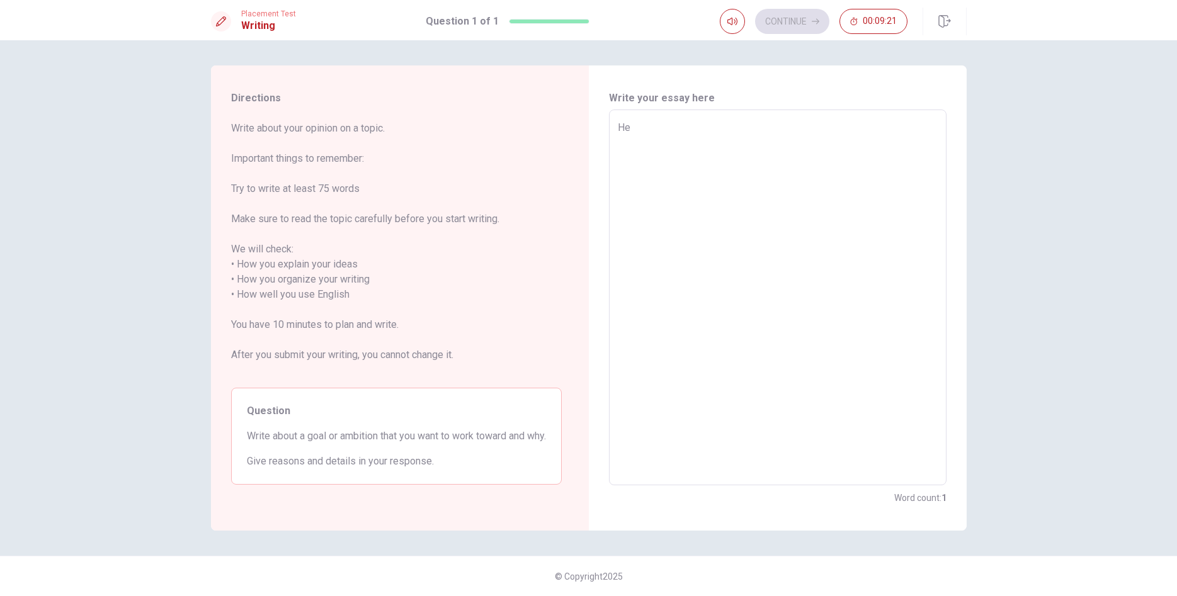
type textarea "x"
type textarea "Hell"
type textarea "x"
type textarea "Hello"
type textarea "x"
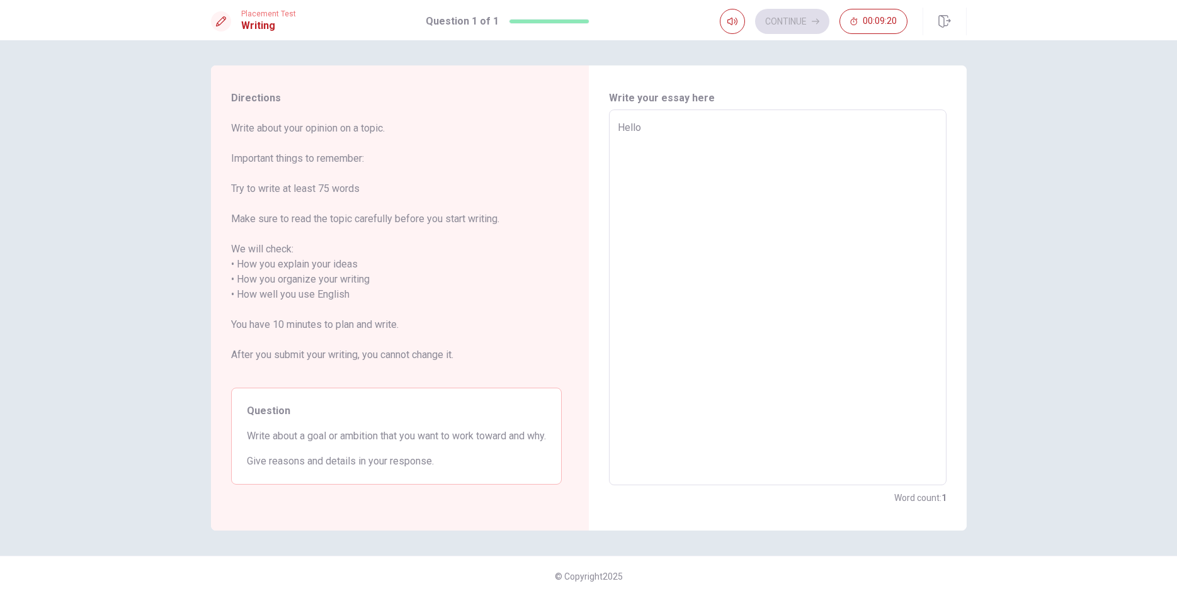
type textarea "Hello"
type textarea "x"
type textarea "Hello"
type textarea "x"
type textarea "Hello"
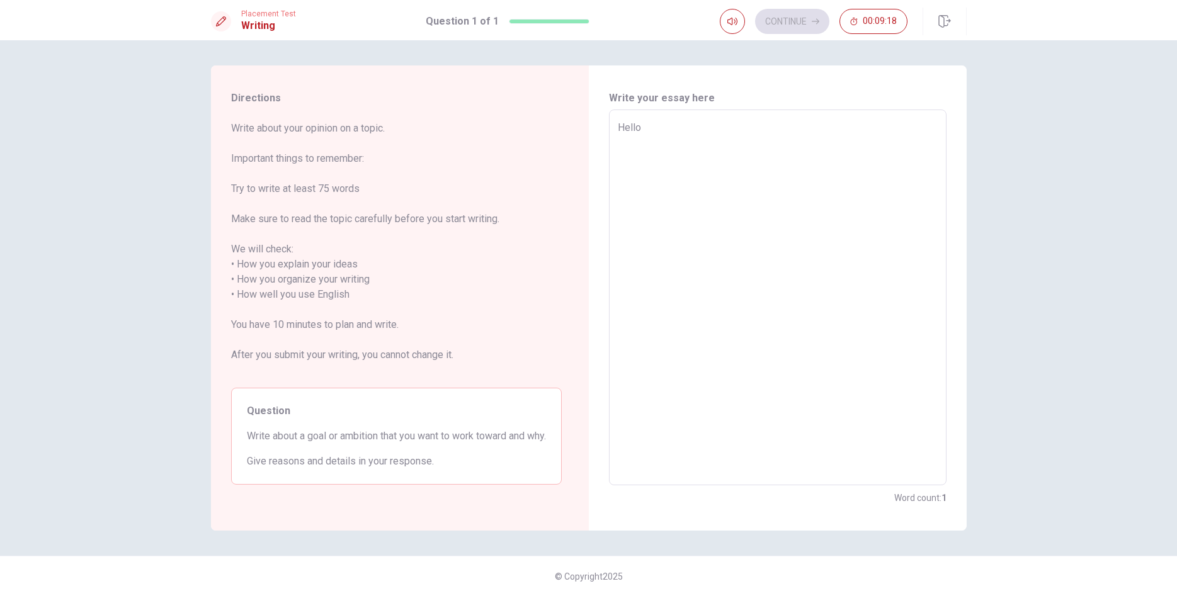
type textarea "x"
type textarea "Hello i"
type textarea "x"
type textarea "Hello im"
type textarea "x"
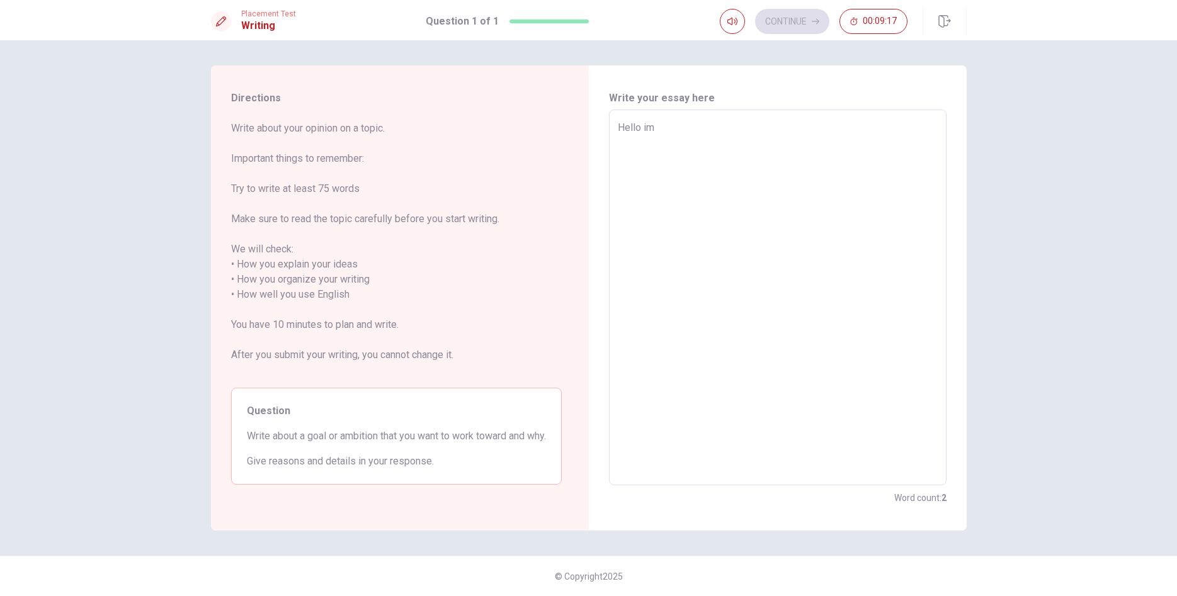
type textarea "Hello i"
type textarea "x"
type textarea "Hello"
type textarea "x"
type textarea "Hello I"
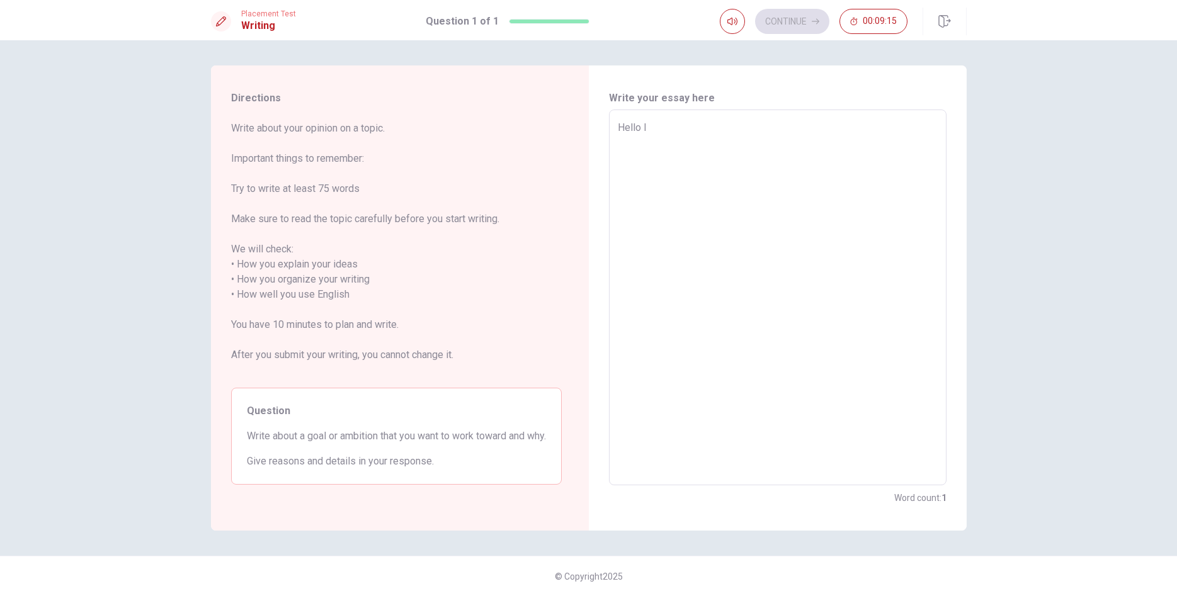
type textarea "x"
type textarea "Hello I/"
type textarea "x"
type textarea "Hello I"
type textarea "x"
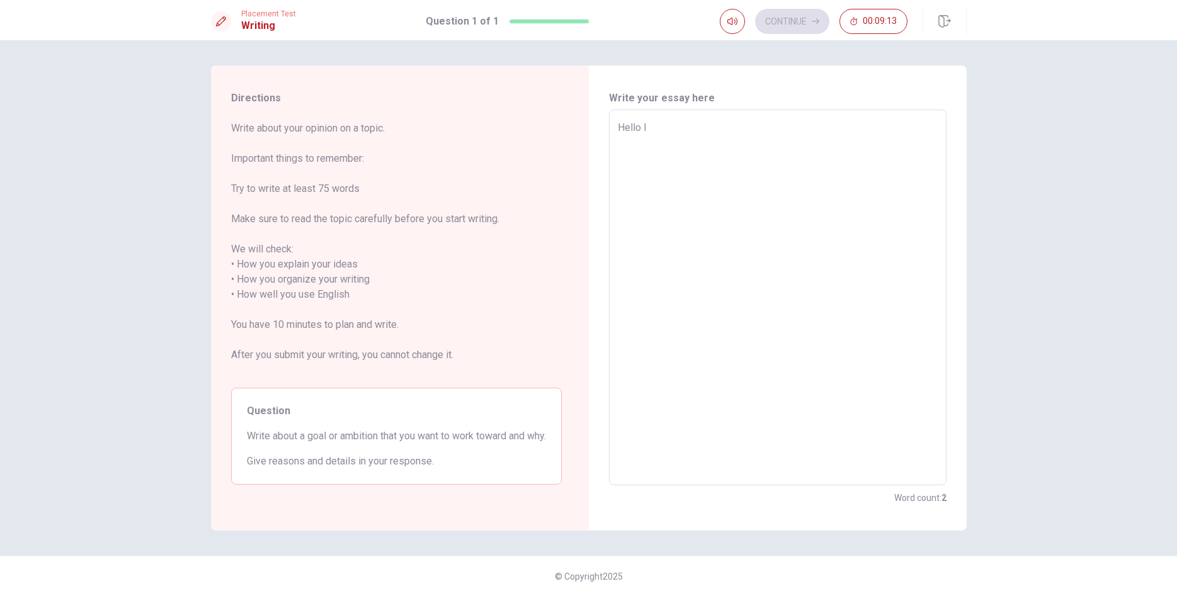
type textarea "Hello I'"
type textarea "x"
type textarea "Hello I'm"
type textarea "x"
type textarea "Hello I'm"
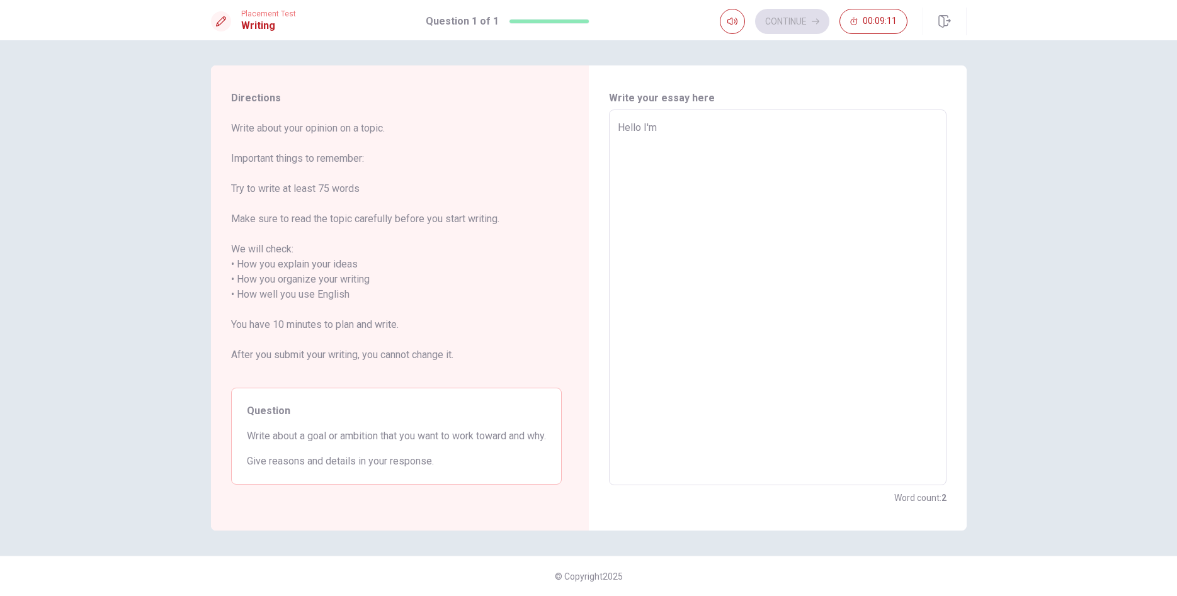
type textarea "x"
type textarea "Hello I'm M"
type textarea "x"
type textarea "Hello I'm [PERSON_NAME]"
type textarea "x"
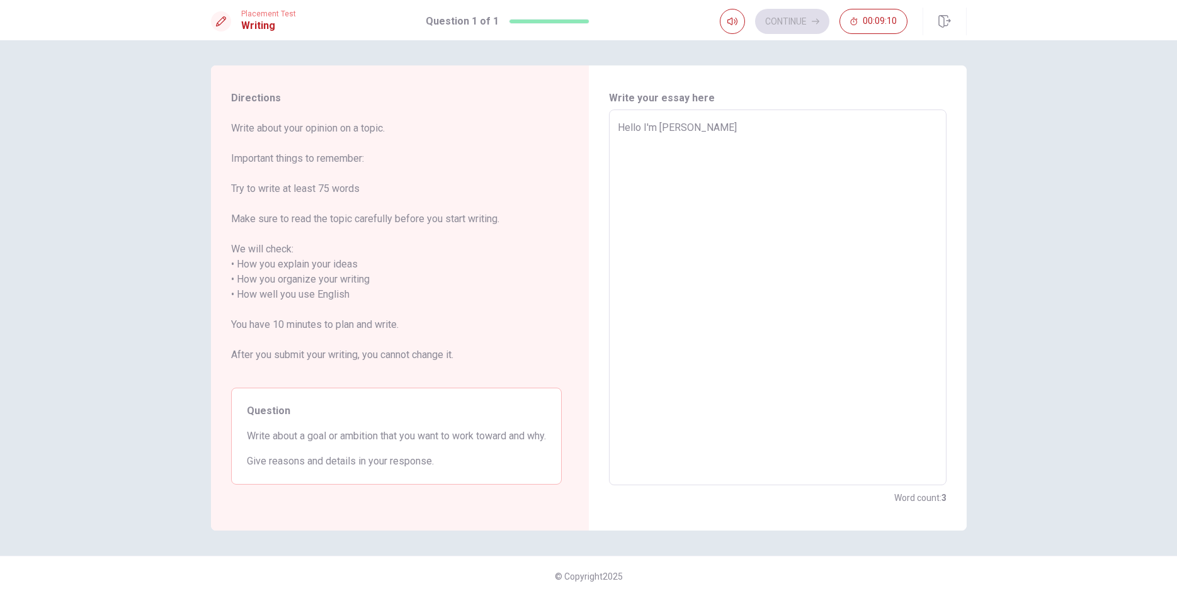
type textarea "Hello I'm Mig"
type textarea "x"
type textarea "Hello I'm [PERSON_NAME]"
type textarea "x"
type textarea "Hello I'm [PERSON_NAME]"
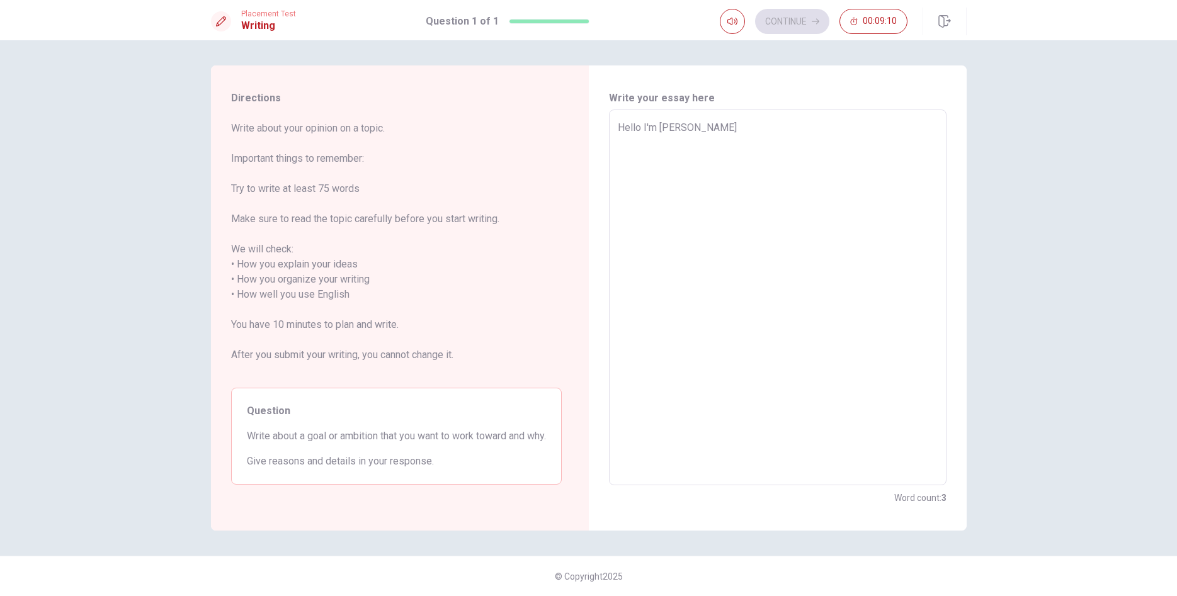
type textarea "x"
type textarea "Hello I'm [PERSON_NAME]"
type textarea "x"
type textarea "Hello I'm [PERSON_NAME]"
type textarea "x"
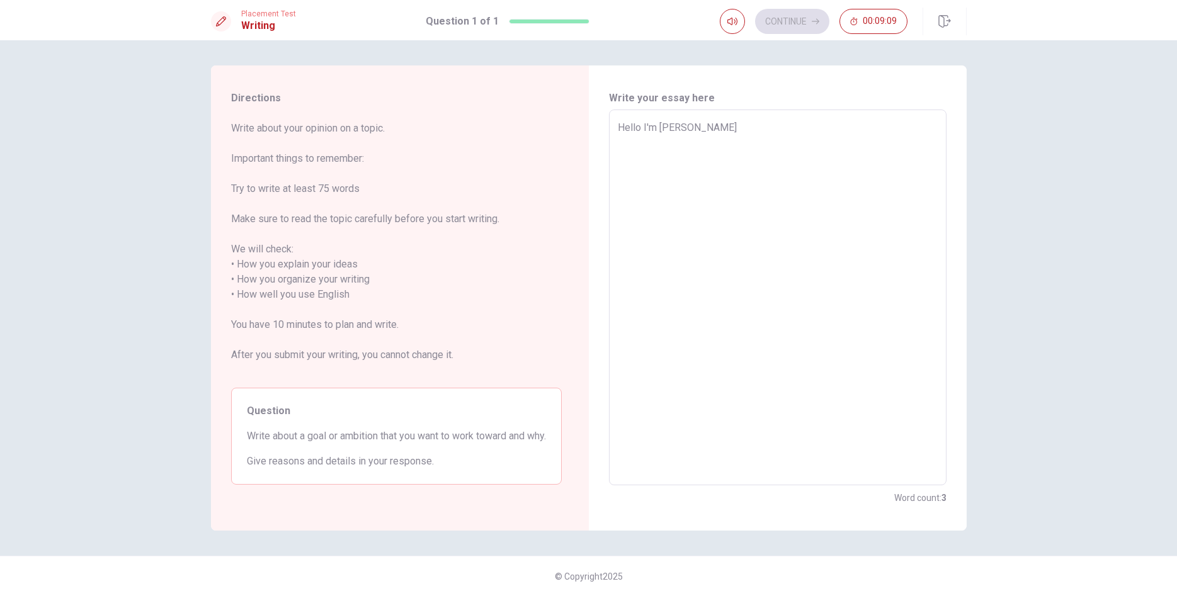
type textarea "Hello I'm [PERSON_NAME]"
type textarea "x"
type textarea "Hello I'm [PERSON_NAME]"
type textarea "x"
type textarea "Hello I'm [PERSON_NAME]"
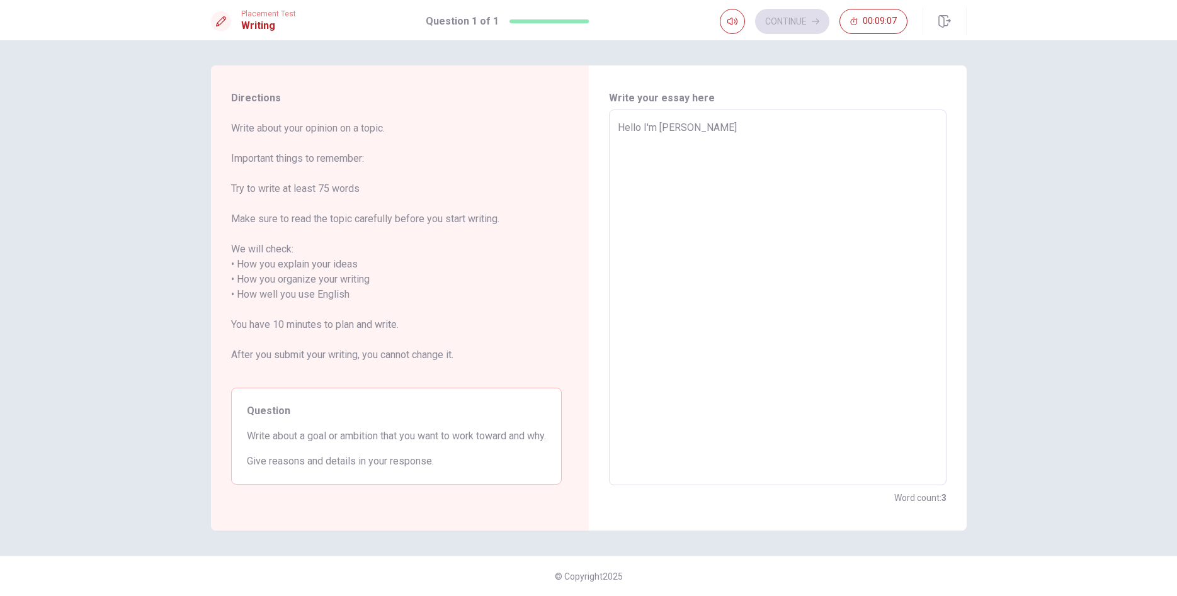
type textarea "x"
type textarea "Hello I'm [PERSON_NAME]"
type textarea "x"
type textarea "Hello I'm [PERSON_NAME]"
type textarea "x"
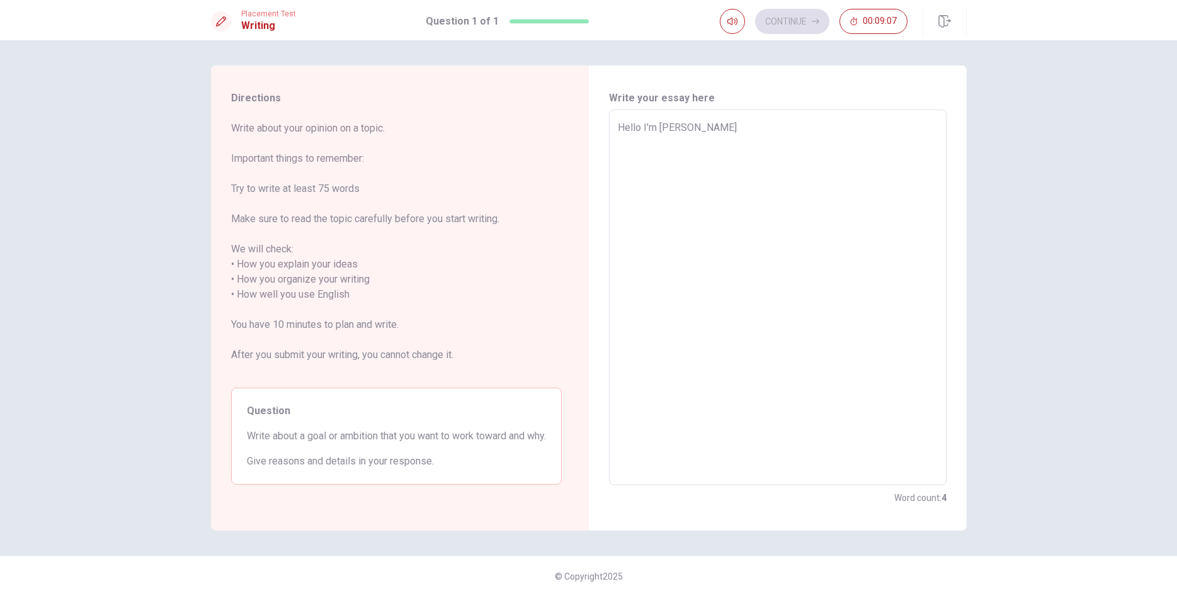
type textarea "Hello I'm [PERSON_NAME]"
type textarea "x"
type textarea "Hello I'm [PERSON_NAME]"
type textarea "x"
type textarea "Hello I'm [PERSON_NAME]"
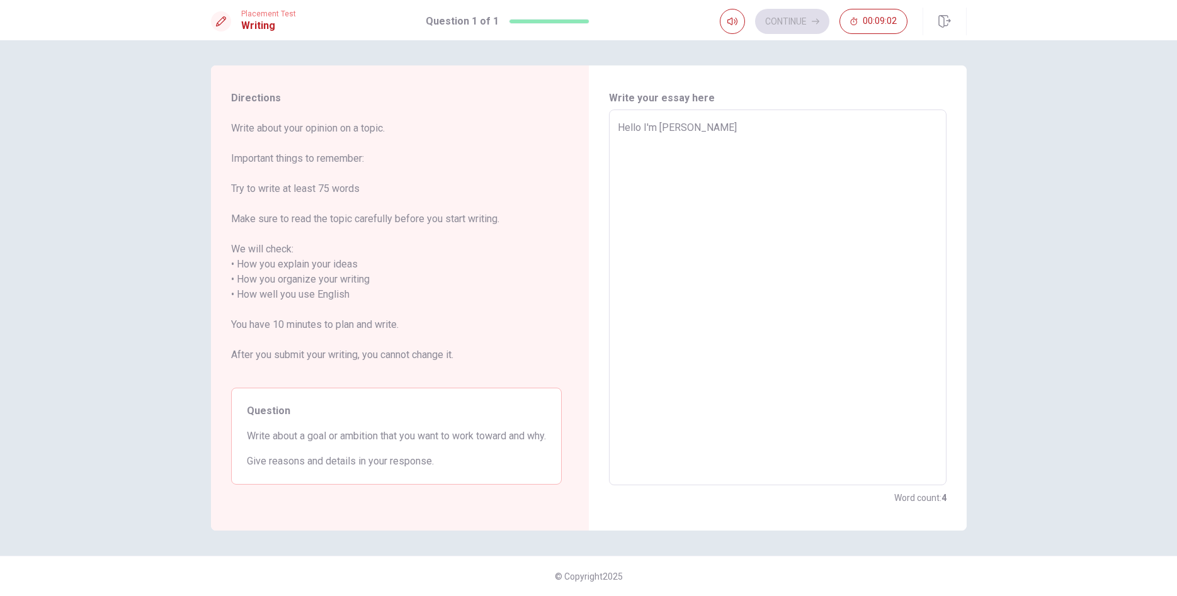
type textarea "x"
type textarea "Hello I'm [PERSON_NAME] a"
type textarea "x"
type textarea "Hello I'm [PERSON_NAME] a"
type textarea "x"
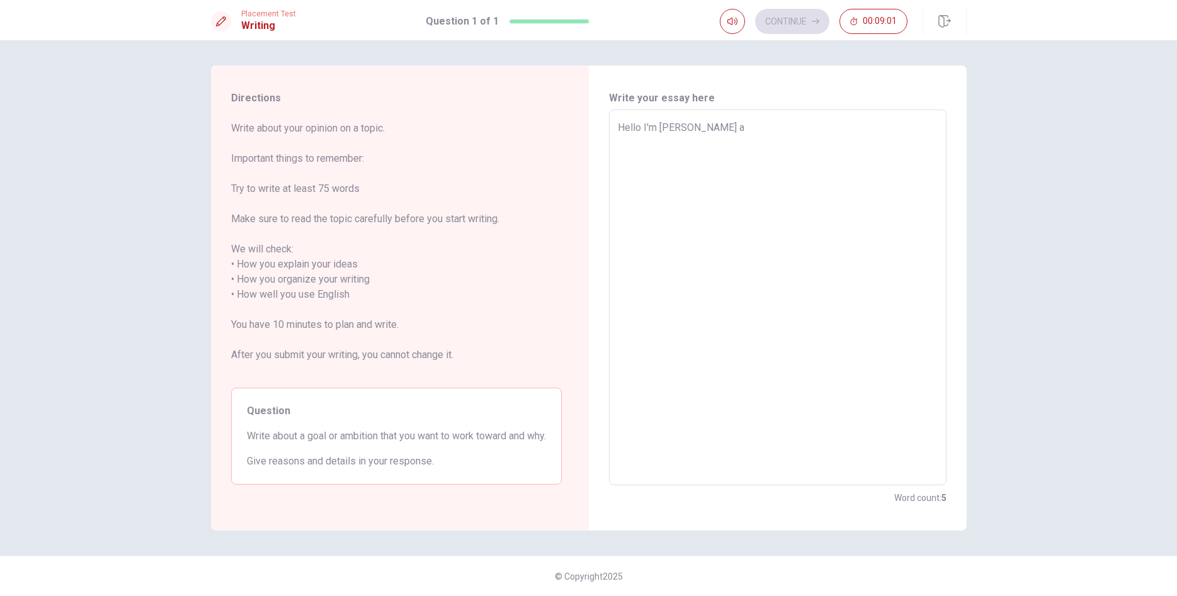
type textarea "Hello I'm [PERSON_NAME] a c"
type textarea "x"
type textarea "Hello I'm [PERSON_NAME] a ca"
type textarea "x"
type textarea "Hello I'm [PERSON_NAME] a car"
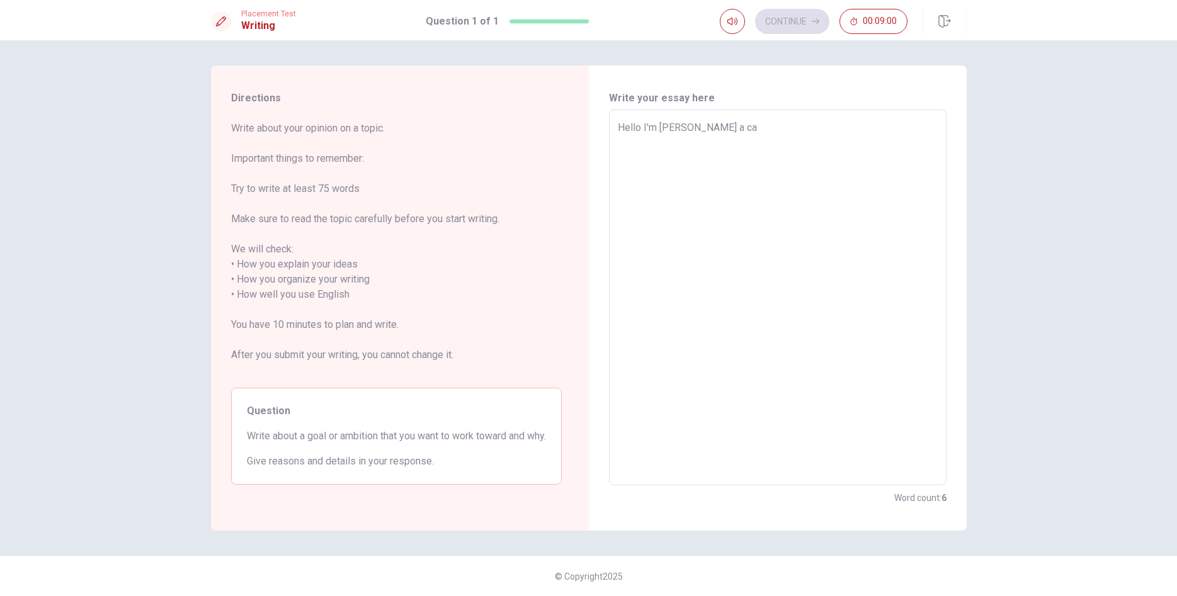
type textarea "x"
type textarea "Hello I'm [PERSON_NAME] a carp"
type textarea "x"
type textarea "Hello I'm [PERSON_NAME] a carpe"
type textarea "x"
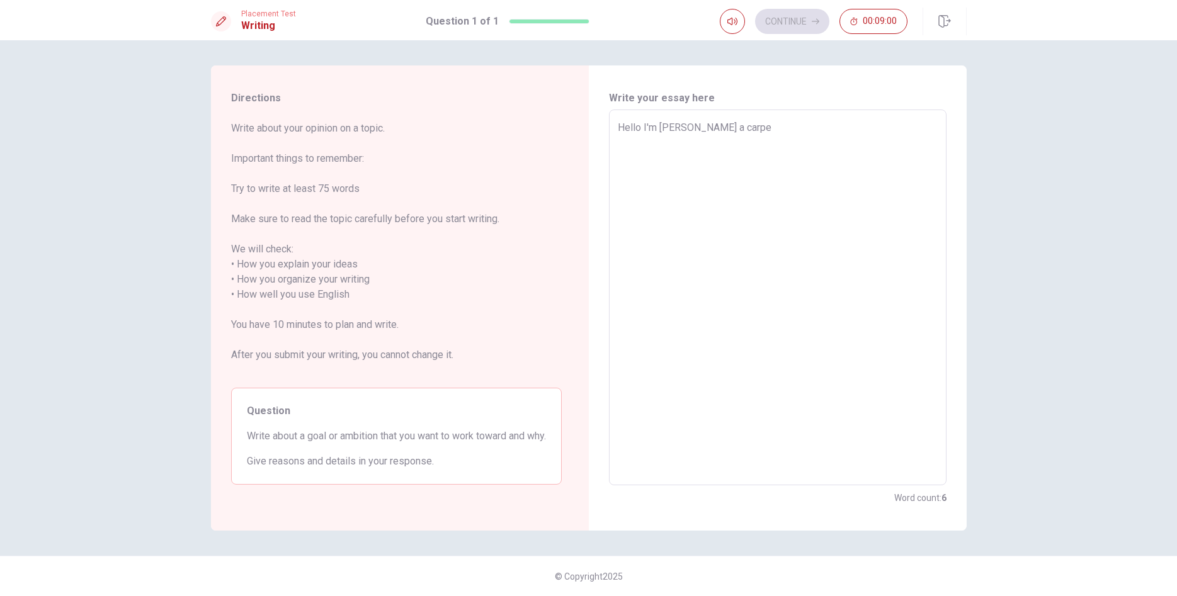
type textarea "Hello I'm [PERSON_NAME] a [PERSON_NAME]"
type textarea "x"
type textarea "Hello I'm [PERSON_NAME] a carpent"
type textarea "x"
type textarea "Hello I'm [PERSON_NAME] a carpente"
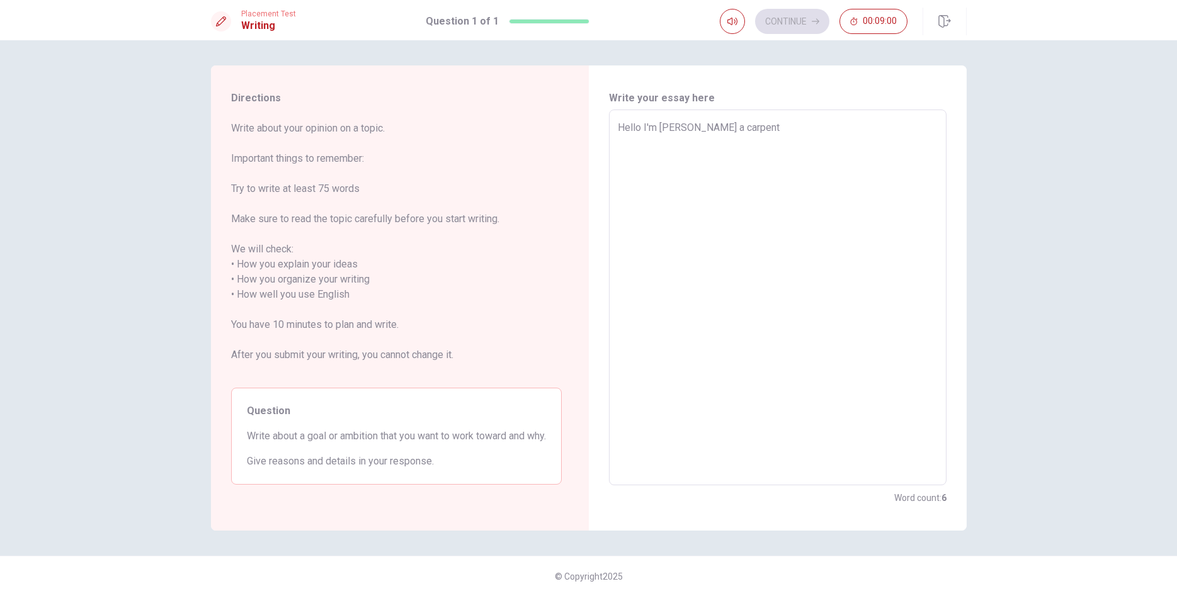
type textarea "x"
type textarea "Hello I'm [PERSON_NAME] a [PERSON_NAME]"
type textarea "x"
type textarea "Hello I'm [PERSON_NAME] a [PERSON_NAME]"
type textarea "x"
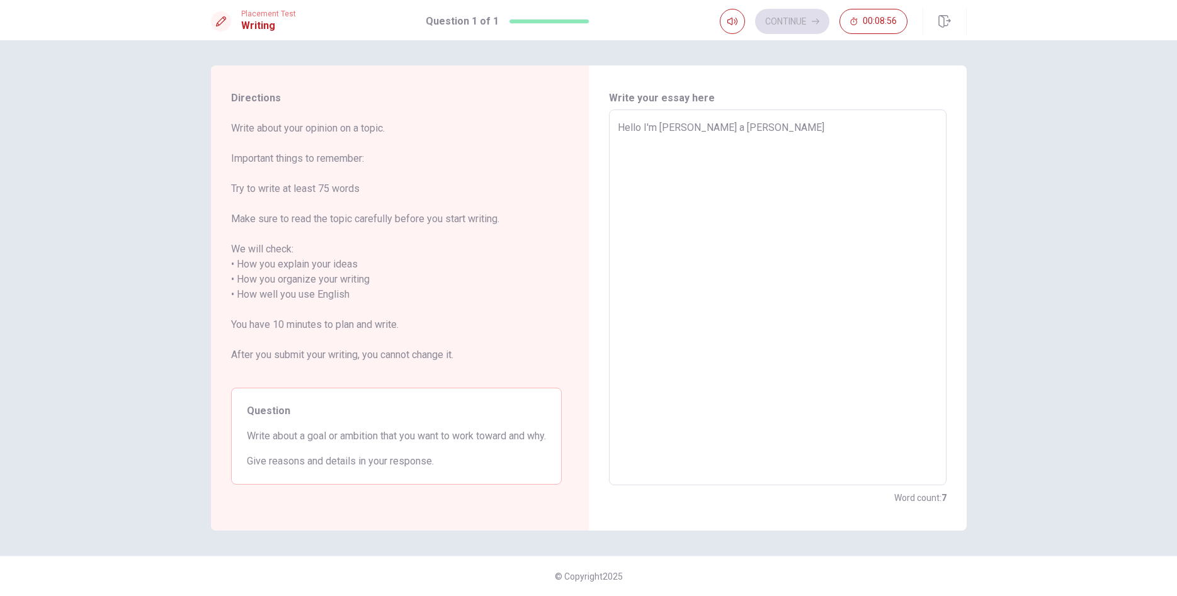
type textarea "Hello I'm [PERSON_NAME] a [PERSON_NAME] w"
type textarea "x"
type textarea "Hello I'm [PERSON_NAME] a [PERSON_NAME] w9"
type textarea "x"
type textarea "Hello I'm [PERSON_NAME] a [PERSON_NAME] w9o"
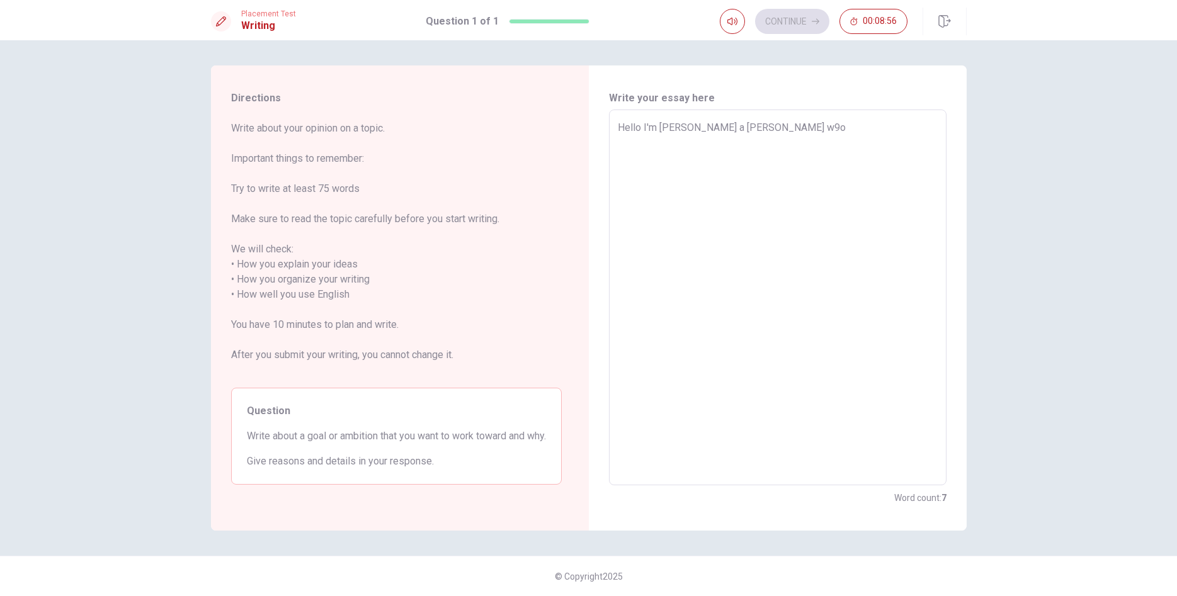
type textarea "x"
type textarea "Hello I'm [PERSON_NAME] a [PERSON_NAME] w9"
type textarea "x"
type textarea "Hello I'm [PERSON_NAME] a [PERSON_NAME] w"
type textarea "x"
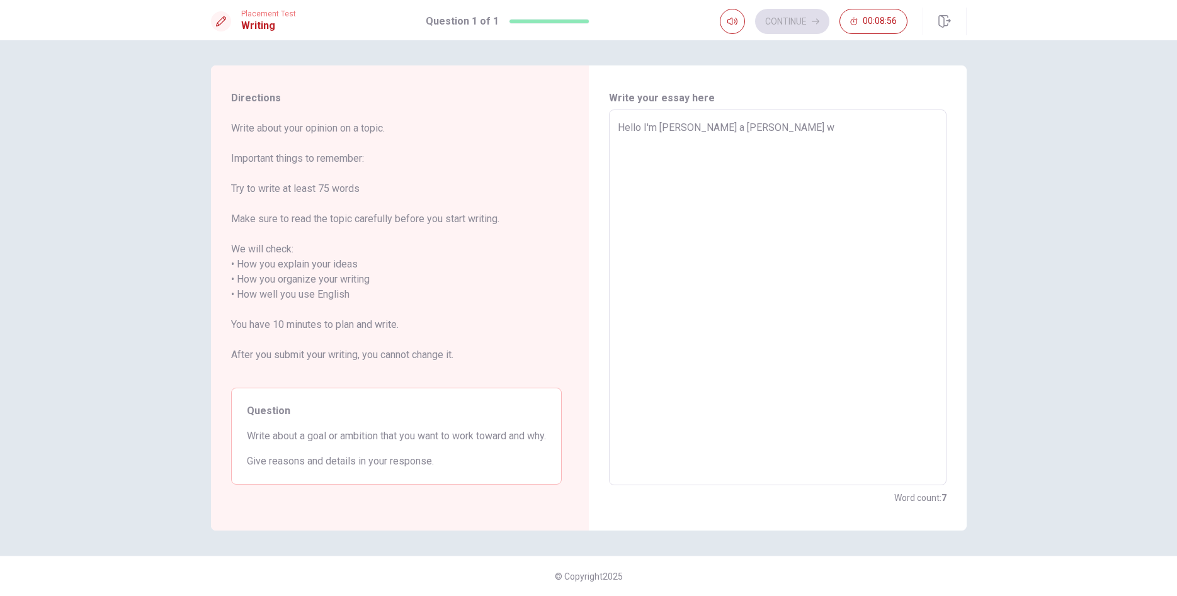
type textarea "Hello I'm [PERSON_NAME] a [PERSON_NAME] wo"
type textarea "x"
type textarea "Hello I'm [PERSON_NAME] a [PERSON_NAME] wor"
type textarea "x"
type textarea "Hello I'm [PERSON_NAME] a [PERSON_NAME] work"
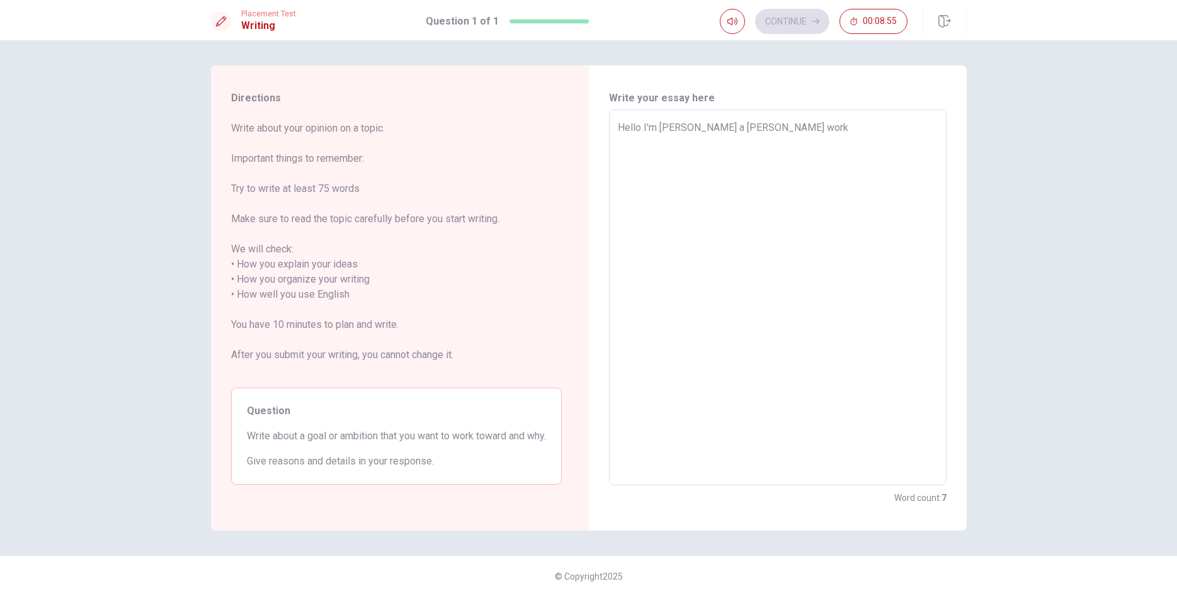
type textarea "x"
type textarea "Hello I'm [PERSON_NAME] a [PERSON_NAME] worki"
type textarea "x"
type textarea "Hello I'm [PERSON_NAME] a [PERSON_NAME] workig"
type textarea "x"
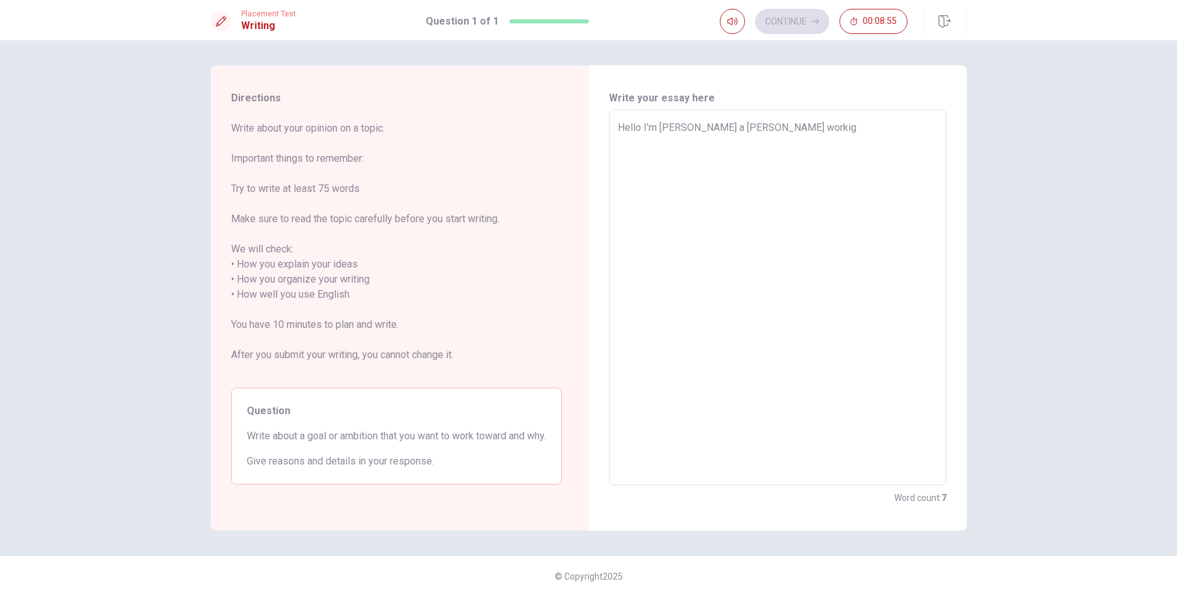
type textarea "Hello I'm [PERSON_NAME] a [PERSON_NAME] workign"
type textarea "x"
type textarea "Hello I'm [PERSON_NAME] a [PERSON_NAME] workig"
type textarea "x"
type textarea "Hello I'm [PERSON_NAME] a [PERSON_NAME] worki"
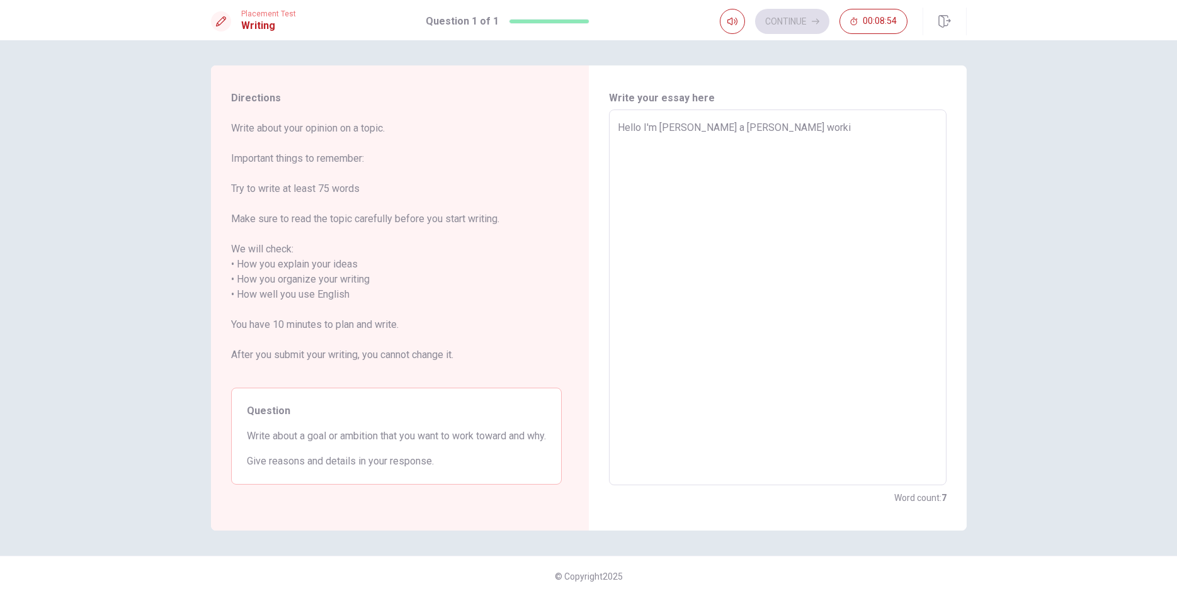
type textarea "x"
type textarea "Hello I'm [PERSON_NAME] a [PERSON_NAME] workin"
type textarea "x"
type textarea "Hello I'm [PERSON_NAME] a [PERSON_NAME] working"
type textarea "x"
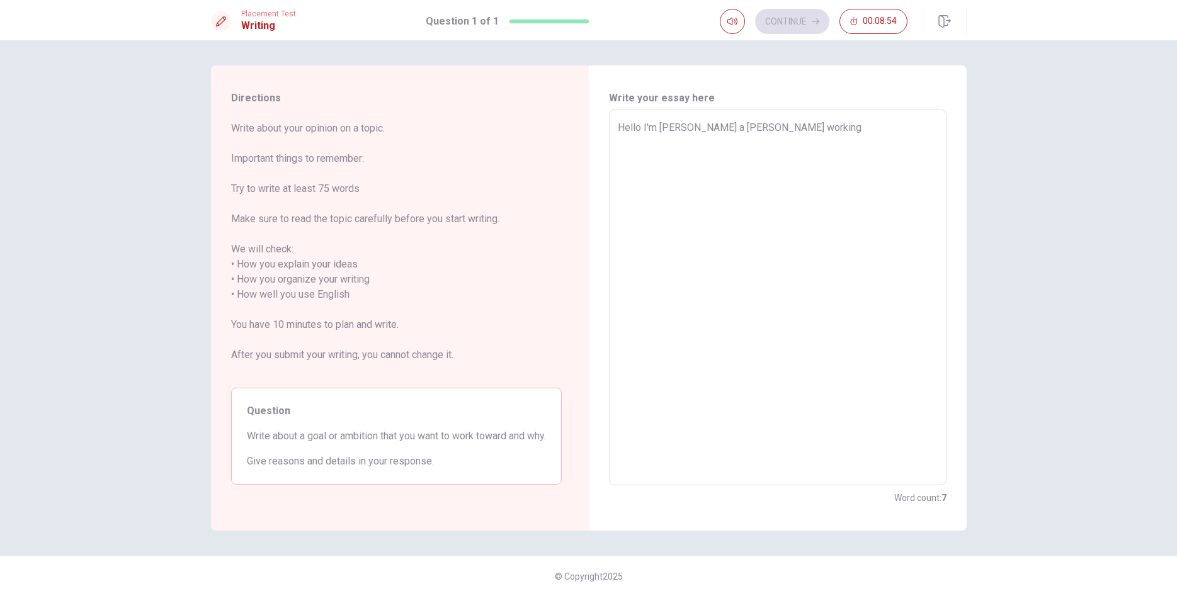
type textarea "Hello I'm [PERSON_NAME] a [PERSON_NAME] workings"
type textarea "x"
type textarea "Hello I'm [PERSON_NAME] a [PERSON_NAME] working"
type textarea "x"
type textarea "Hello I'm [PERSON_NAME] a [PERSON_NAME] working"
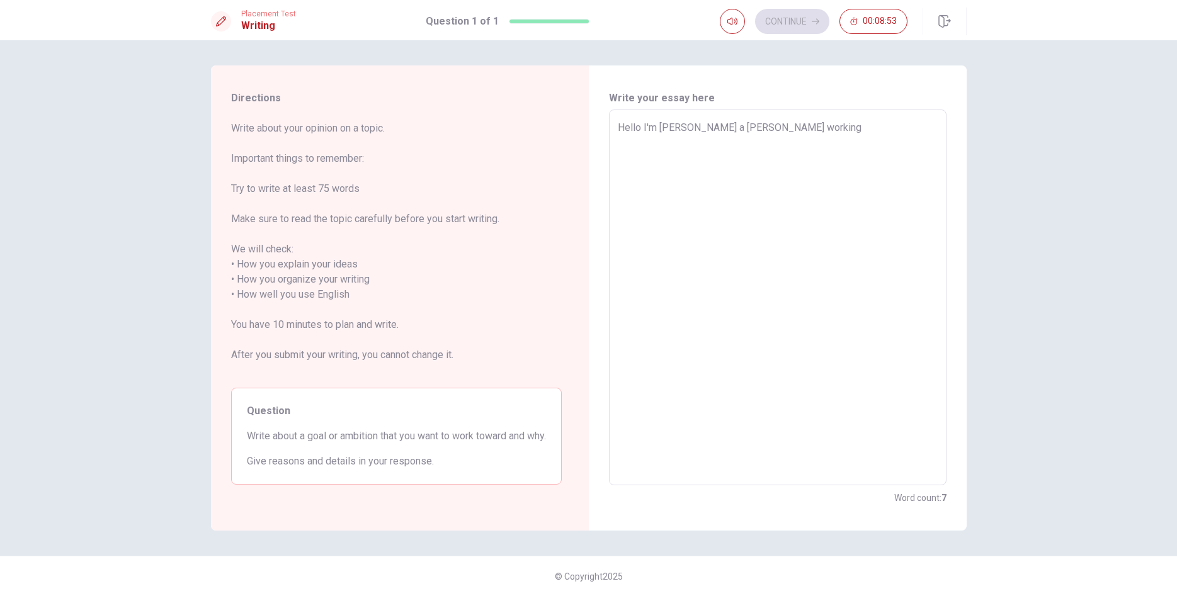
type textarea "x"
type textarea "Hello I'm [PERSON_NAME] a [PERSON_NAME] working a"
type textarea "x"
type textarea "Hello I'm [PERSON_NAME] a [PERSON_NAME] working"
type textarea "x"
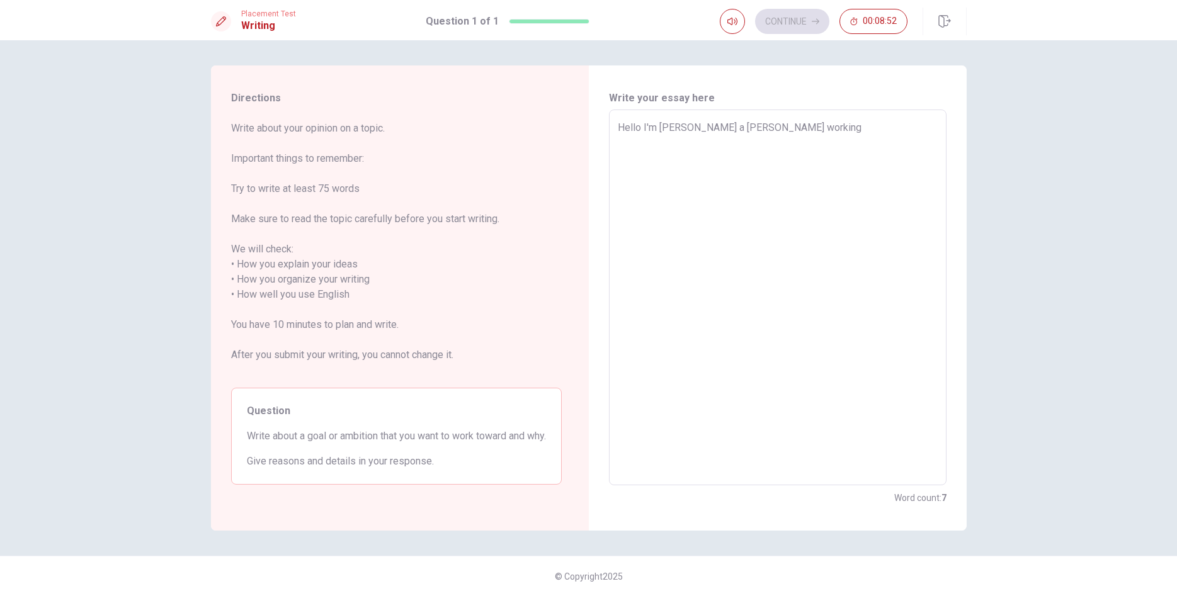
type textarea "Hello I'm [PERSON_NAME] a [PERSON_NAME] working i"
type textarea "x"
type textarea "Hello I'm [PERSON_NAME] a [PERSON_NAME] working in"
type textarea "x"
type textarea "Hello I'm [PERSON_NAME] a [PERSON_NAME] working in"
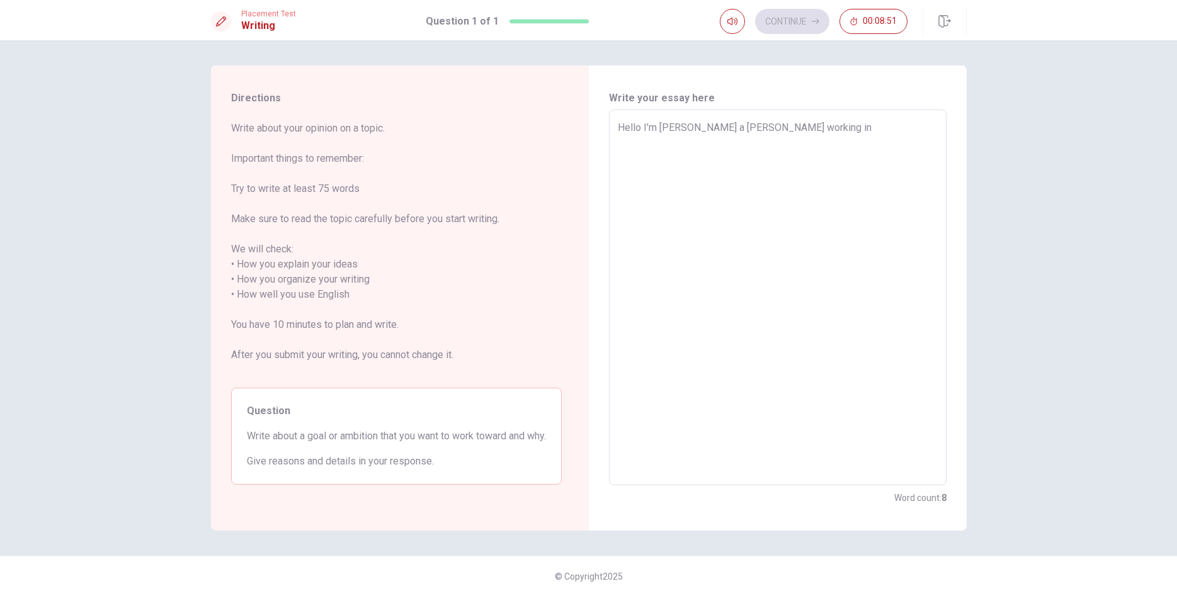
type textarea "x"
type textarea "Hello I'm [PERSON_NAME] a [PERSON_NAME] working in c"
type textarea "x"
type textarea "Hello I'm [PERSON_NAME] a [PERSON_NAME] working in co"
type textarea "x"
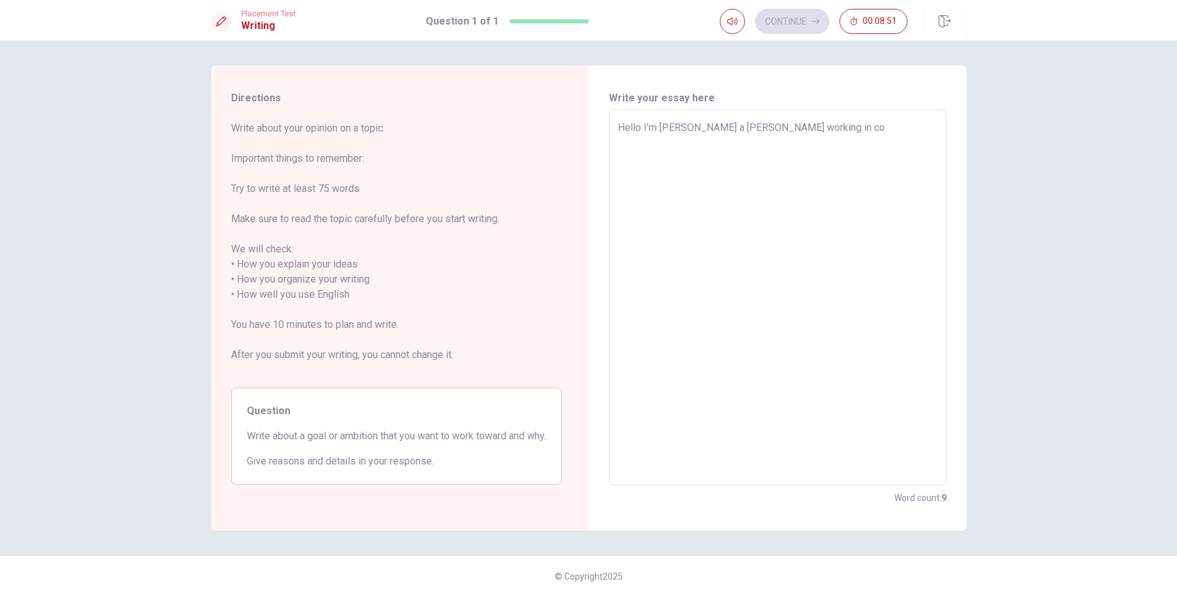
type textarea "Hello I'm [PERSON_NAME] a [PERSON_NAME] working in con"
type textarea "x"
type textarea "Hello I'm [PERSON_NAME] a [PERSON_NAME] working in cons"
type textarea "x"
type textarea "Hello I'm [PERSON_NAME] a [PERSON_NAME] working in const"
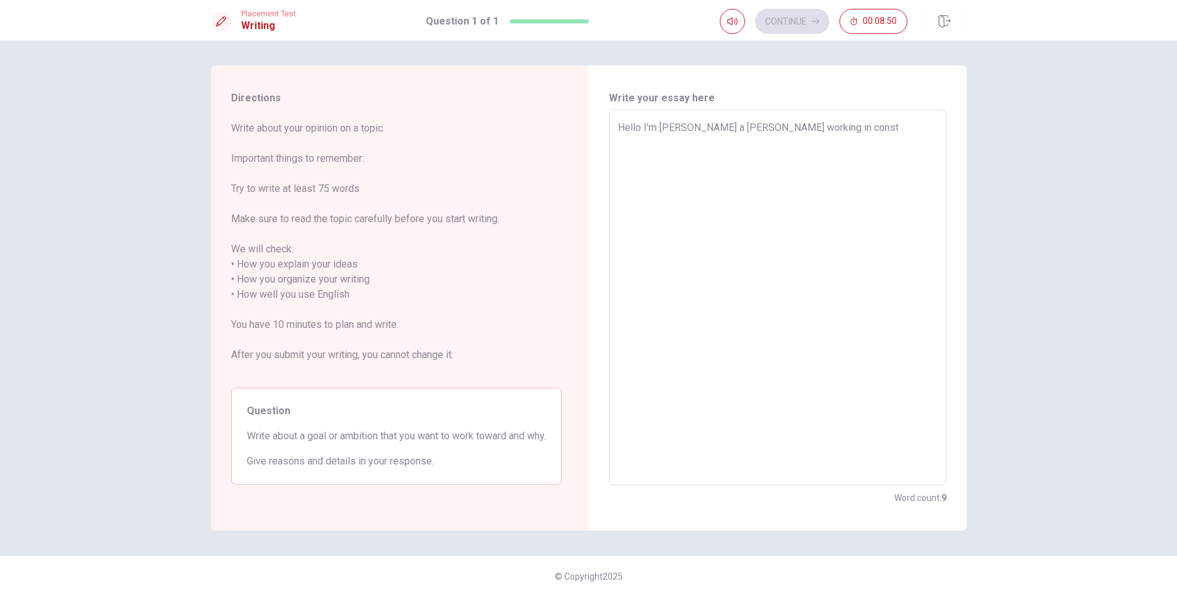
type textarea "x"
type textarea "Hello I'm [PERSON_NAME] a [PERSON_NAME] working in constr"
type textarea "x"
type textarea "Hello I'm [PERSON_NAME] a [PERSON_NAME] working in [GEOGRAPHIC_DATA]"
type textarea "x"
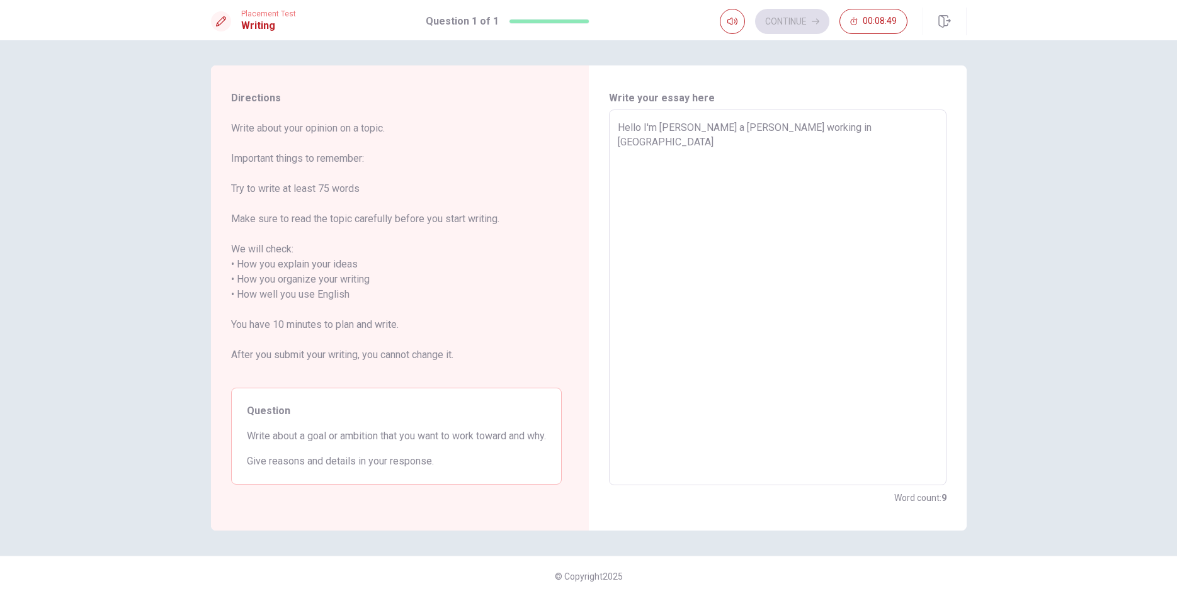
type textarea "Hello I'm [PERSON_NAME] a [PERSON_NAME] working in constry"
type textarea "x"
type textarea "Hello I'm [PERSON_NAME] a [PERSON_NAME] working in constr"
type textarea "x"
type textarea "Hello I'm [PERSON_NAME] a [PERSON_NAME] working in constru"
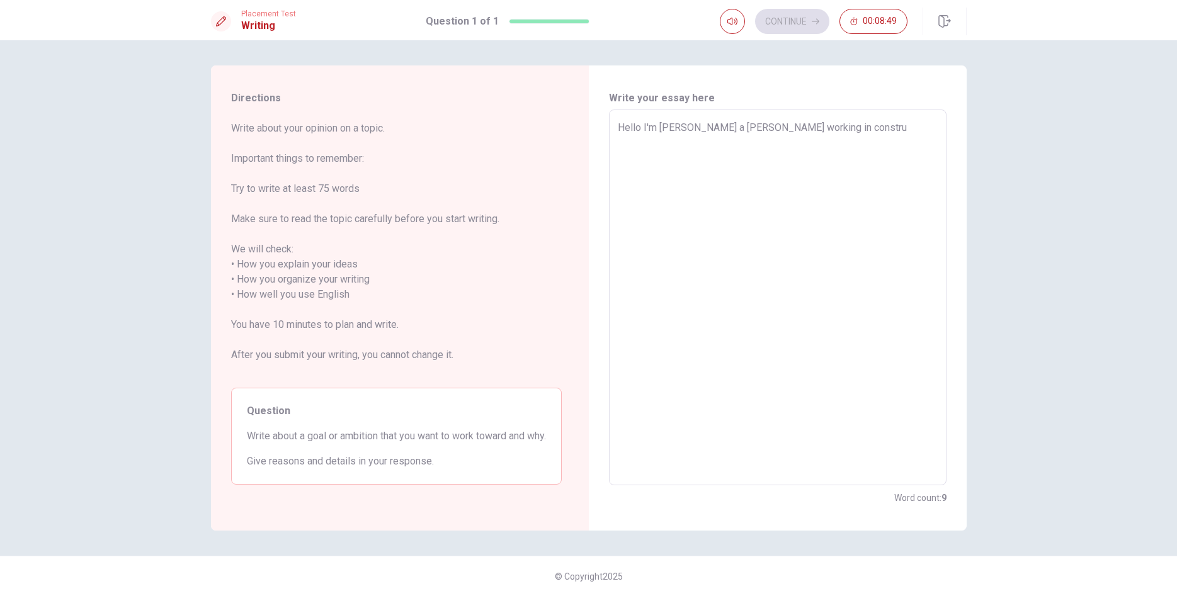
type textarea "x"
type textarea "Hello I'm [PERSON_NAME] a [PERSON_NAME] working in construc"
type textarea "x"
type textarea "Hello I'm [PERSON_NAME] a [PERSON_NAME] working in construct"
type textarea "x"
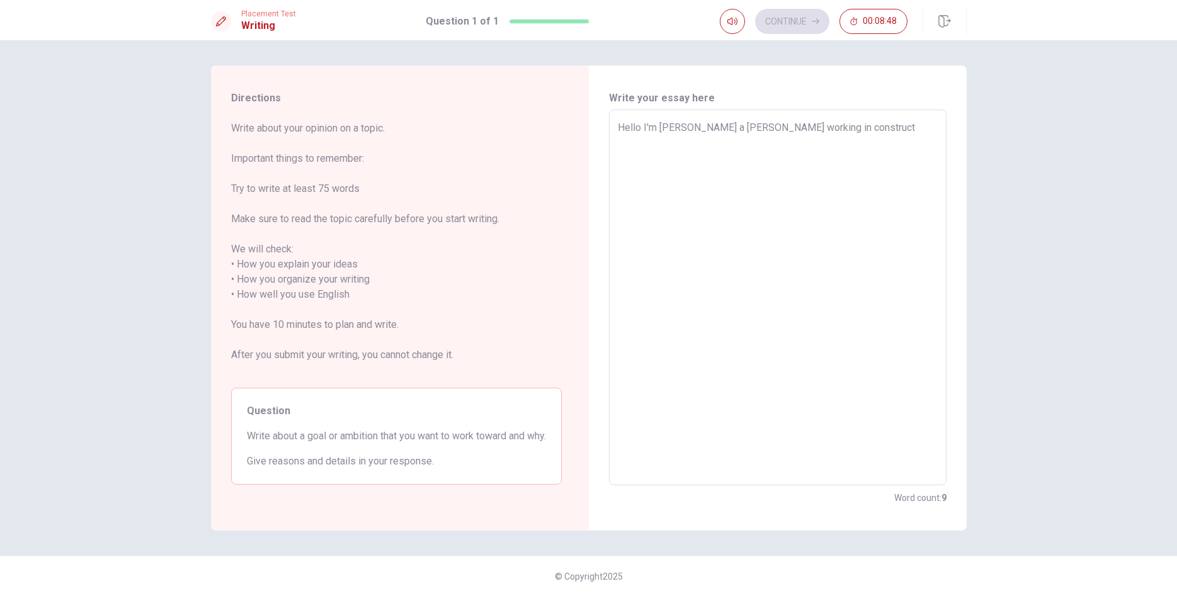
type textarea "Hello I'm [PERSON_NAME] a [PERSON_NAME] working in constructi"
type textarea "x"
type textarea "Hello I'm [PERSON_NAME] a [PERSON_NAME] working in constructio"
type textarea "x"
type textarea "Hello I'm [PERSON_NAME] a [PERSON_NAME] working in construction"
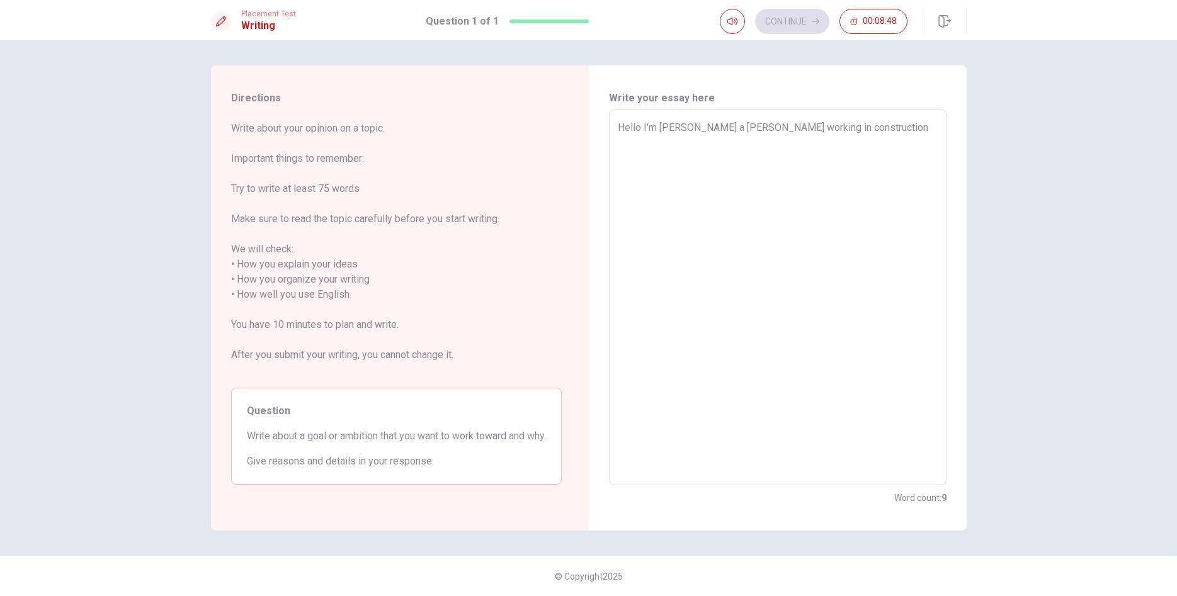
type textarea "x"
type textarea "Hello I'm [PERSON_NAME] a [PERSON_NAME] working in construction"
type textarea "x"
type textarea "Hello I'm [PERSON_NAME] a [PERSON_NAME] working in construction c"
type textarea "x"
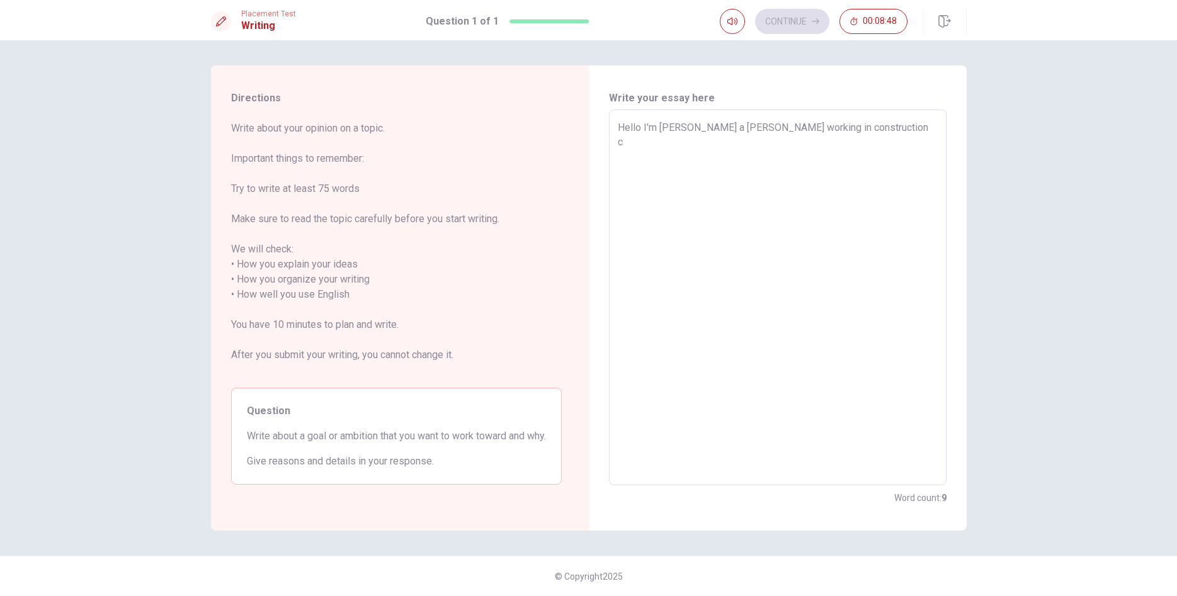
type textarea "Hello I'm [PERSON_NAME] a [PERSON_NAME] working in construction co"
type textarea "x"
type textarea "Hello I'm [PERSON_NAME] a [PERSON_NAME] working in construction com"
type textarea "x"
type textarea "Hello I'm [PERSON_NAME] a [PERSON_NAME] working in construction comp"
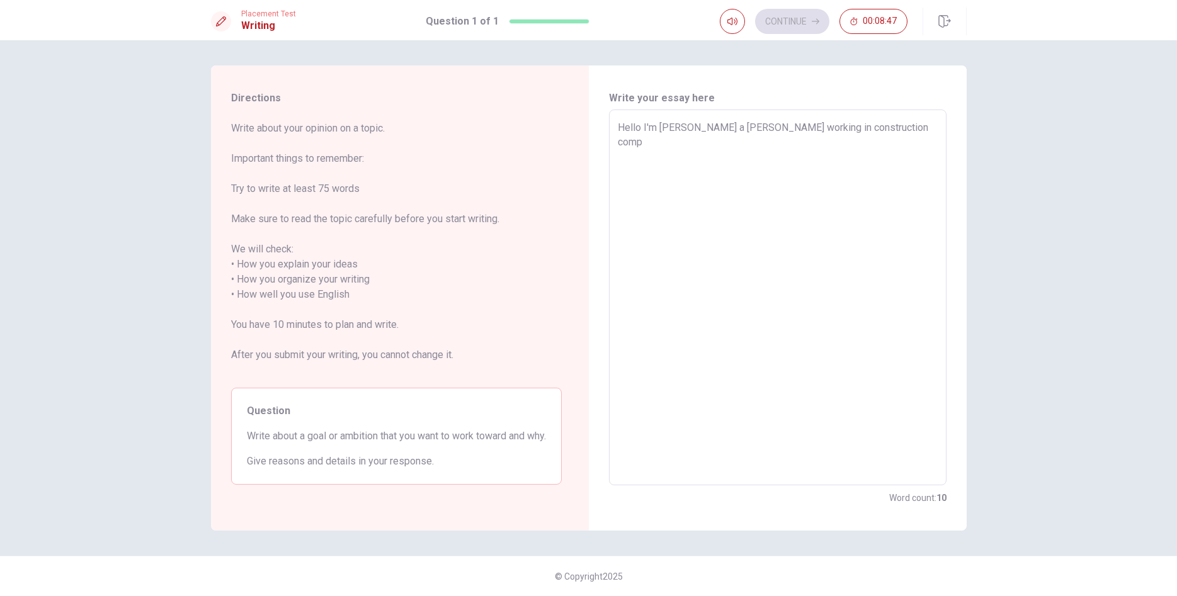
type textarea "x"
type textarea "Hello I'm [PERSON_NAME] a [PERSON_NAME] working in construction compa"
type textarea "x"
type textarea "Hello I'm [PERSON_NAME] a [PERSON_NAME] working in construction compan"
type textarea "x"
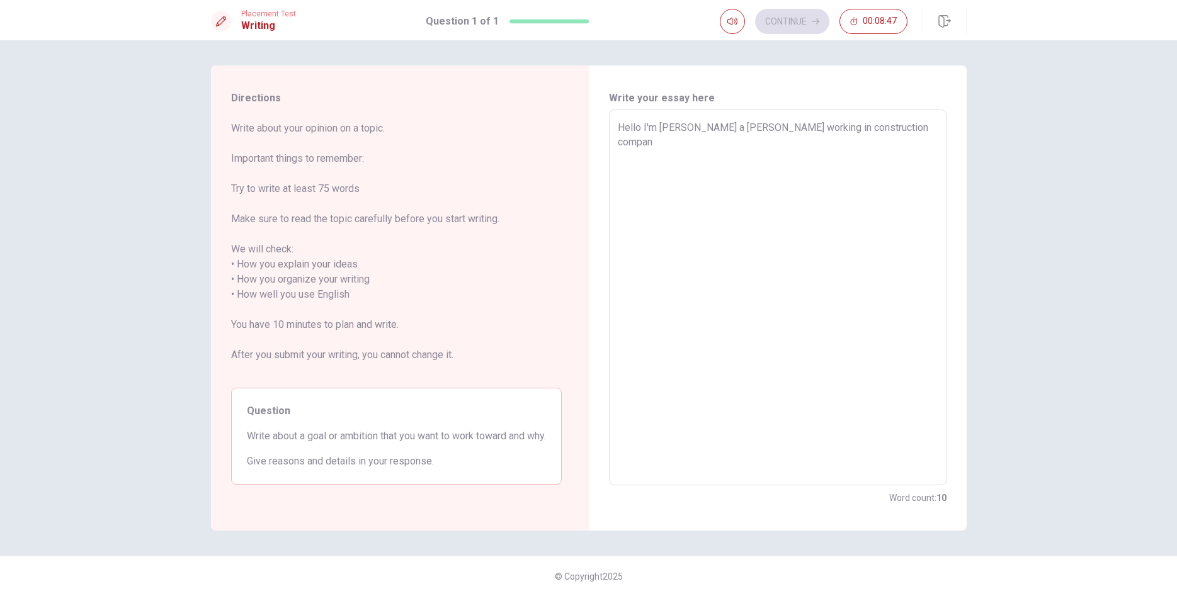
type textarea "Hello I'm [PERSON_NAME] a [PERSON_NAME] working in construction company"
type textarea "x"
type textarea "Hello I'm [PERSON_NAME] a [PERSON_NAME] working in construction company"
type textarea "x"
type textarea "Hello I'm [PERSON_NAME] a [PERSON_NAME] working in construction company w"
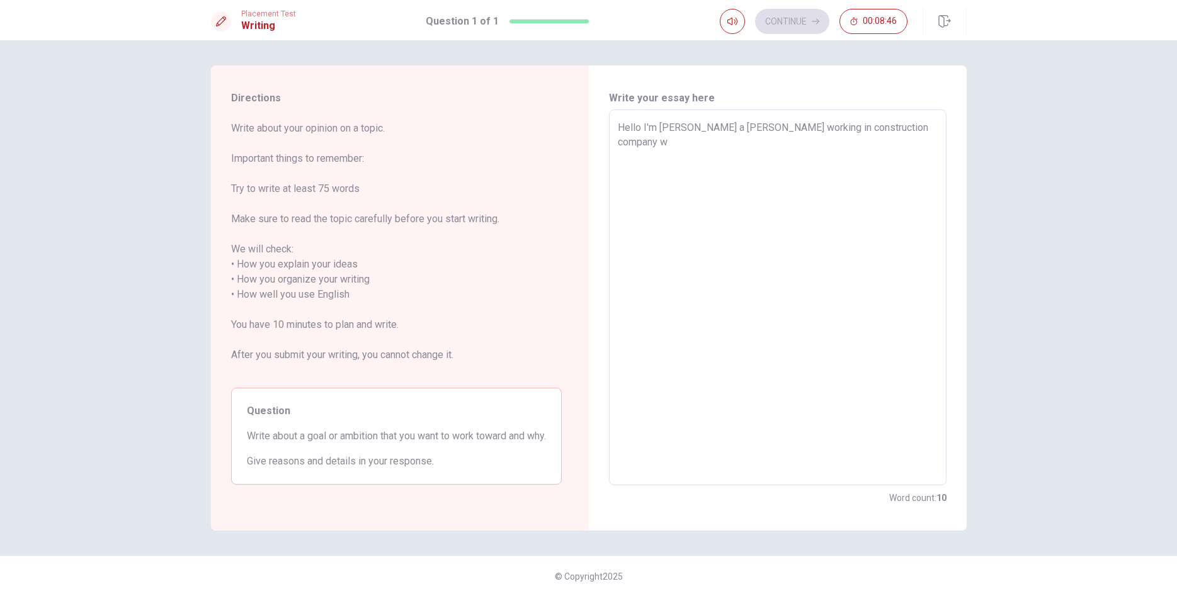
type textarea "x"
type textarea "Hello I'm [PERSON_NAME] a [PERSON_NAME] working in construction company wi"
type textarea "x"
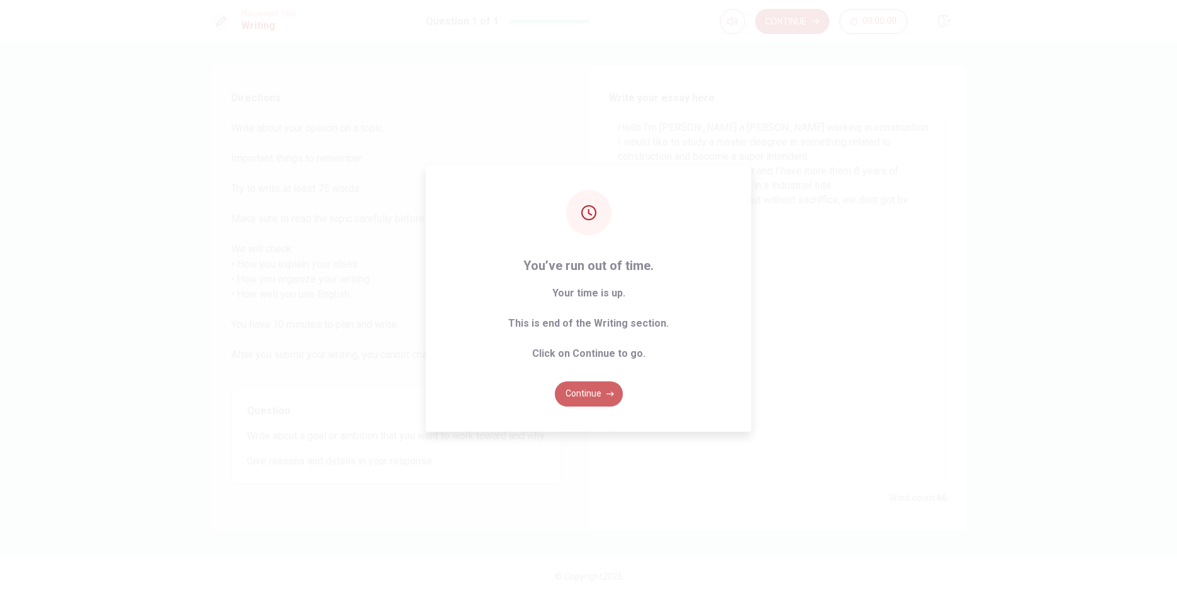
drag, startPoint x: 580, startPoint y: 402, endPoint x: 570, endPoint y: 394, distance: 12.6
click at [580, 400] on button "Continue" at bounding box center [589, 394] width 68 height 25
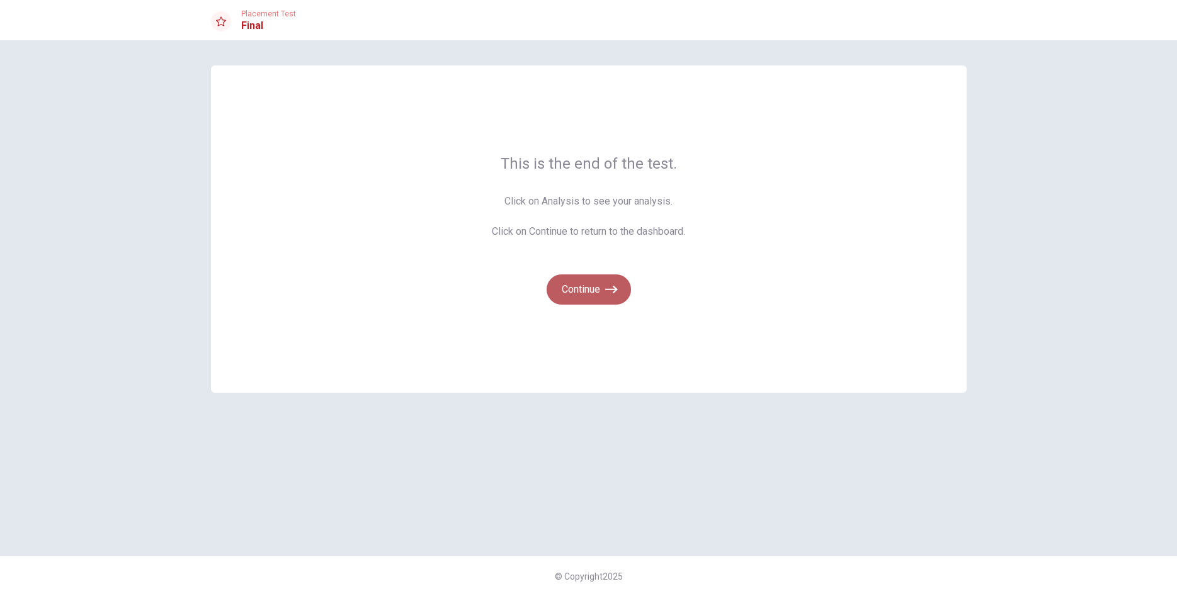
click at [591, 284] on button "Continue" at bounding box center [589, 290] width 84 height 30
